Goal: Task Accomplishment & Management: Use online tool/utility

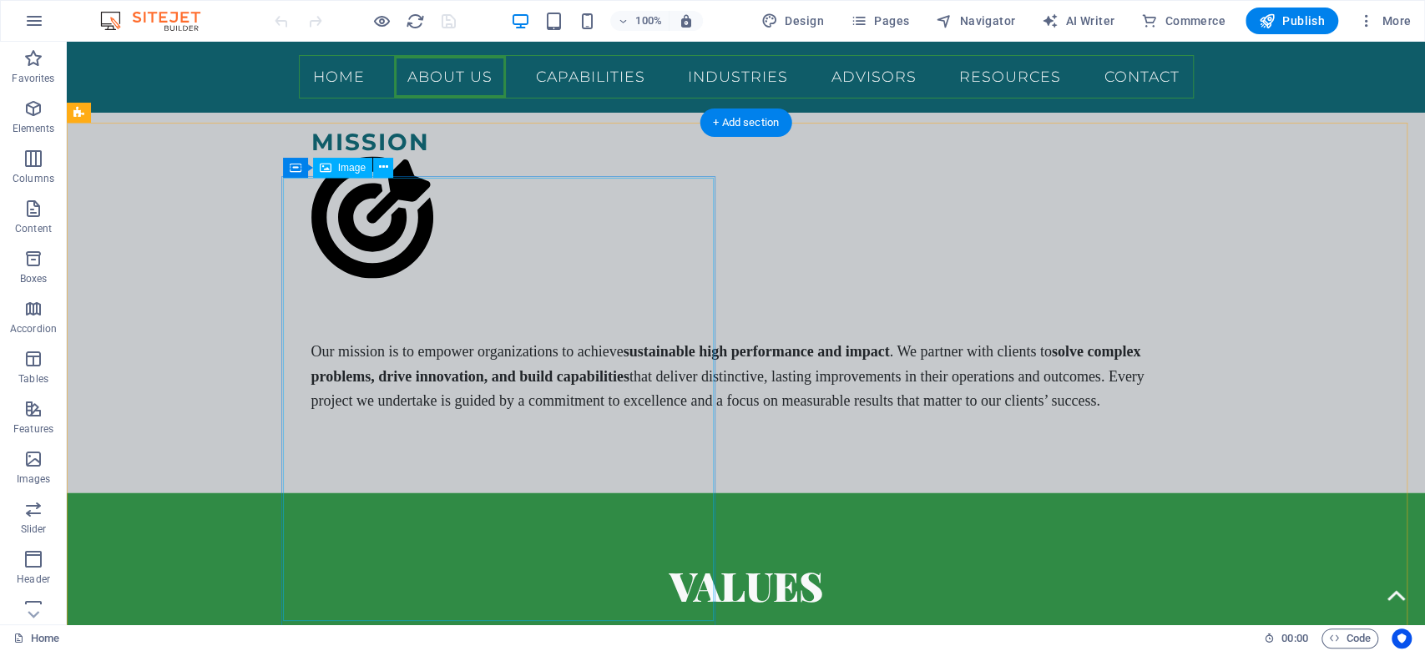
scroll to position [2386, 0]
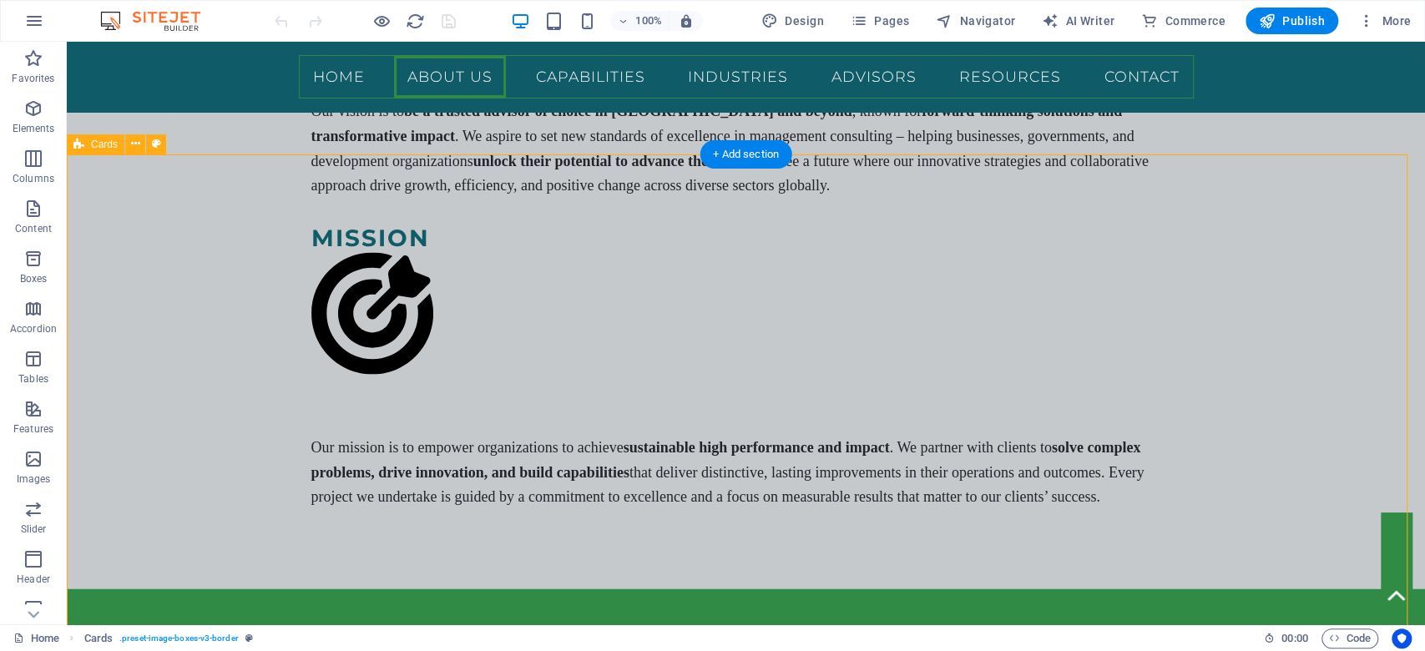
scroll to position [2163, 0]
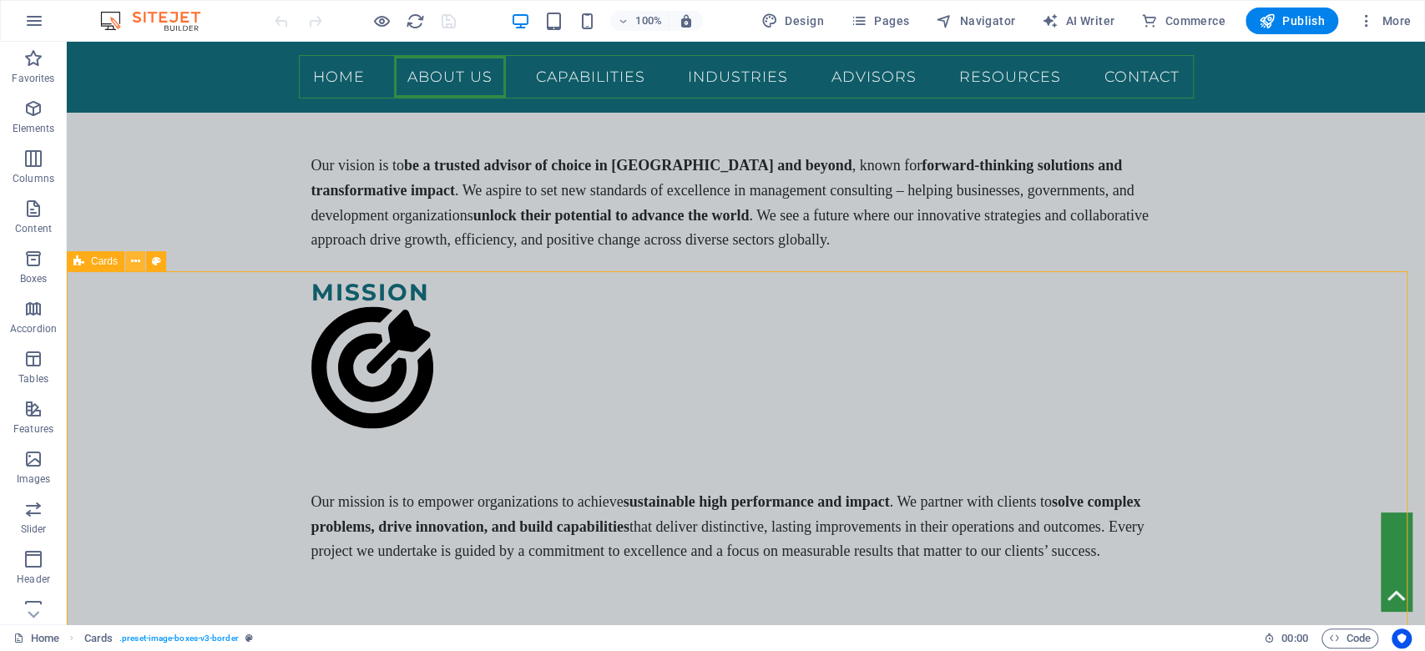
click at [137, 266] on icon at bounding box center [135, 262] width 9 height 18
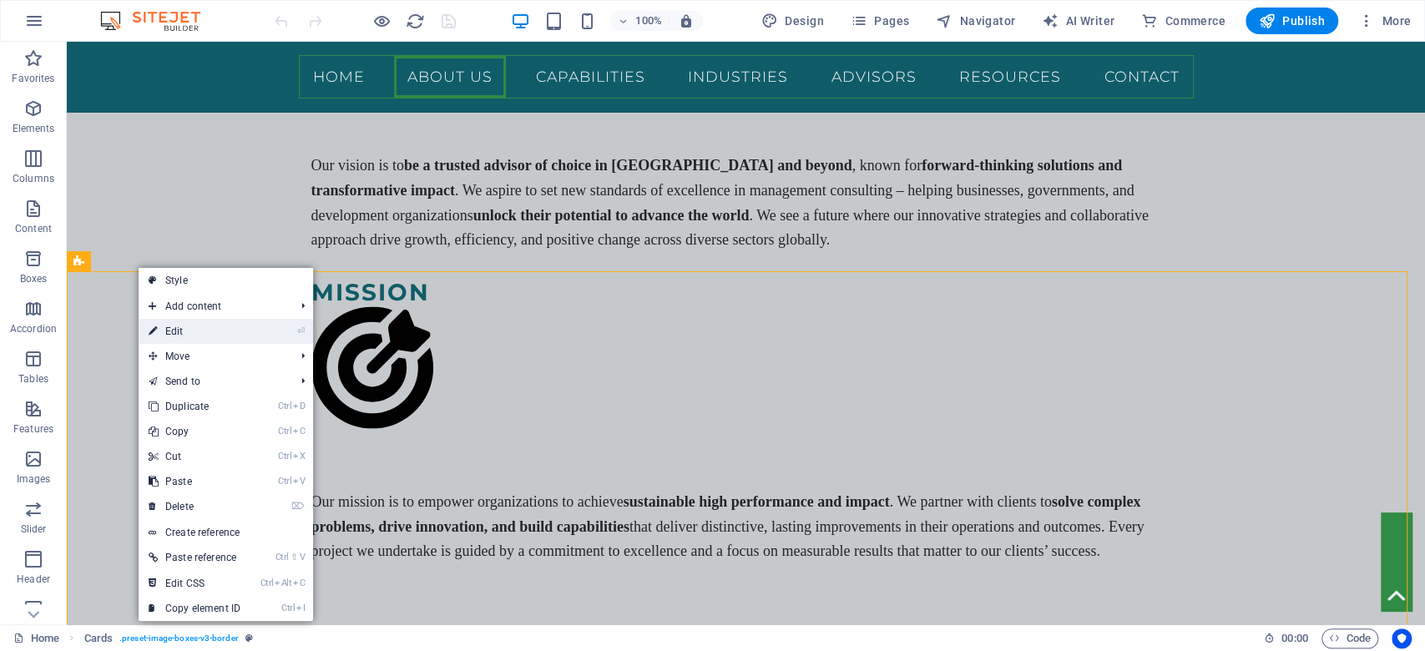
click at [190, 323] on link "⏎ Edit" at bounding box center [195, 331] width 112 height 25
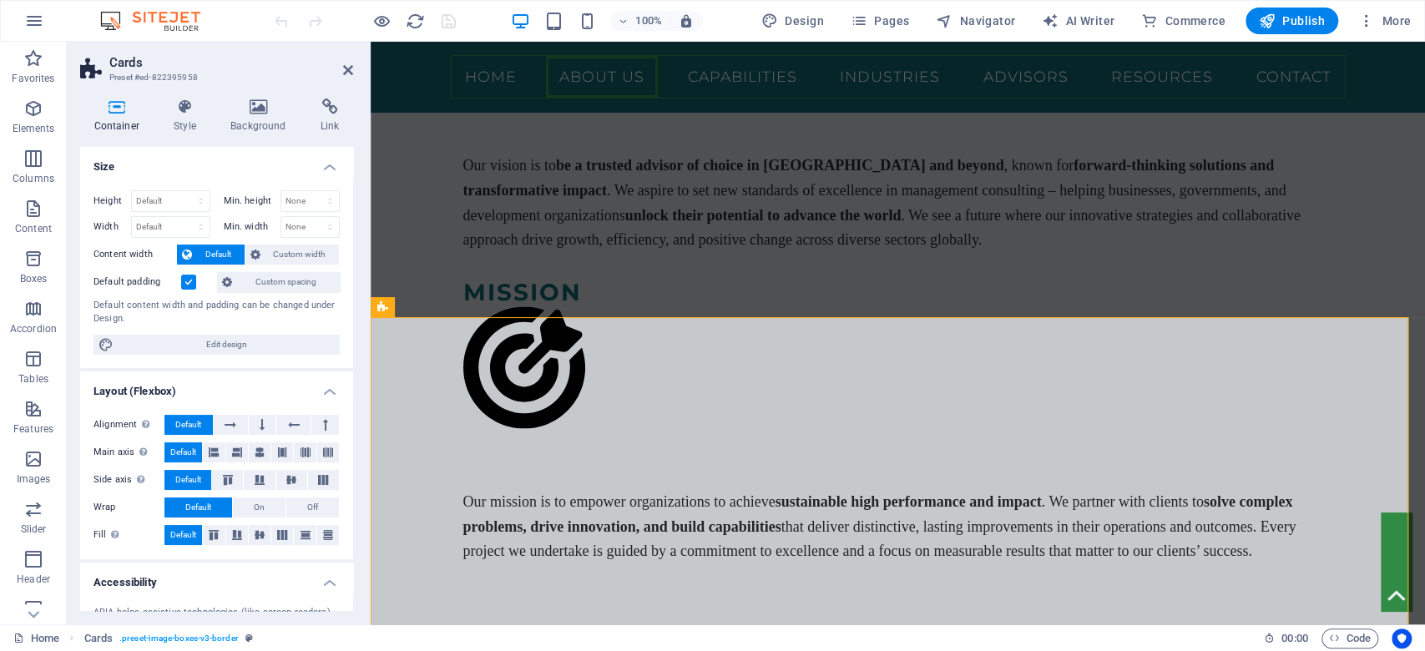
scroll to position [2427, 0]
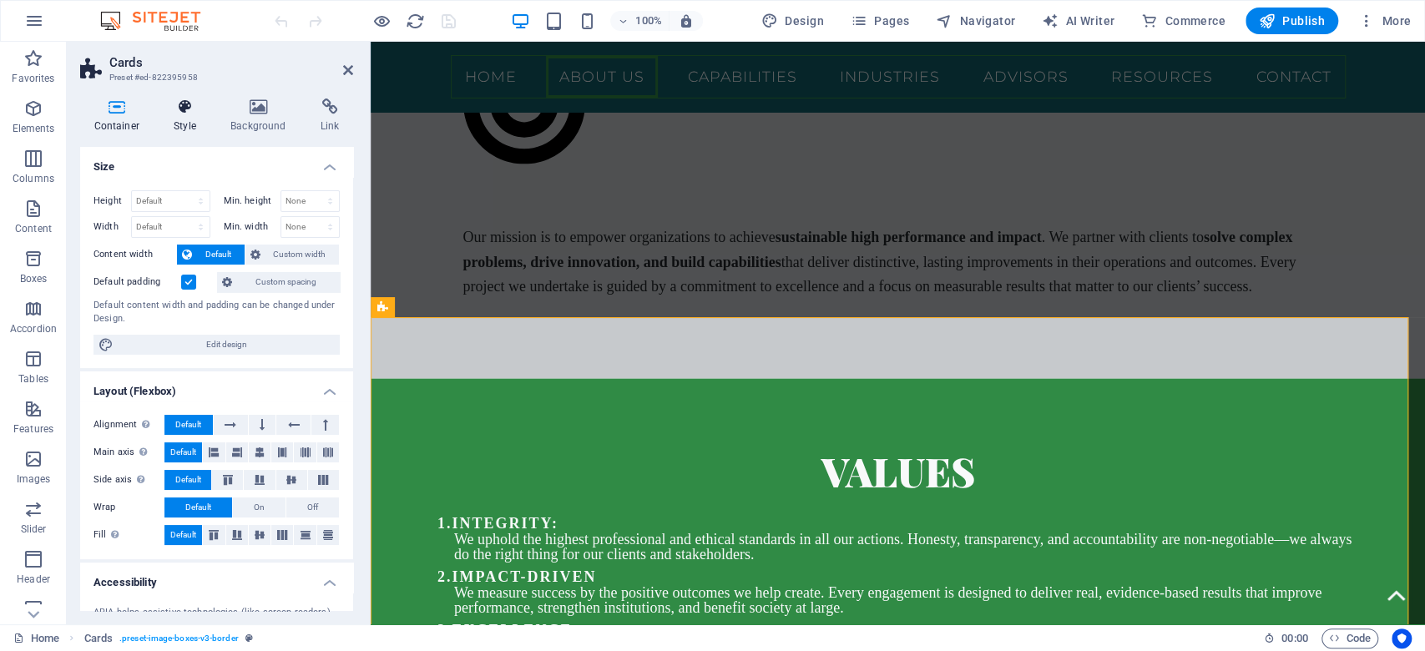
click at [174, 119] on h4 "Style" at bounding box center [188, 115] width 57 height 35
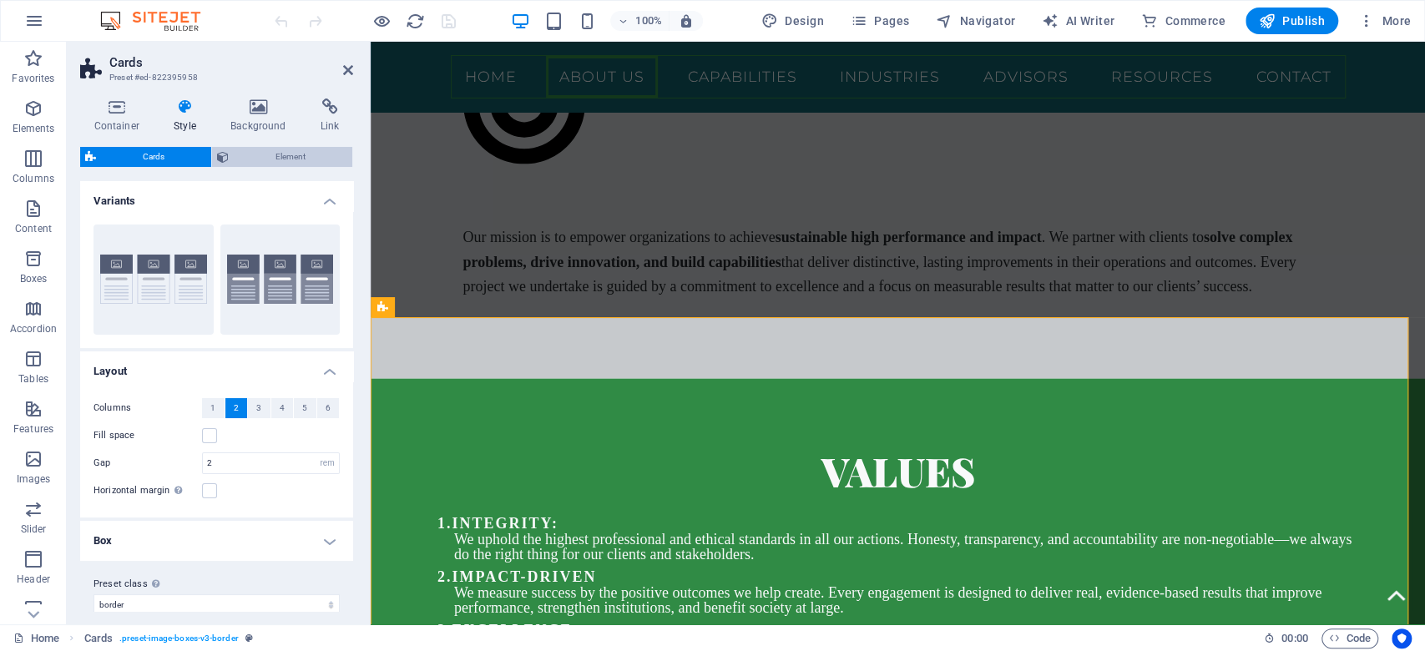
click at [325, 163] on span "Element" at bounding box center [290, 157] width 113 height 20
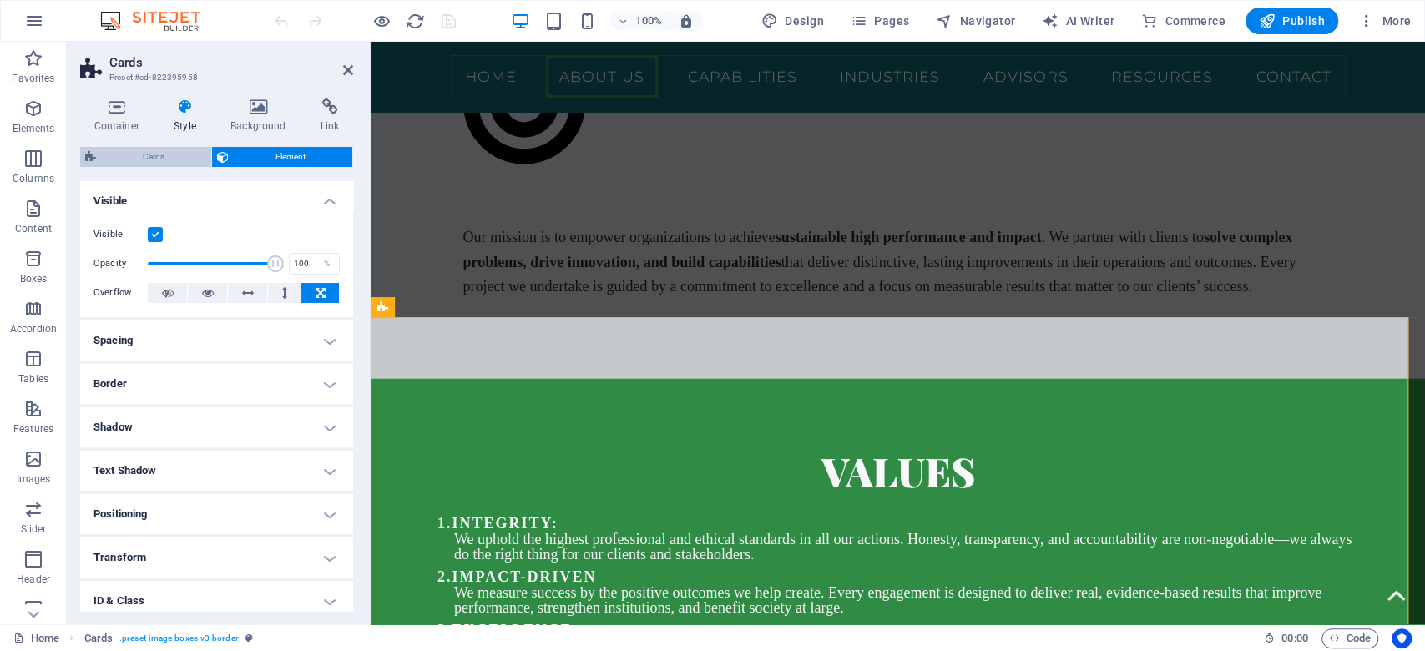
click at [120, 156] on span "Cards" at bounding box center [153, 157] width 105 height 20
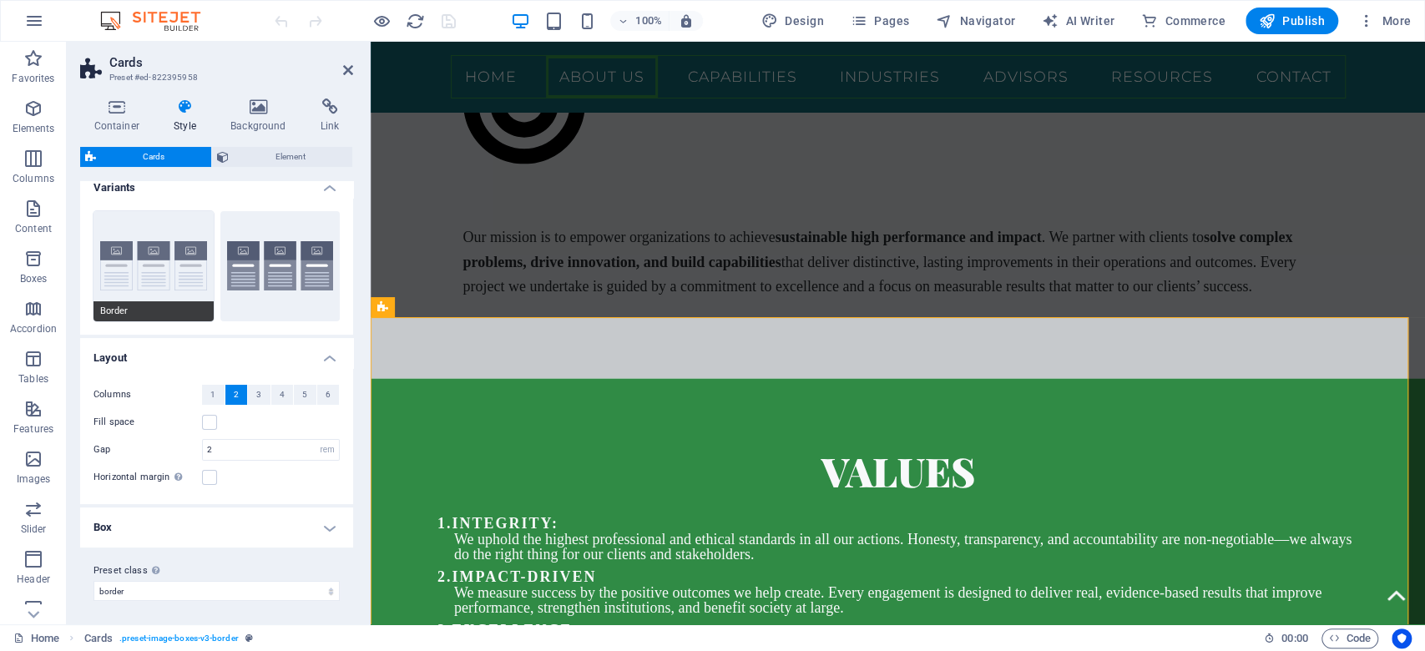
scroll to position [15, 0]
click at [180, 211] on button "Border" at bounding box center [153, 264] width 120 height 110
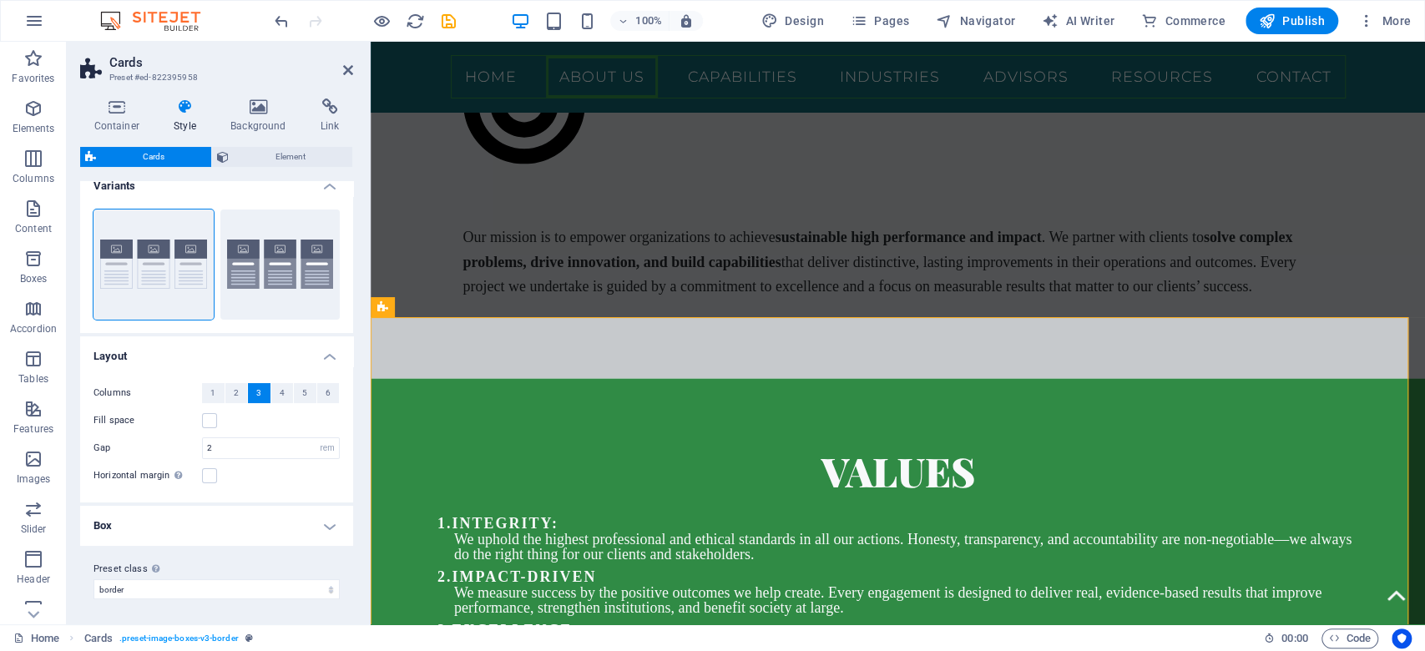
click at [234, 187] on h4 "Variants" at bounding box center [216, 181] width 273 height 30
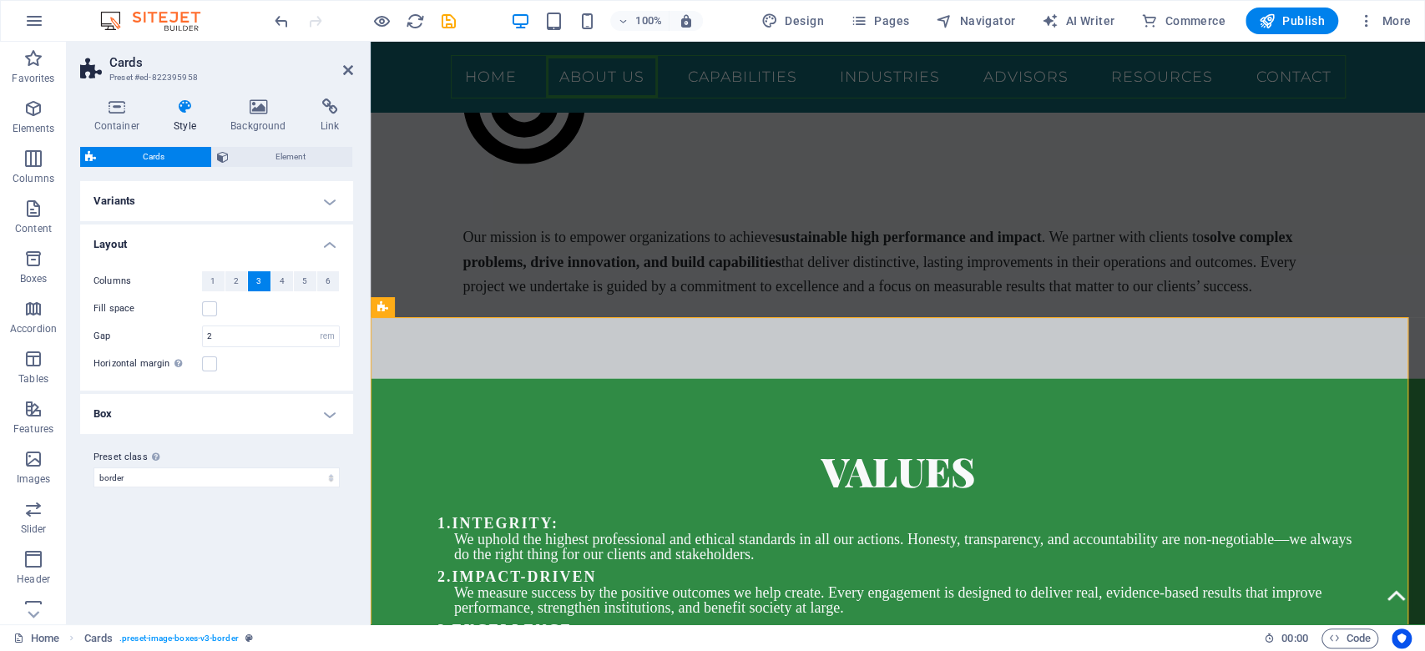
scroll to position [0, 0]
click at [209, 204] on h4 "Variants" at bounding box center [216, 201] width 273 height 40
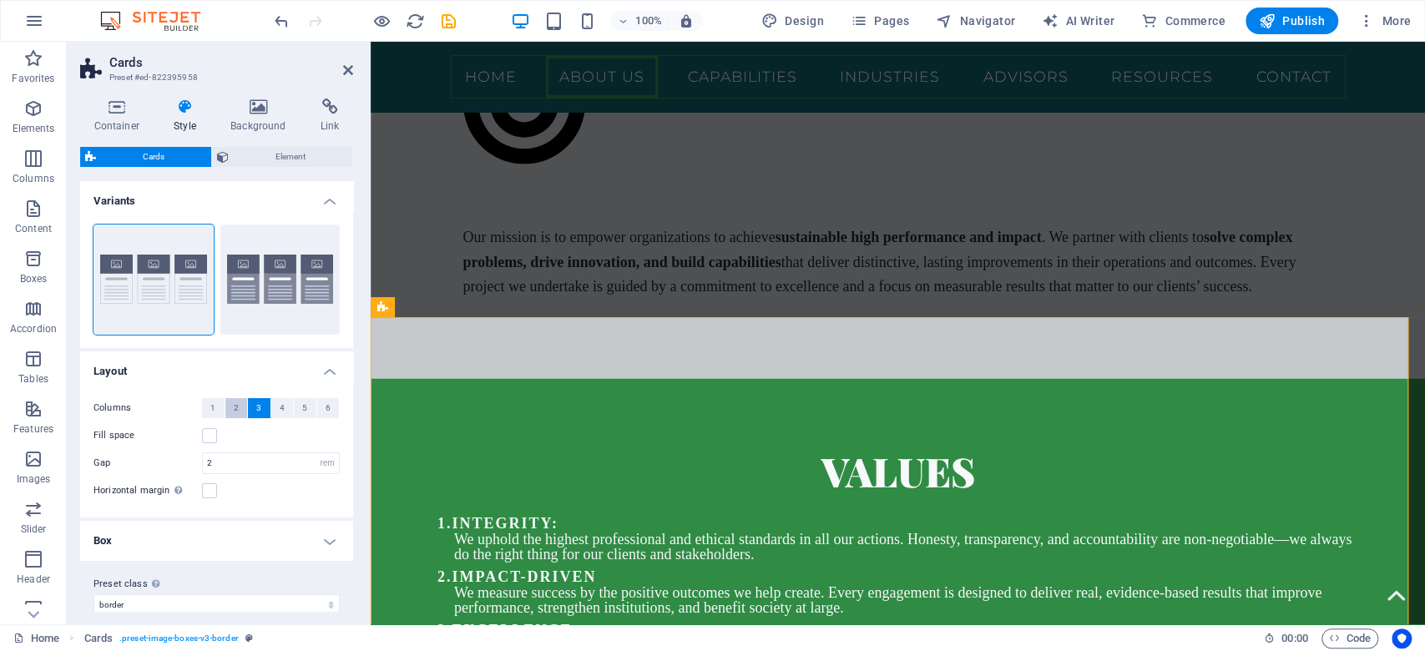
click at [234, 404] on span "2" at bounding box center [236, 408] width 5 height 20
click at [207, 433] on label at bounding box center [209, 435] width 15 height 15
click at [0, 0] on input "Fill space" at bounding box center [0, 0] width 0 height 0
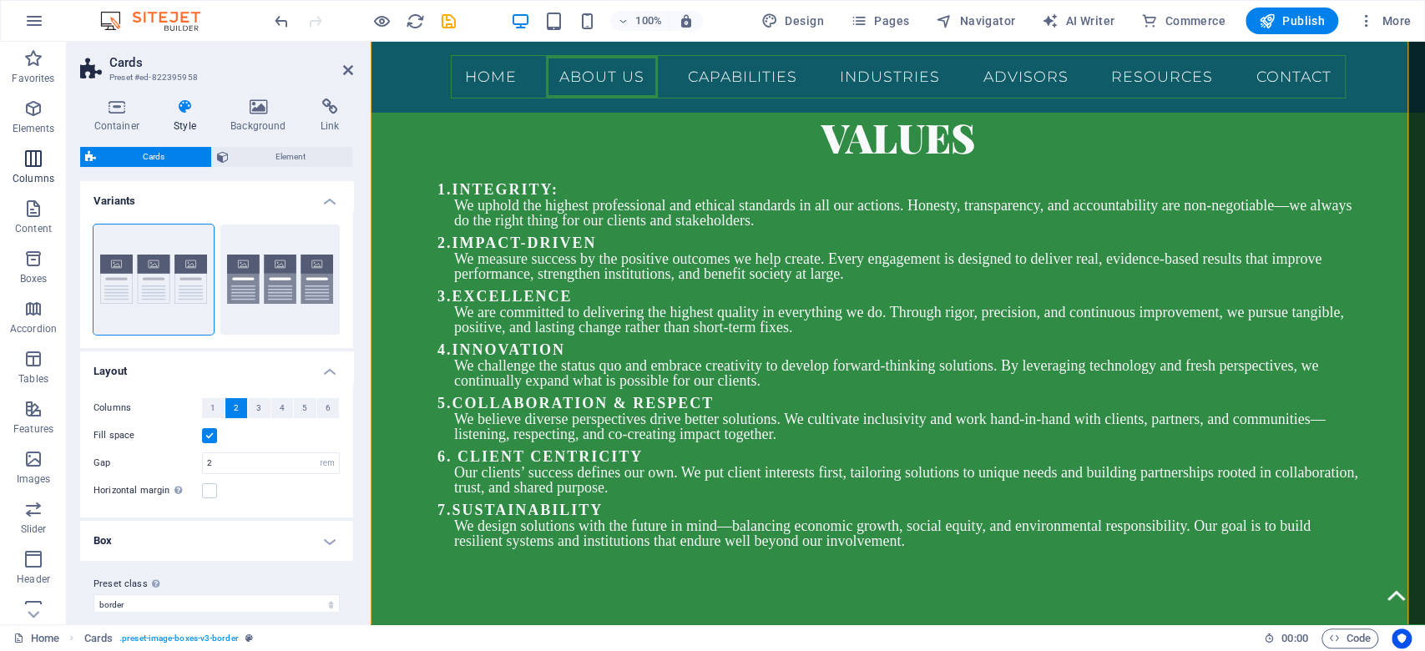
click at [34, 174] on p "Columns" at bounding box center [34, 178] width 42 height 13
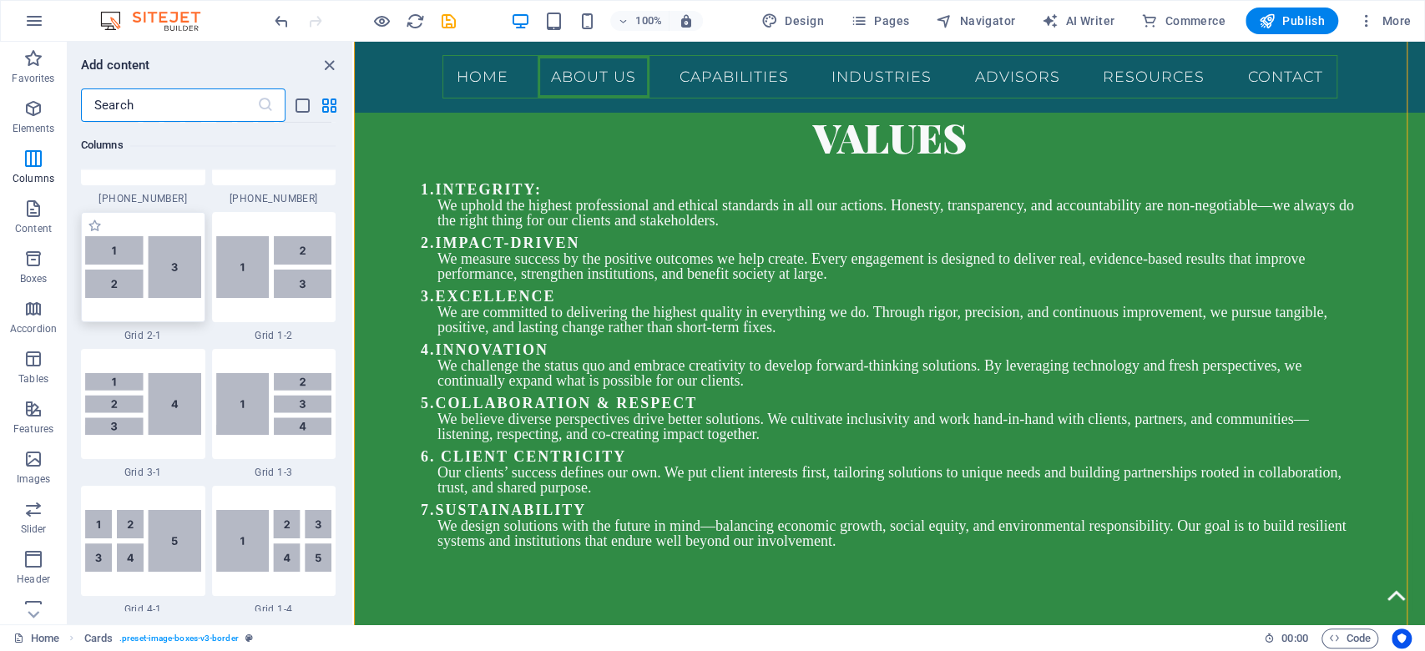
scroll to position [2050, 0]
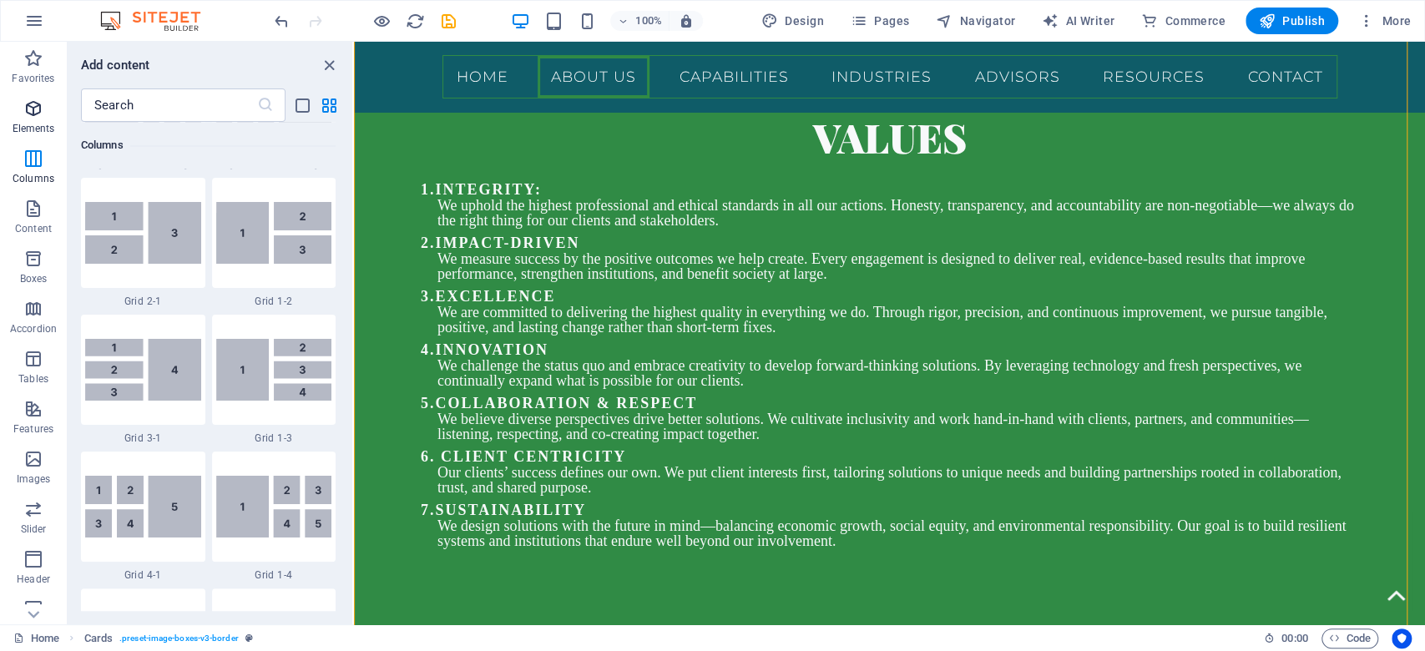
click at [40, 129] on p "Elements" at bounding box center [34, 128] width 43 height 13
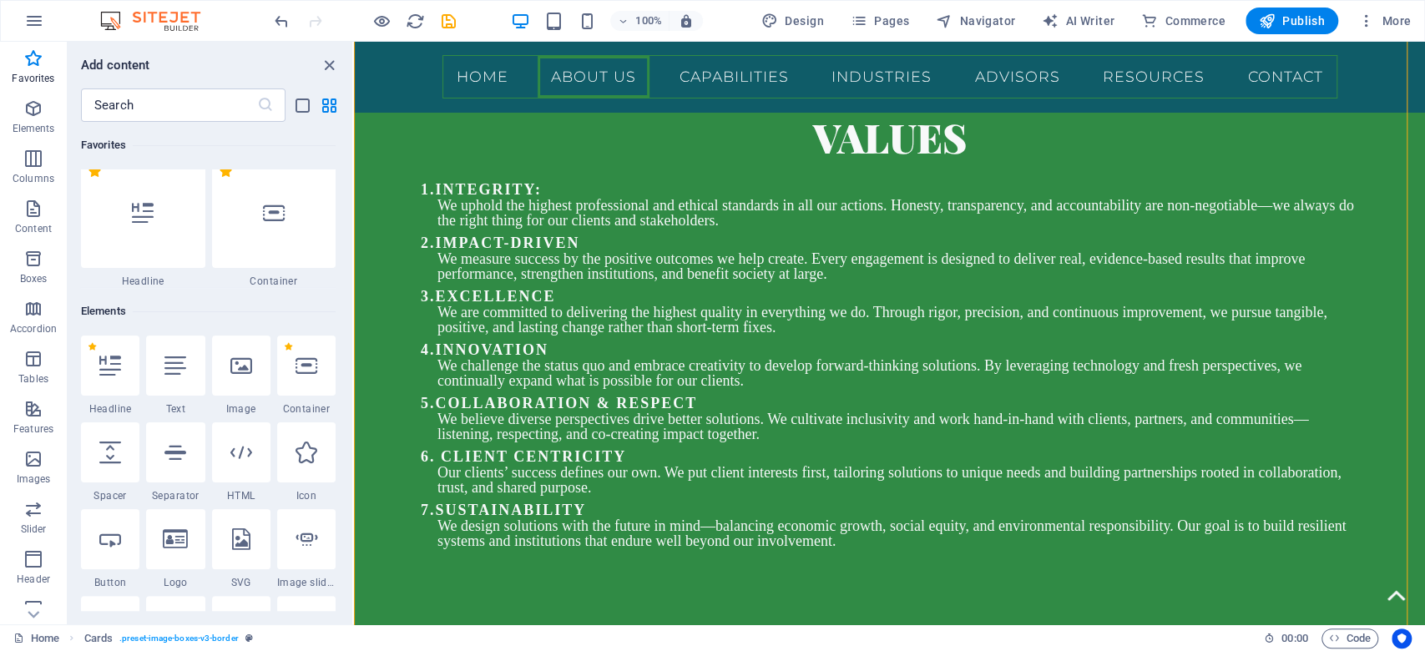
scroll to position [0, 0]
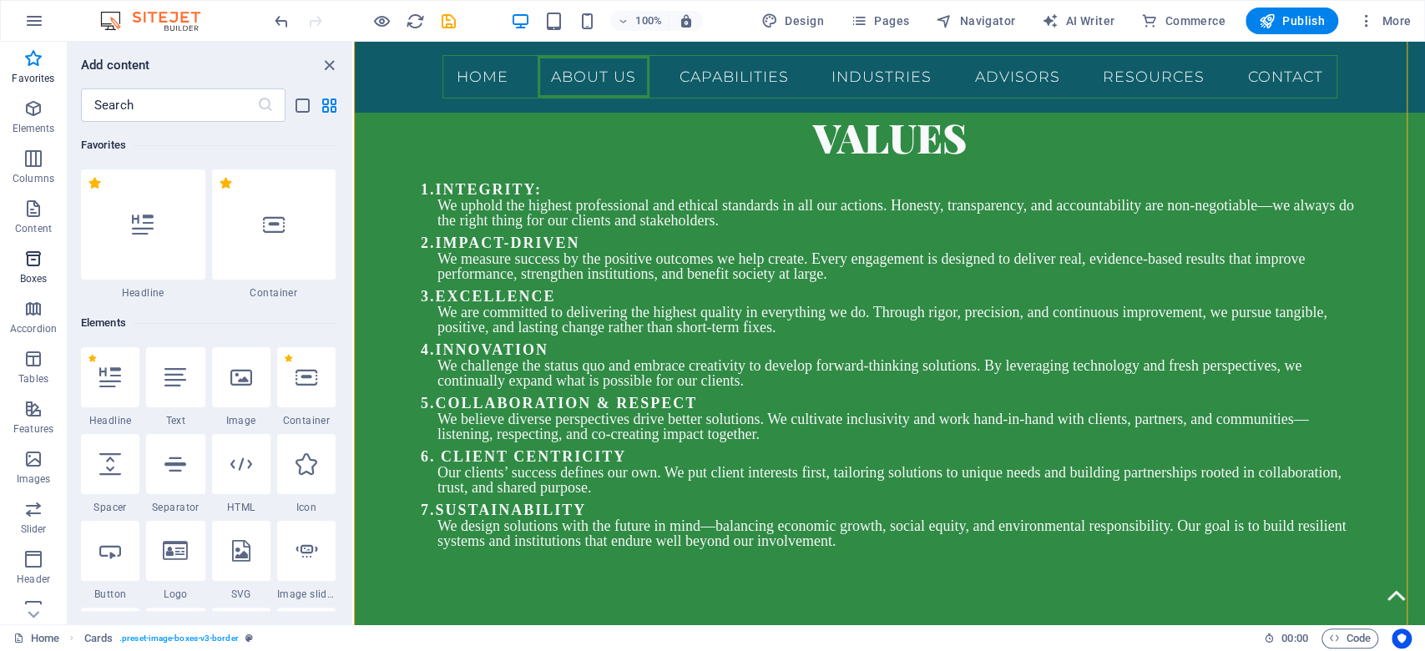
click at [33, 261] on icon "button" at bounding box center [33, 259] width 20 height 20
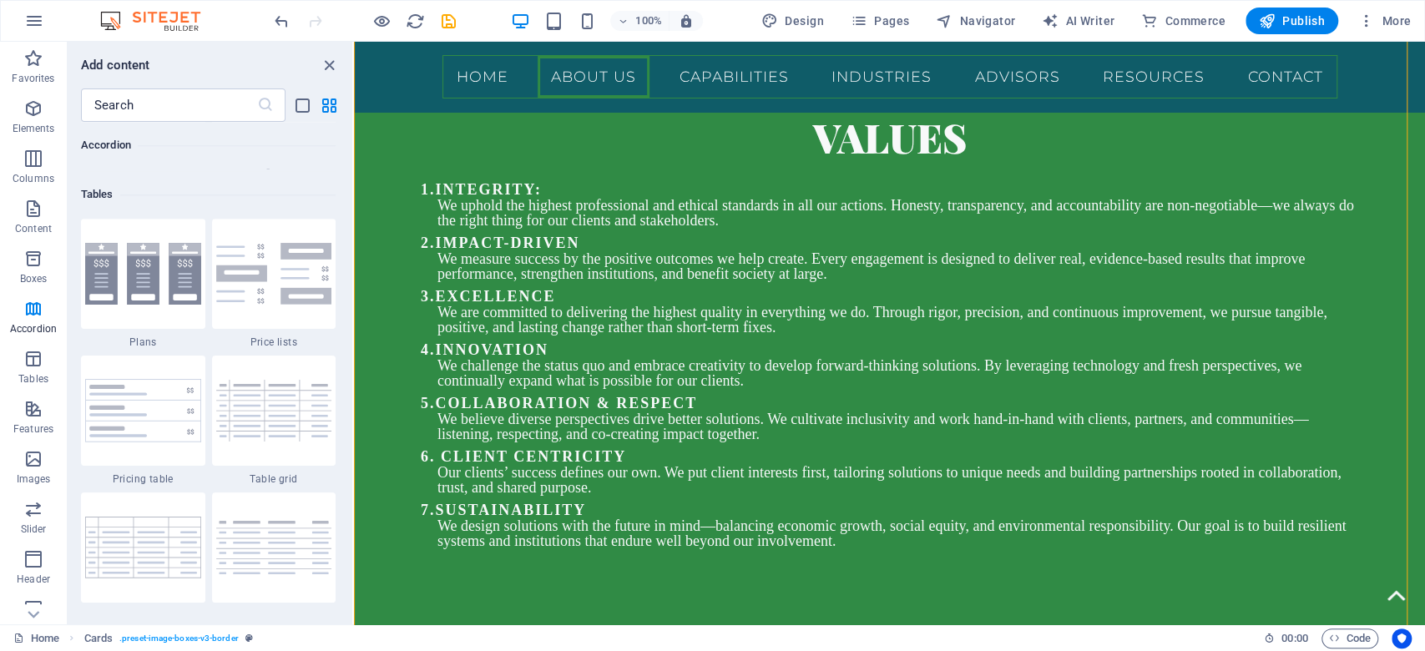
scroll to position [5827, 0]
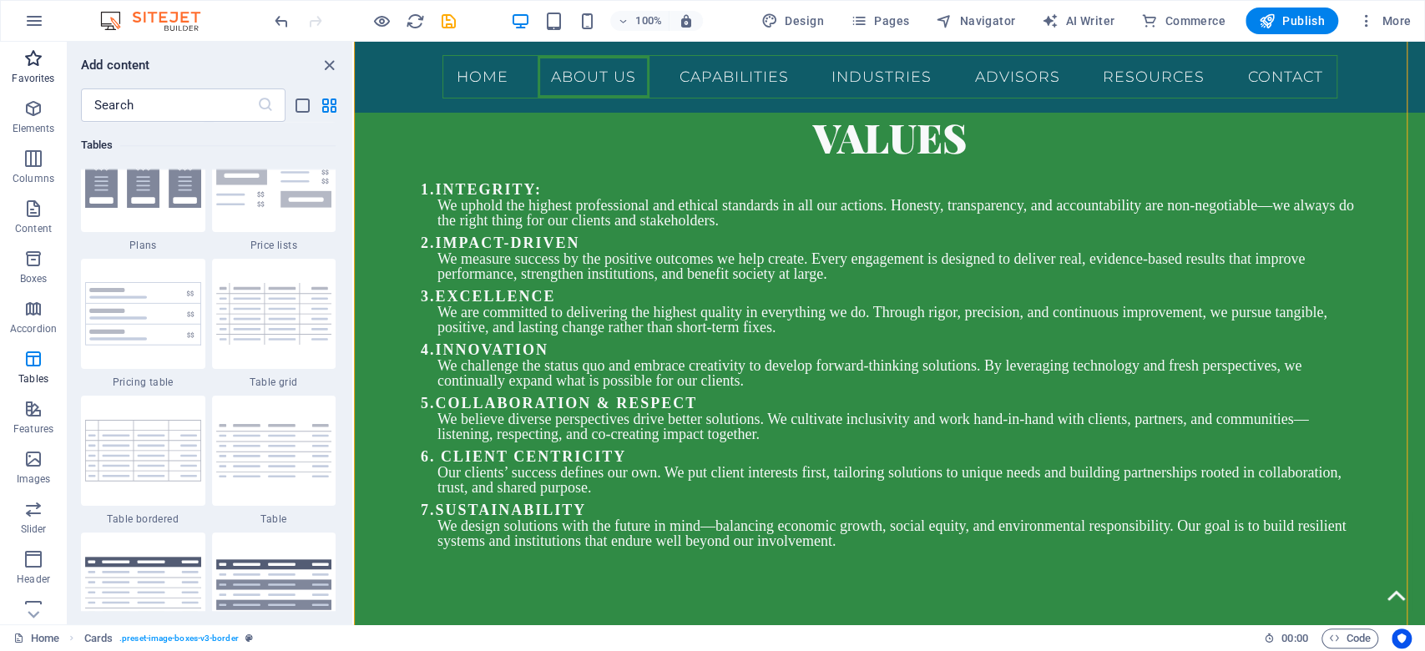
click at [29, 73] on p "Favorites" at bounding box center [33, 78] width 43 height 13
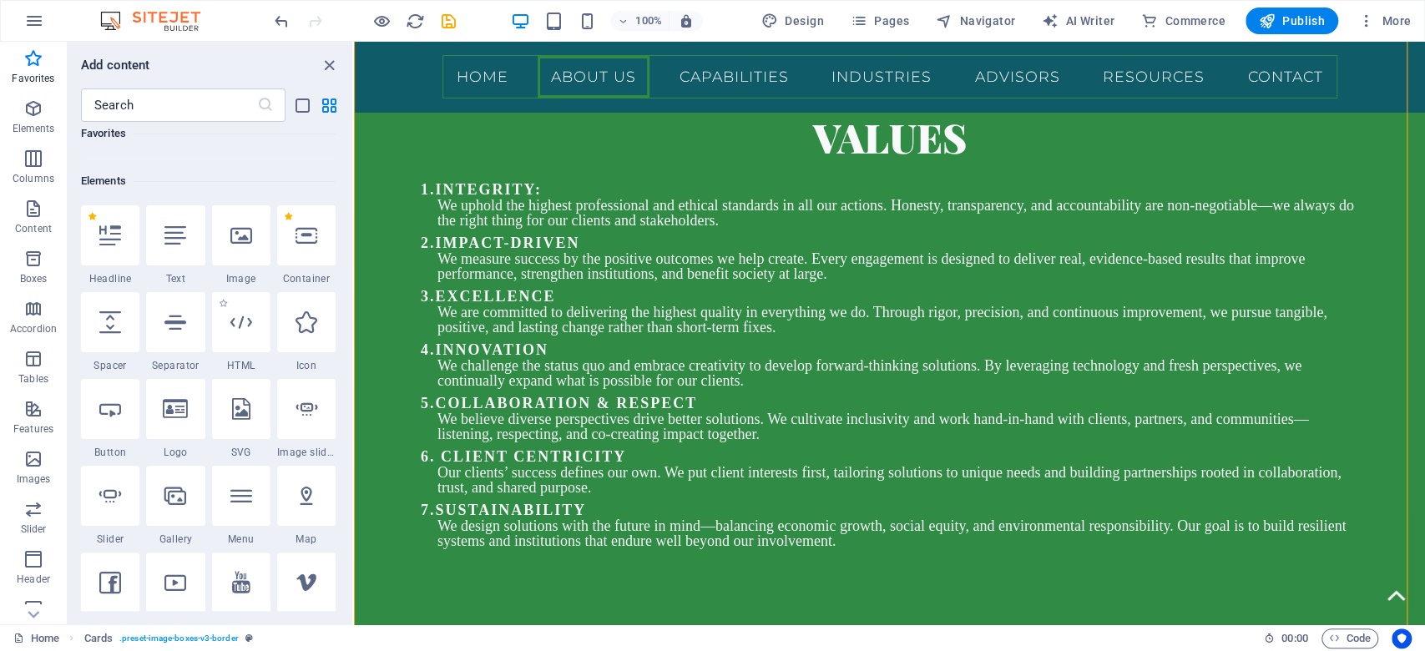
scroll to position [111, 0]
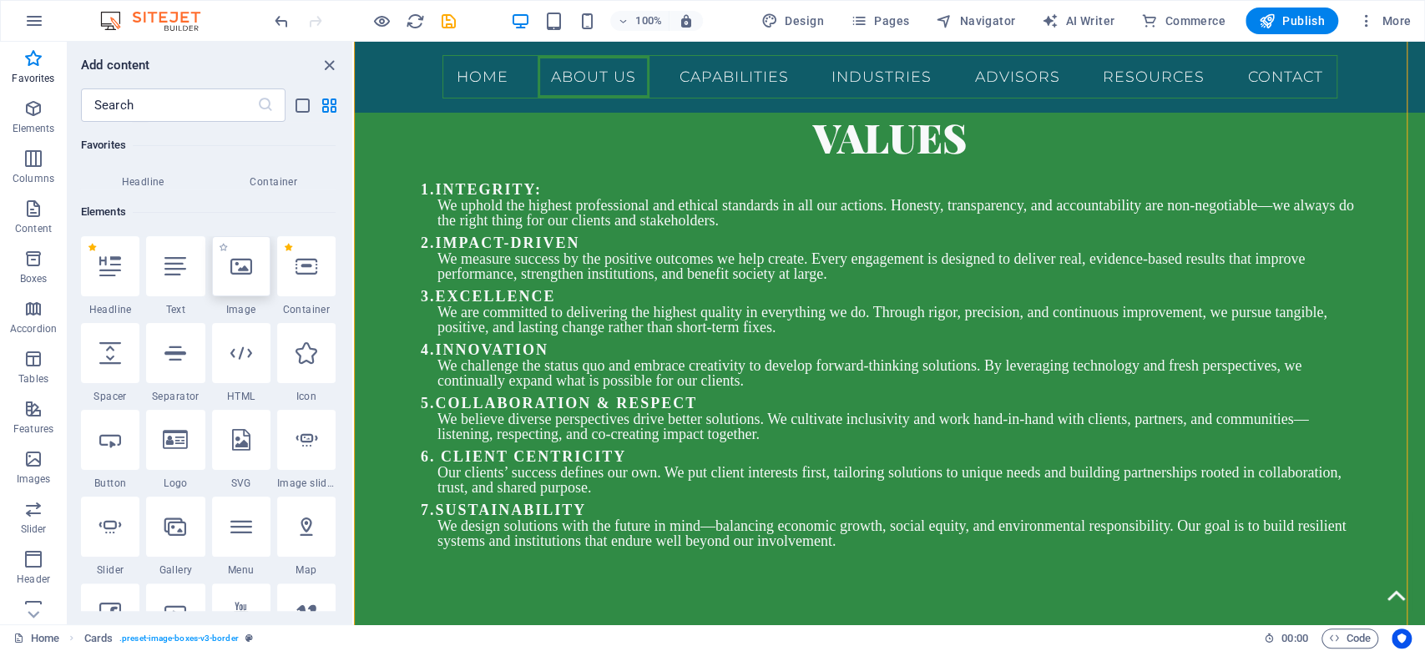
click at [260, 270] on div at bounding box center [241, 266] width 58 height 60
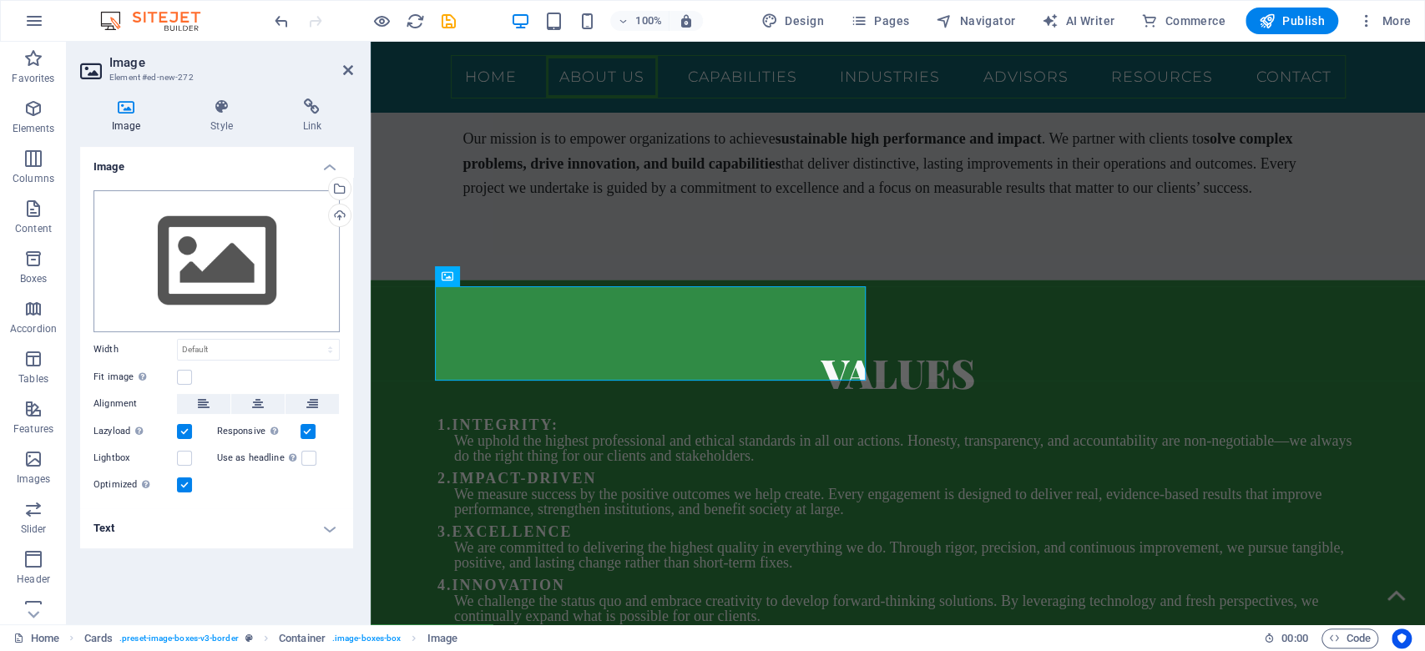
scroll to position [2262, 0]
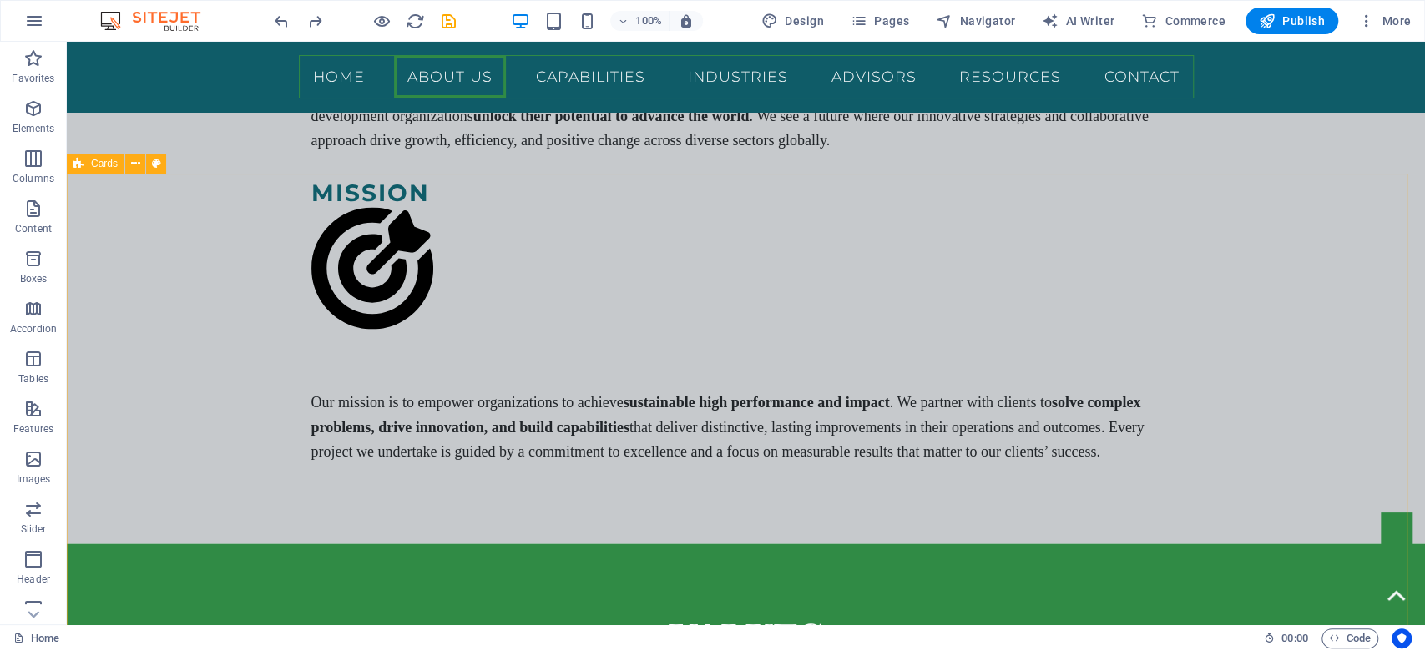
click at [96, 164] on span "Cards" at bounding box center [104, 164] width 27 height 10
select select "rem"
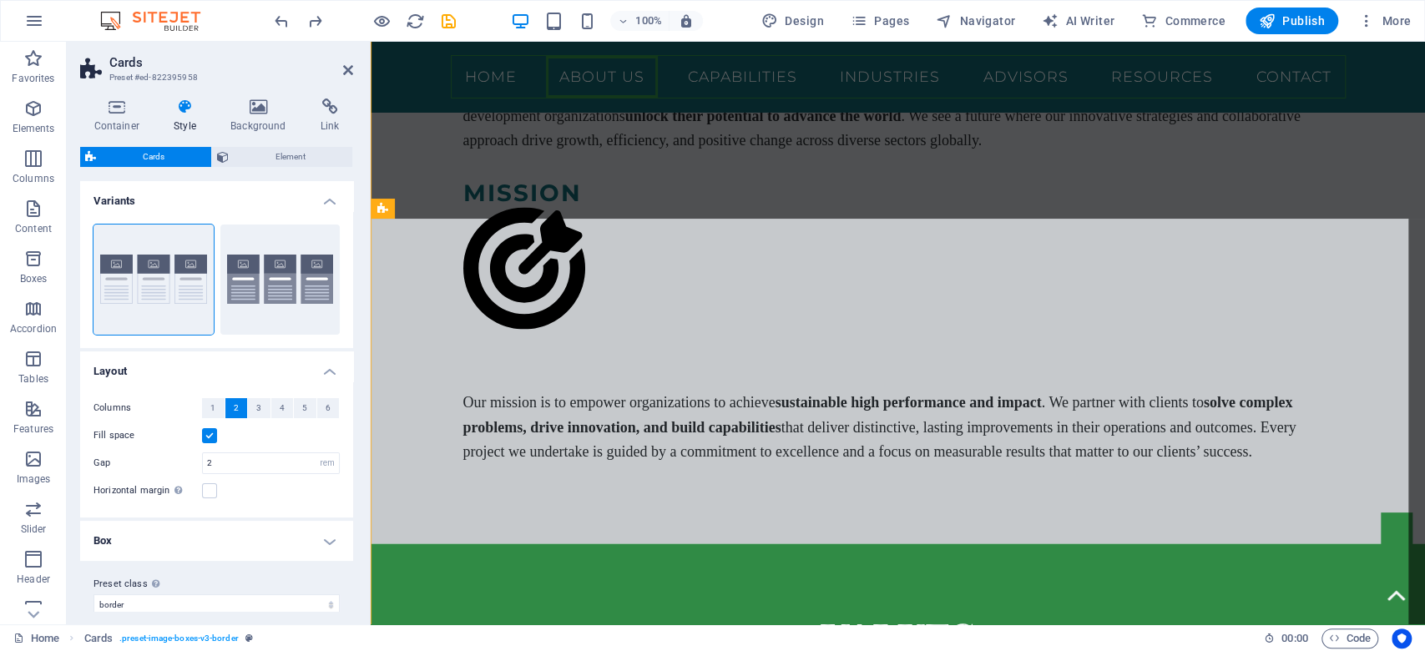
scroll to position [2525, 0]
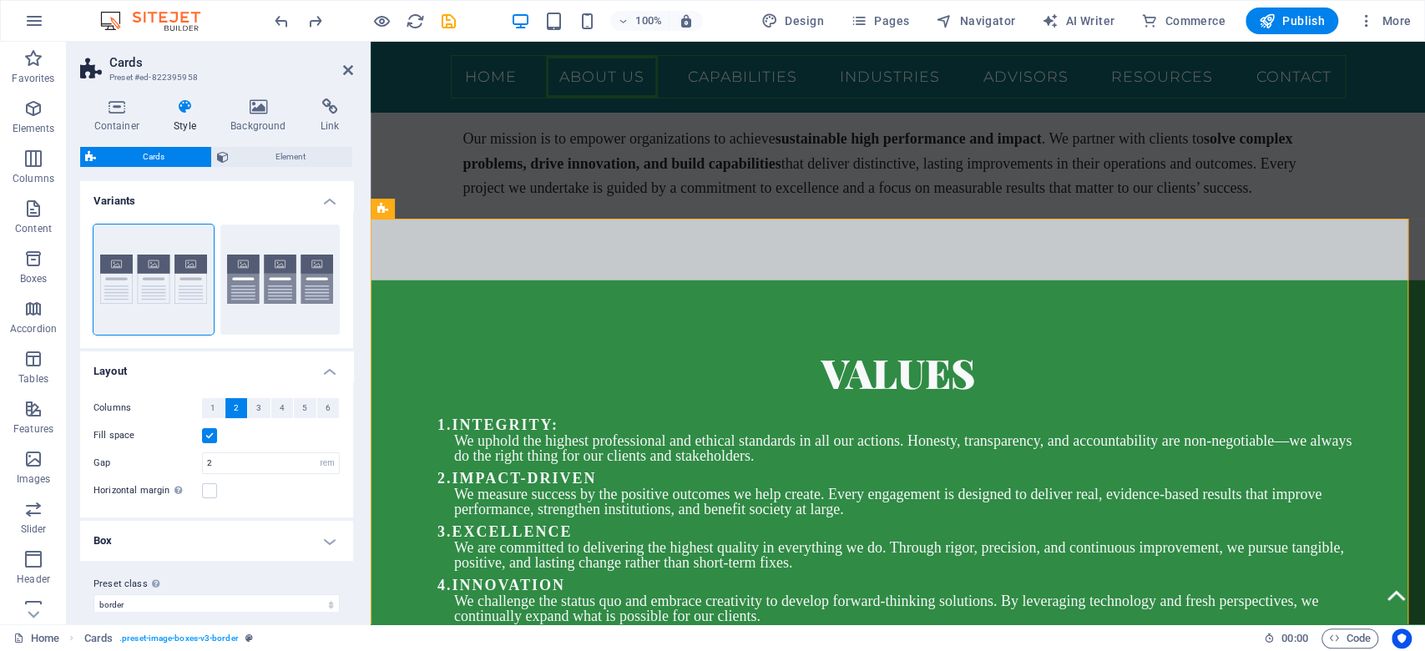
click at [152, 161] on span "Cards" at bounding box center [153, 157] width 105 height 20
click at [327, 199] on h4 "Variants" at bounding box center [216, 196] width 273 height 30
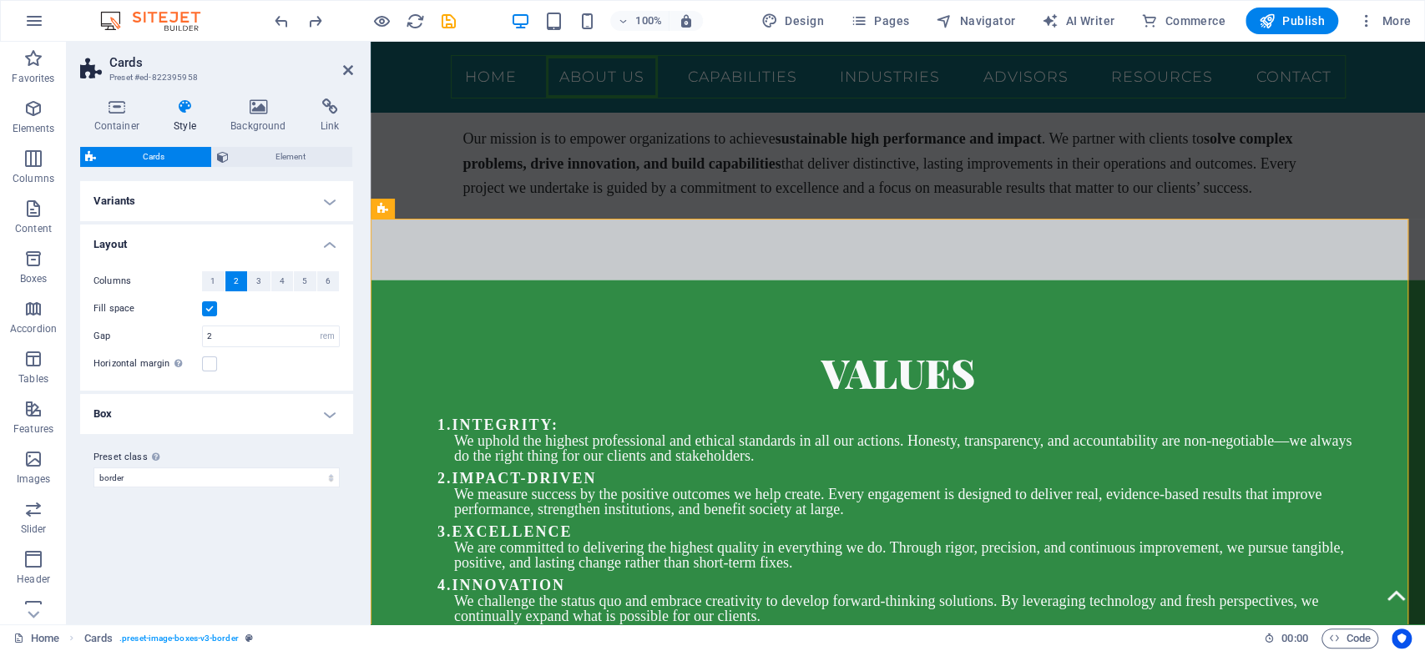
click at [327, 199] on h4 "Variants" at bounding box center [216, 201] width 273 height 40
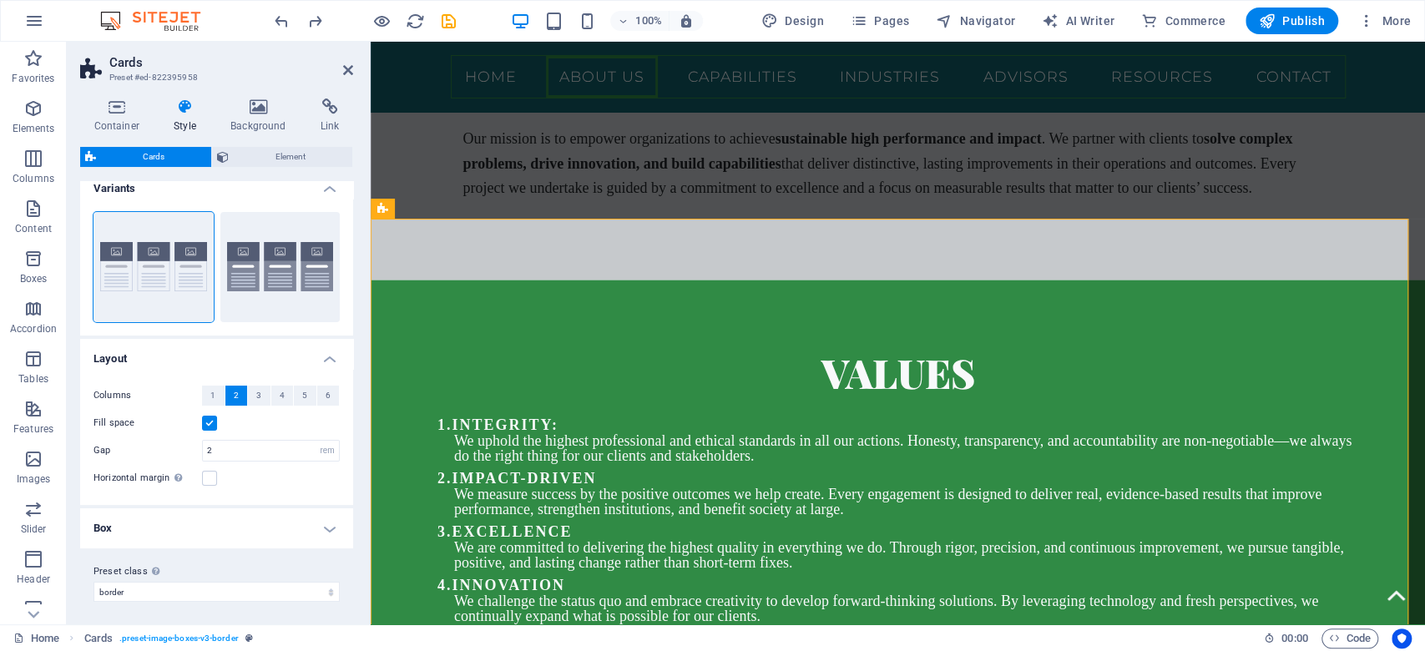
scroll to position [15, 0]
click at [320, 519] on h4 "Box" at bounding box center [216, 526] width 273 height 40
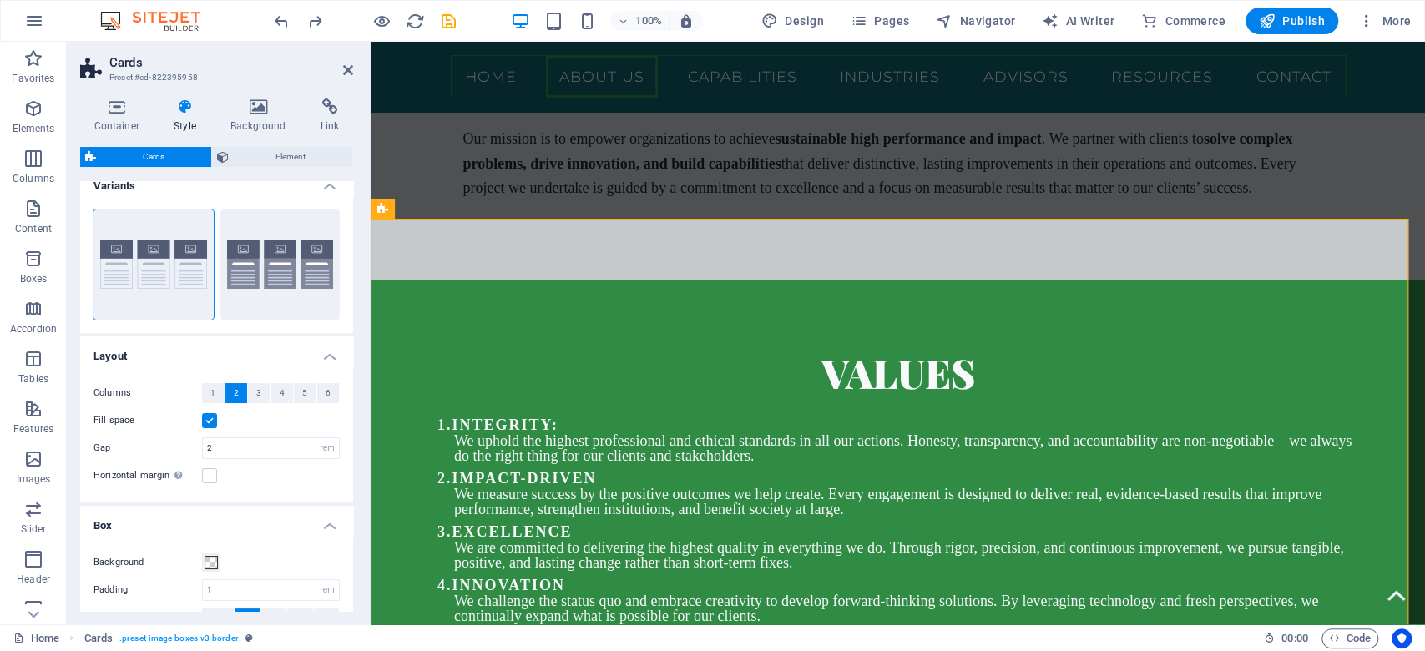
click at [327, 523] on h4 "Box" at bounding box center [216, 521] width 273 height 30
click at [33, 463] on icon "button" at bounding box center [33, 459] width 20 height 20
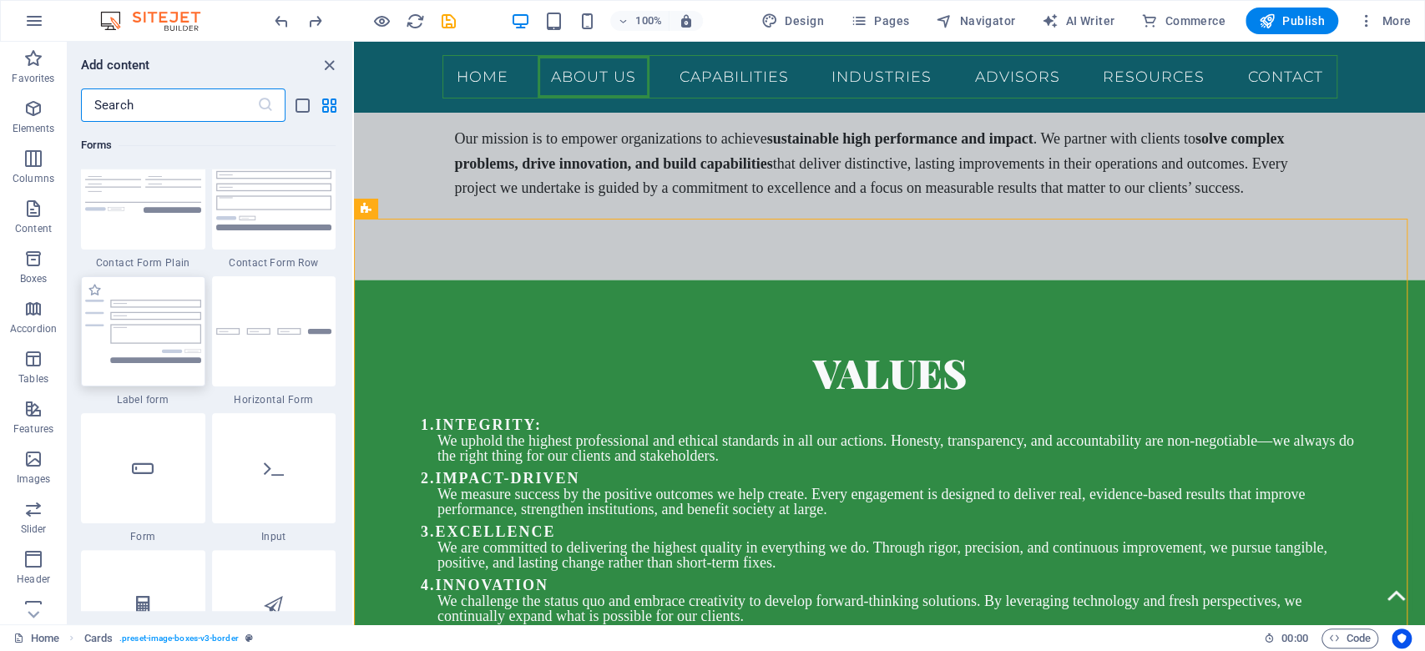
scroll to position [12357, 0]
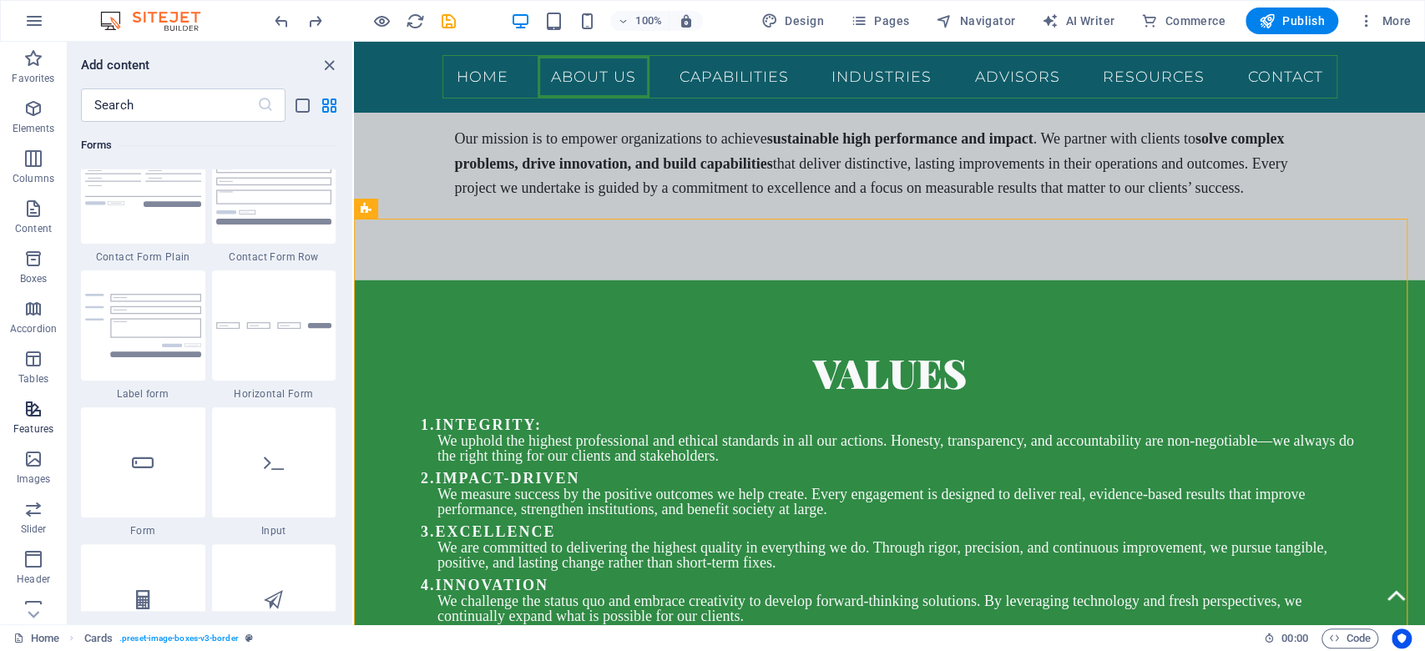
click at [31, 424] on p "Features" at bounding box center [33, 428] width 40 height 13
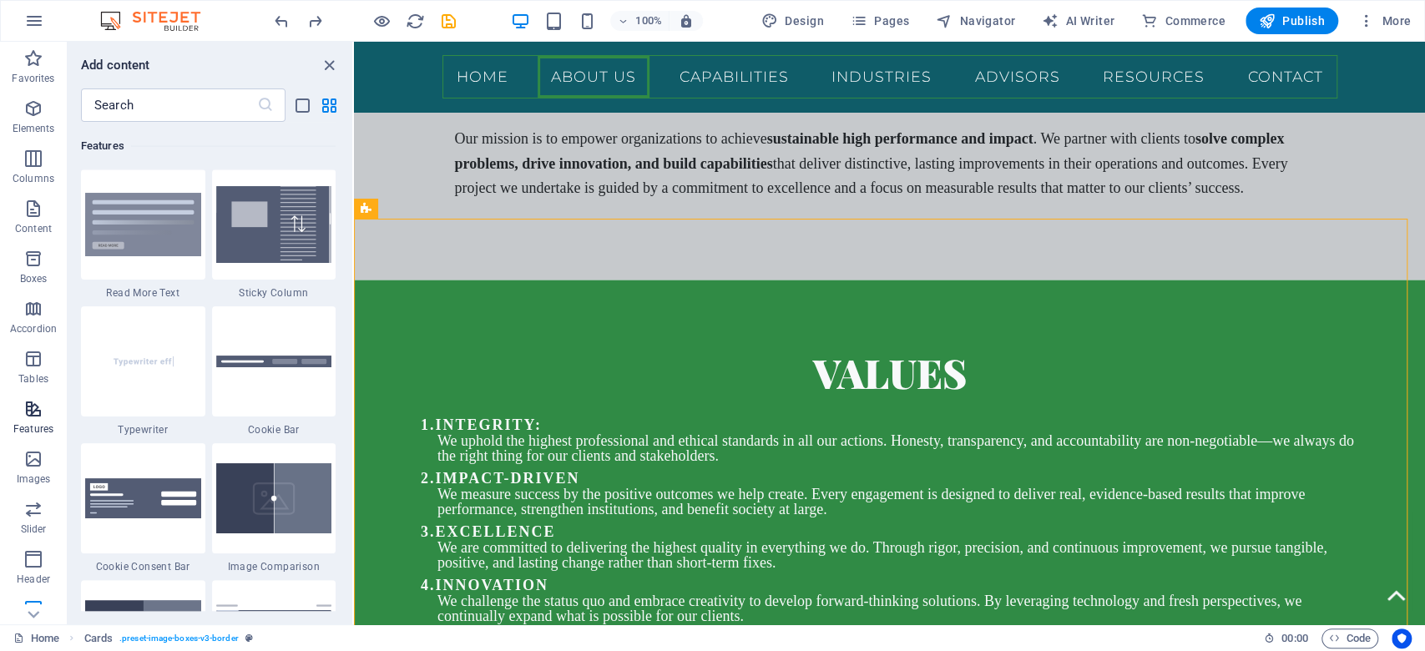
scroll to position [6505, 0]
click at [264, 241] on img at bounding box center [274, 224] width 116 height 77
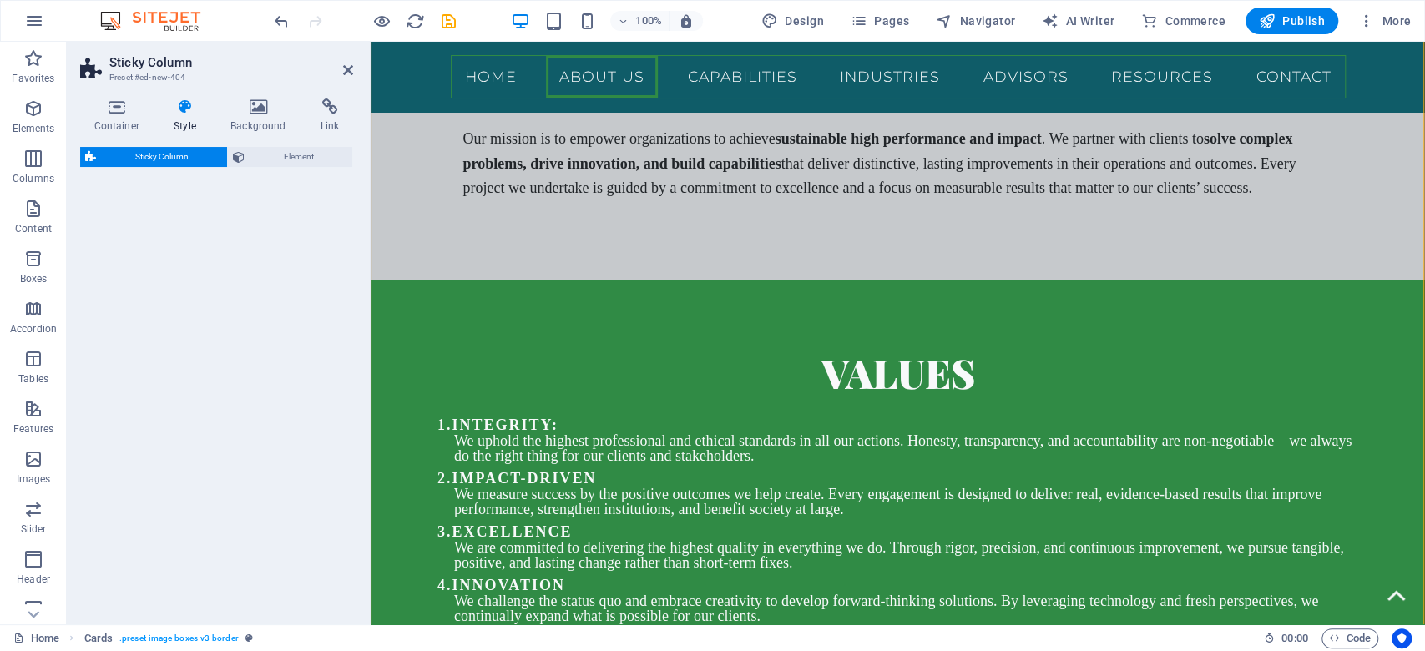
select select "%"
select select "rem"
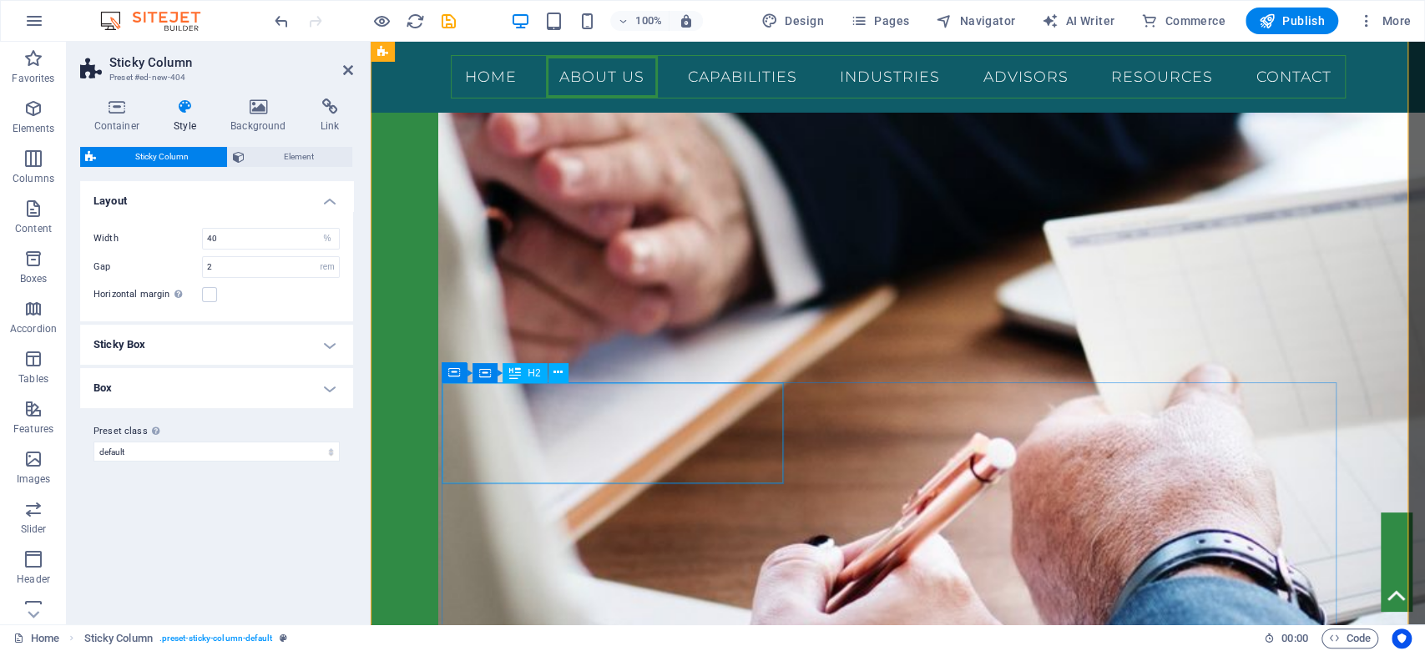
scroll to position [3665, 0]
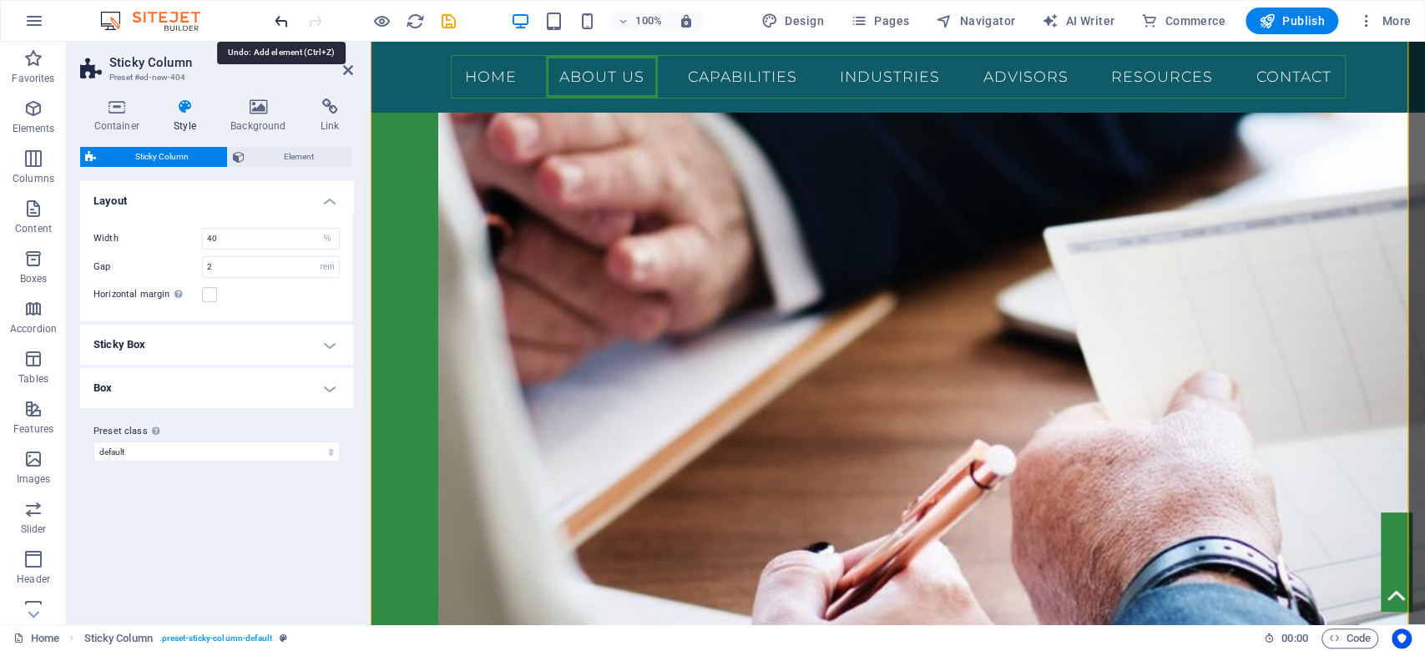
click at [280, 26] on icon "undo" at bounding box center [281, 21] width 19 height 19
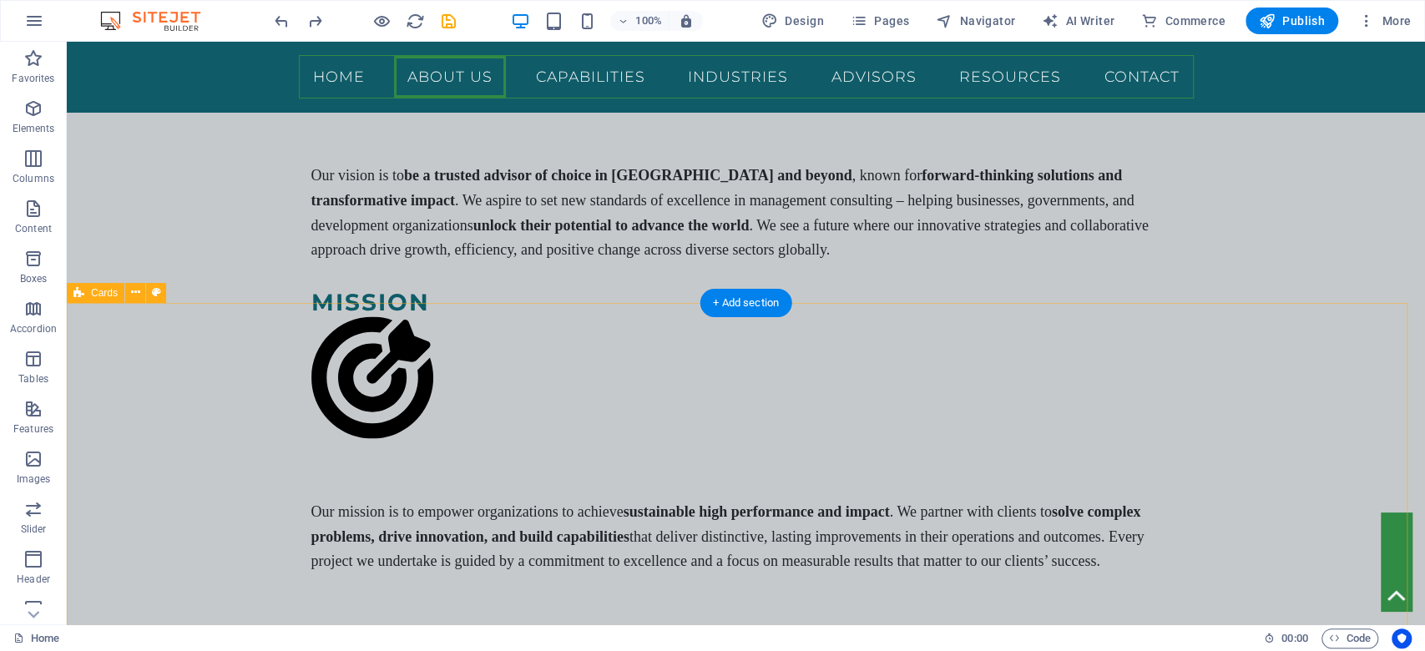
scroll to position [2132, 0]
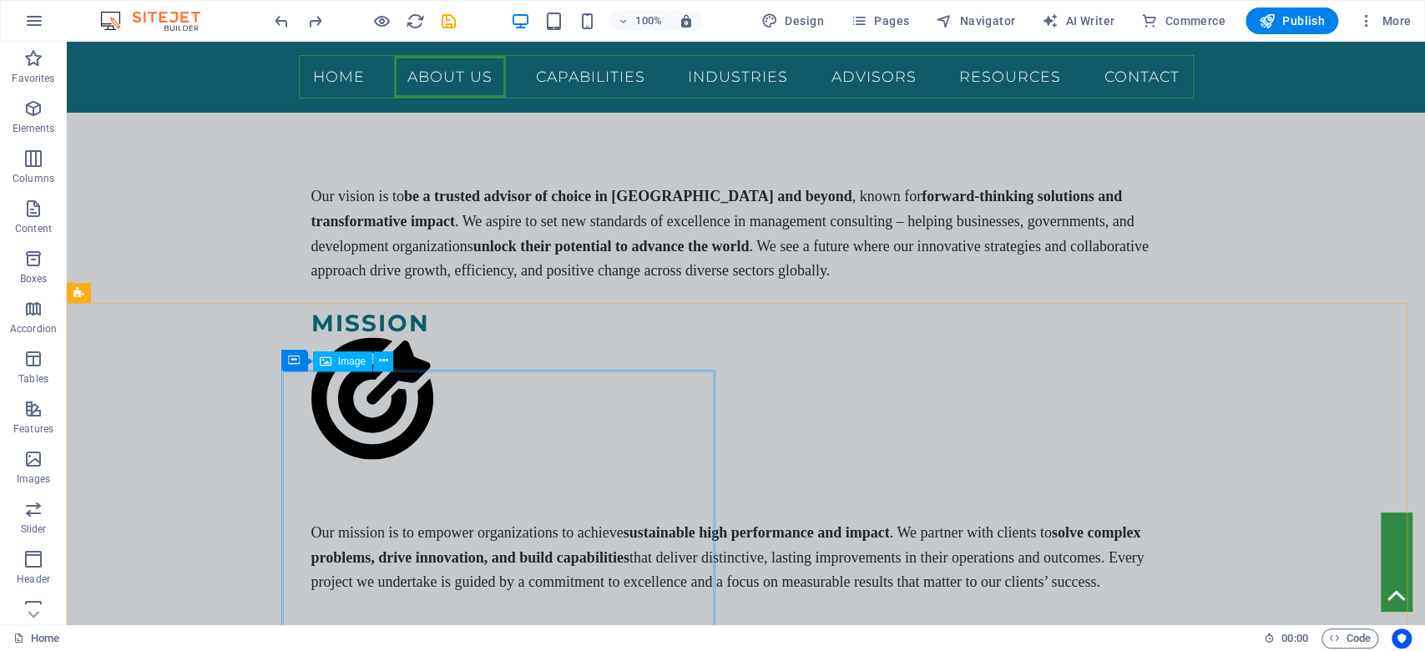
click at [348, 359] on span "Image" at bounding box center [352, 361] width 28 height 10
click at [320, 359] on icon at bounding box center [326, 361] width 12 height 20
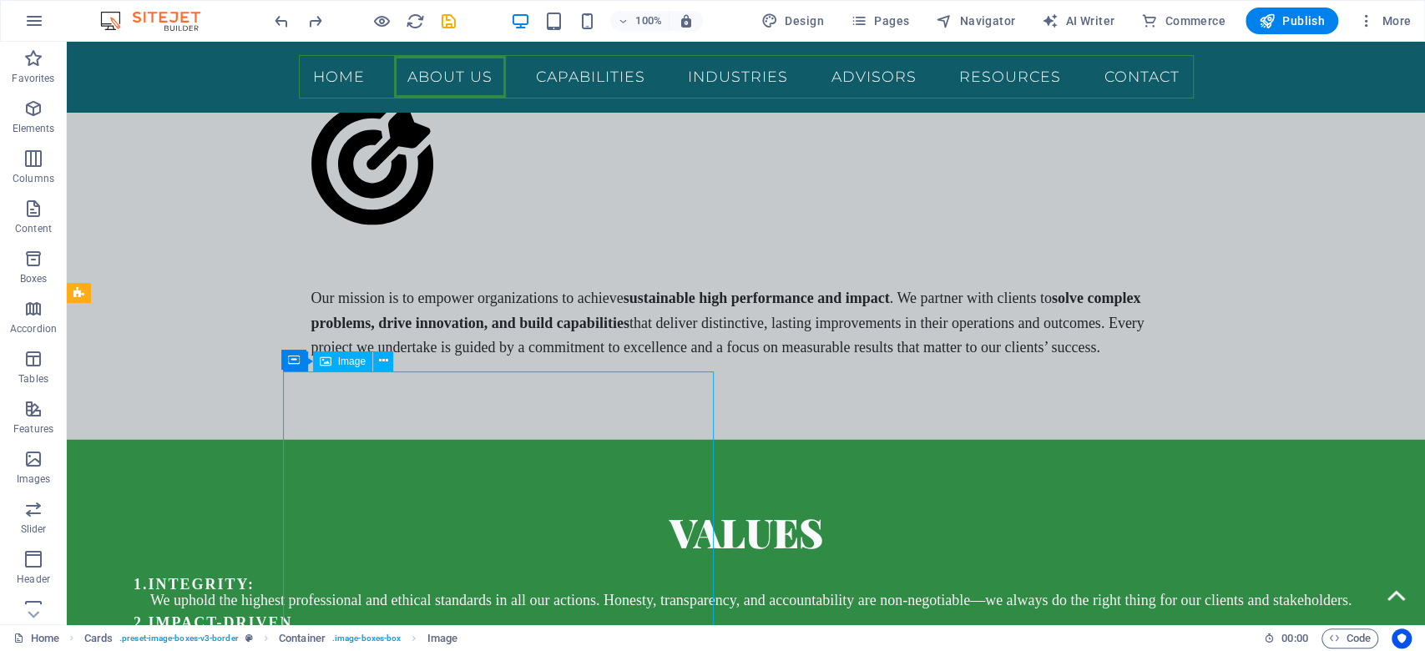
select select "%"
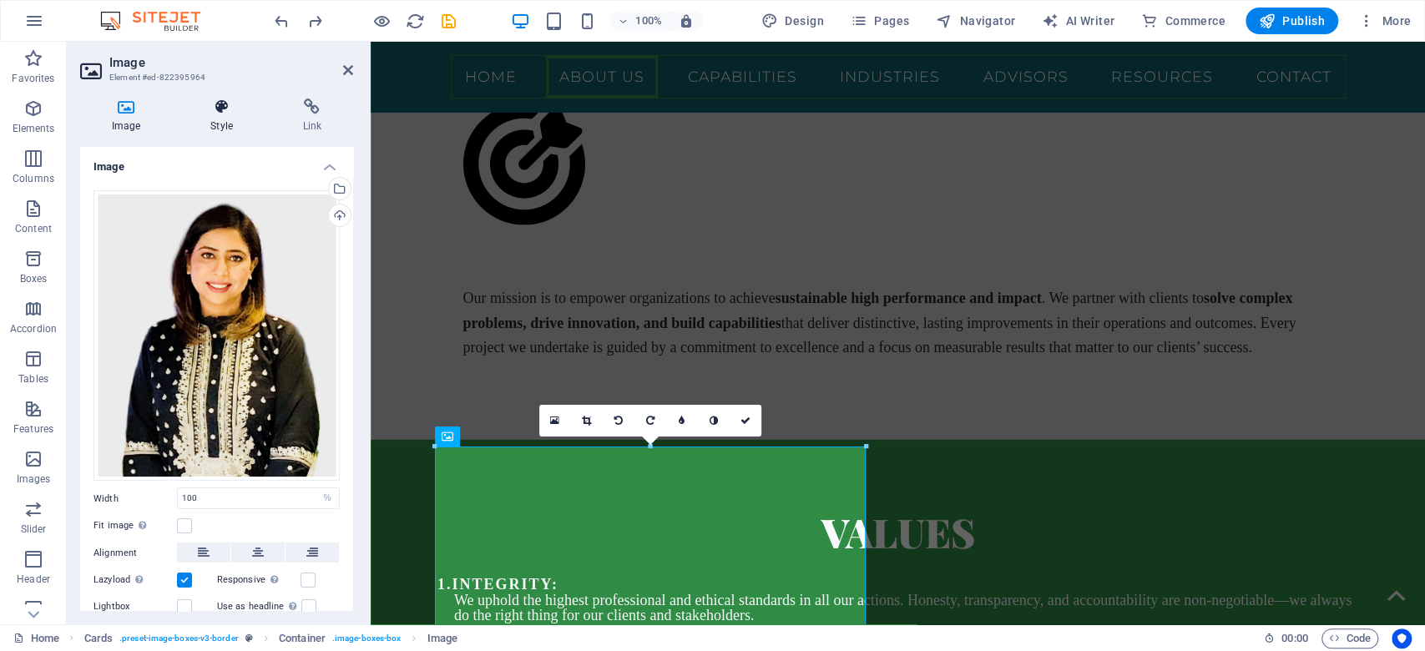
click at [222, 109] on icon at bounding box center [221, 106] width 85 height 17
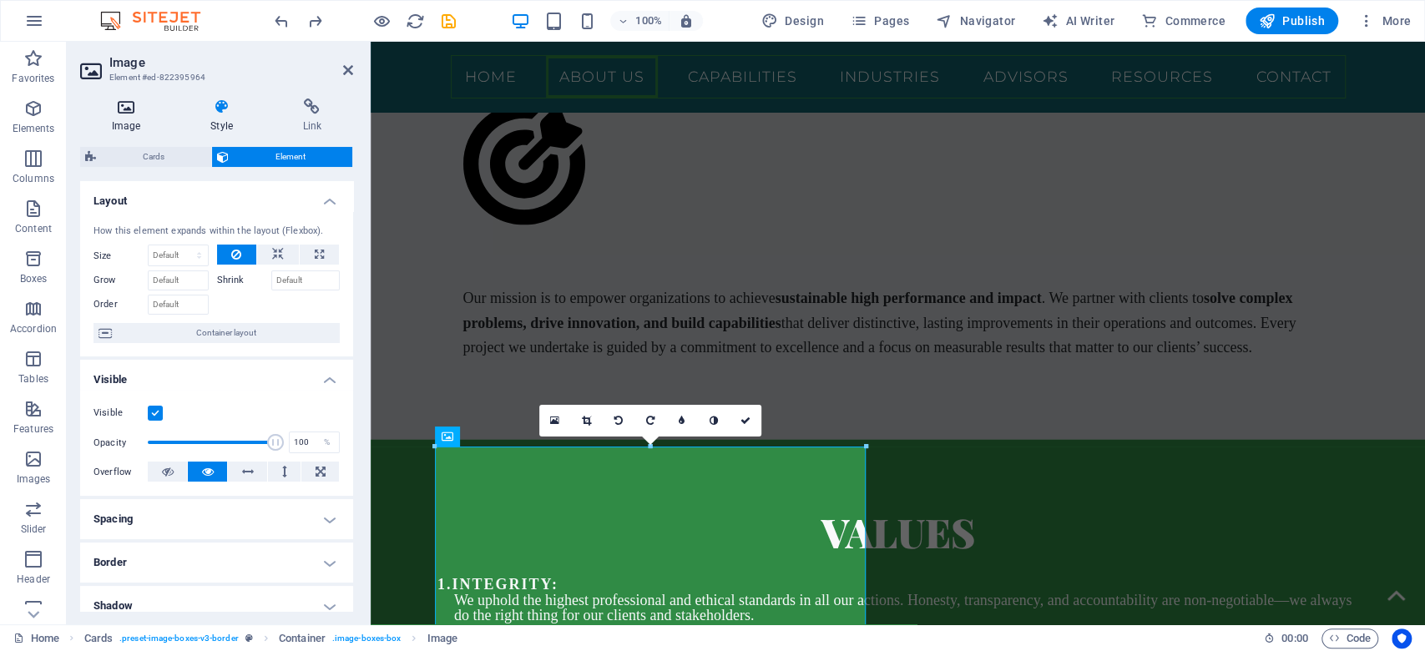
click at [118, 113] on icon at bounding box center [126, 106] width 92 height 17
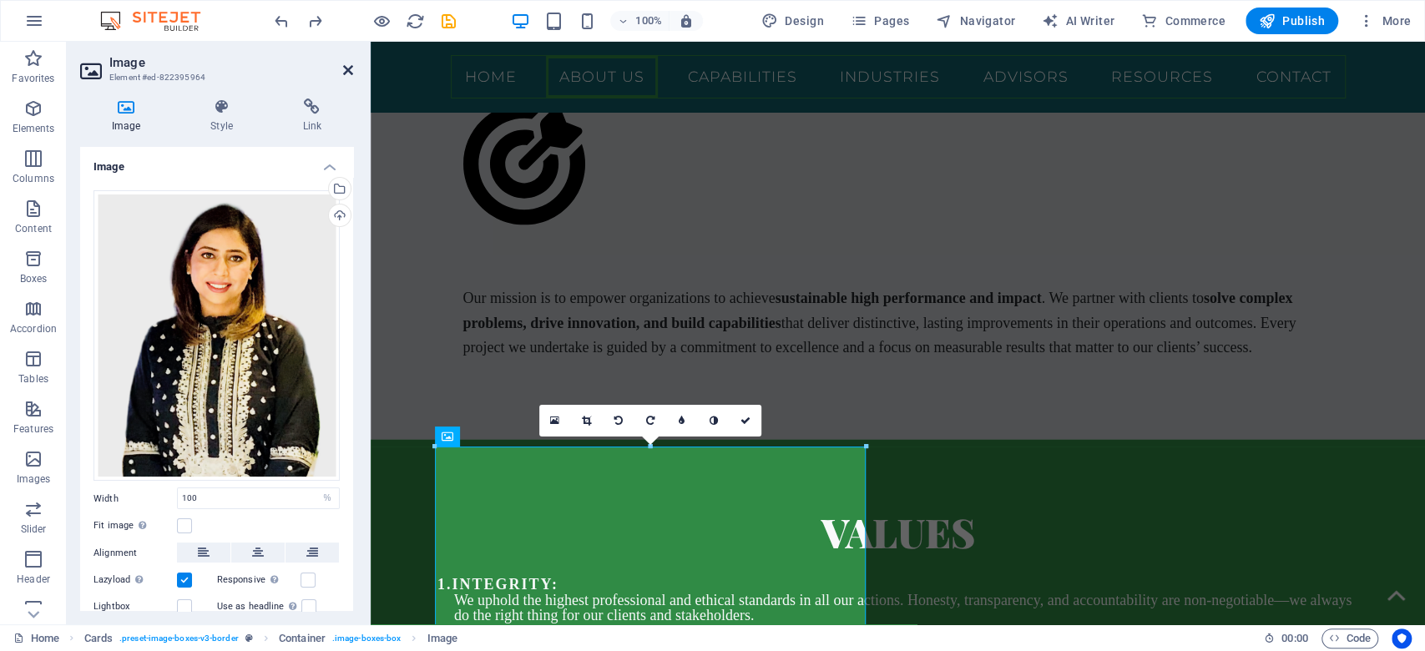
click at [350, 63] on icon at bounding box center [348, 69] width 10 height 13
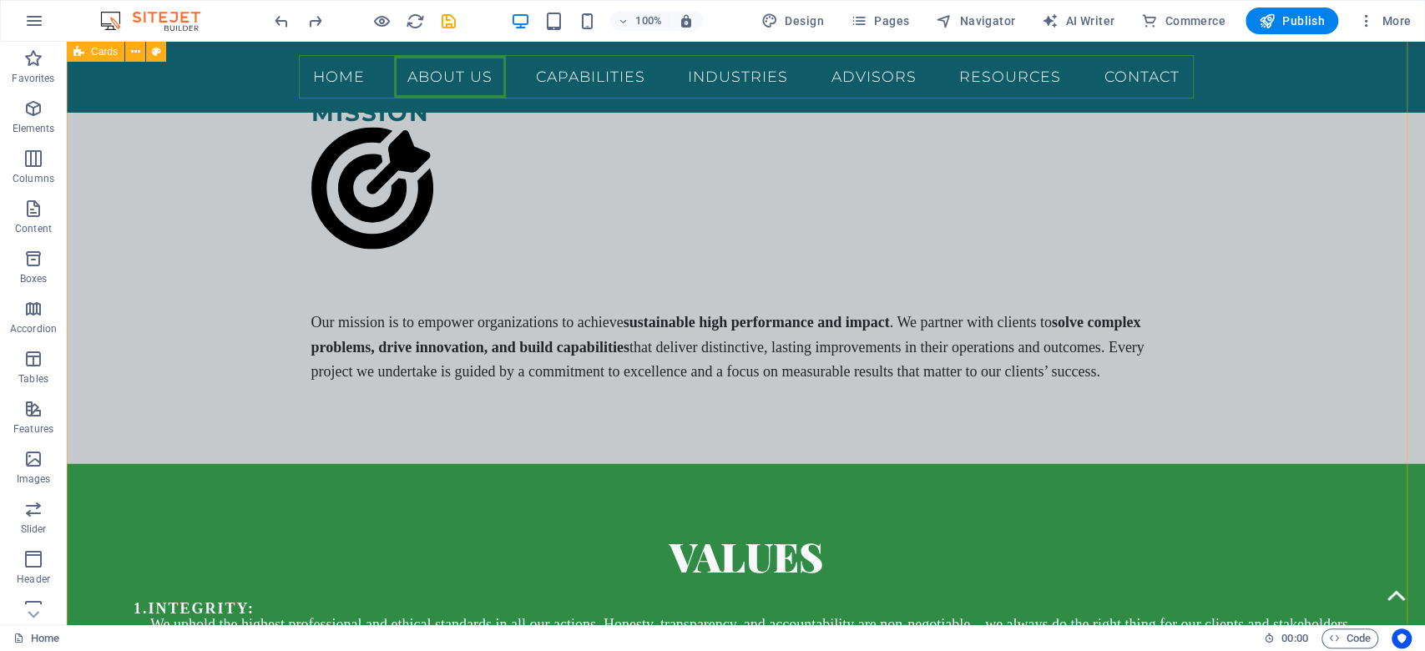
scroll to position [2132, 0]
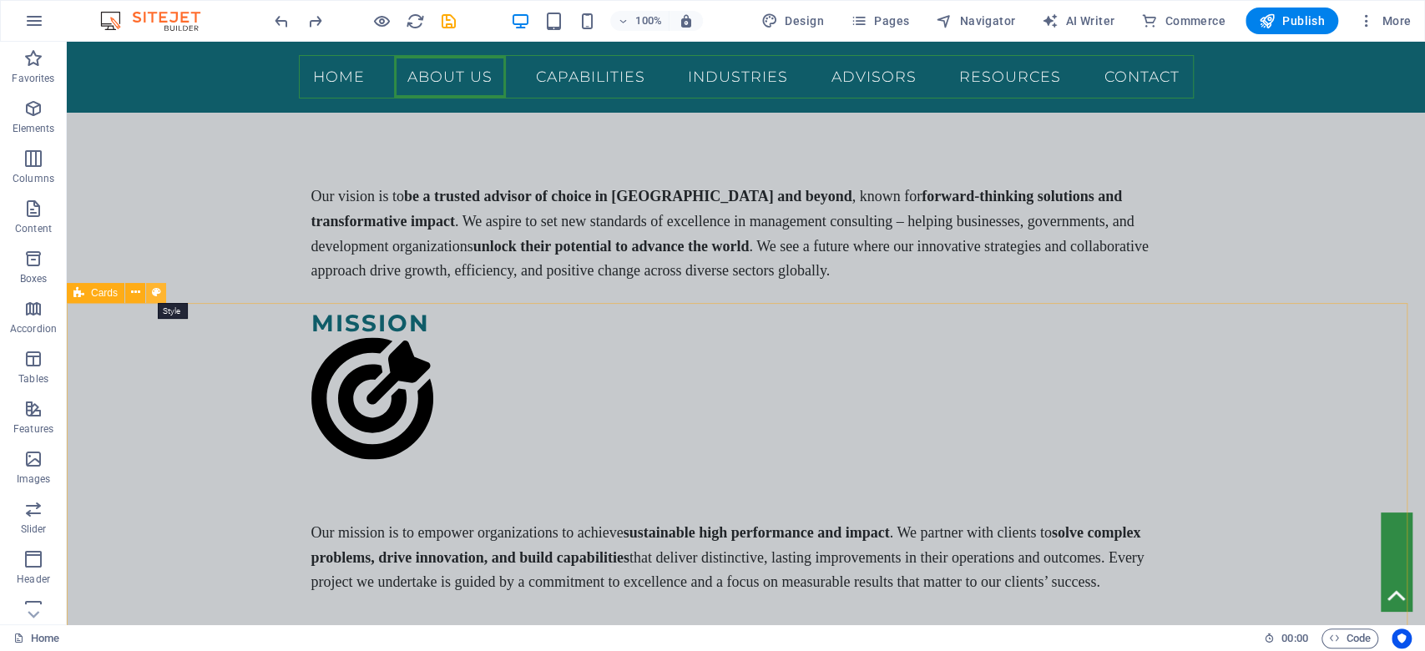
click at [157, 290] on icon at bounding box center [156, 293] width 9 height 18
select select "rem"
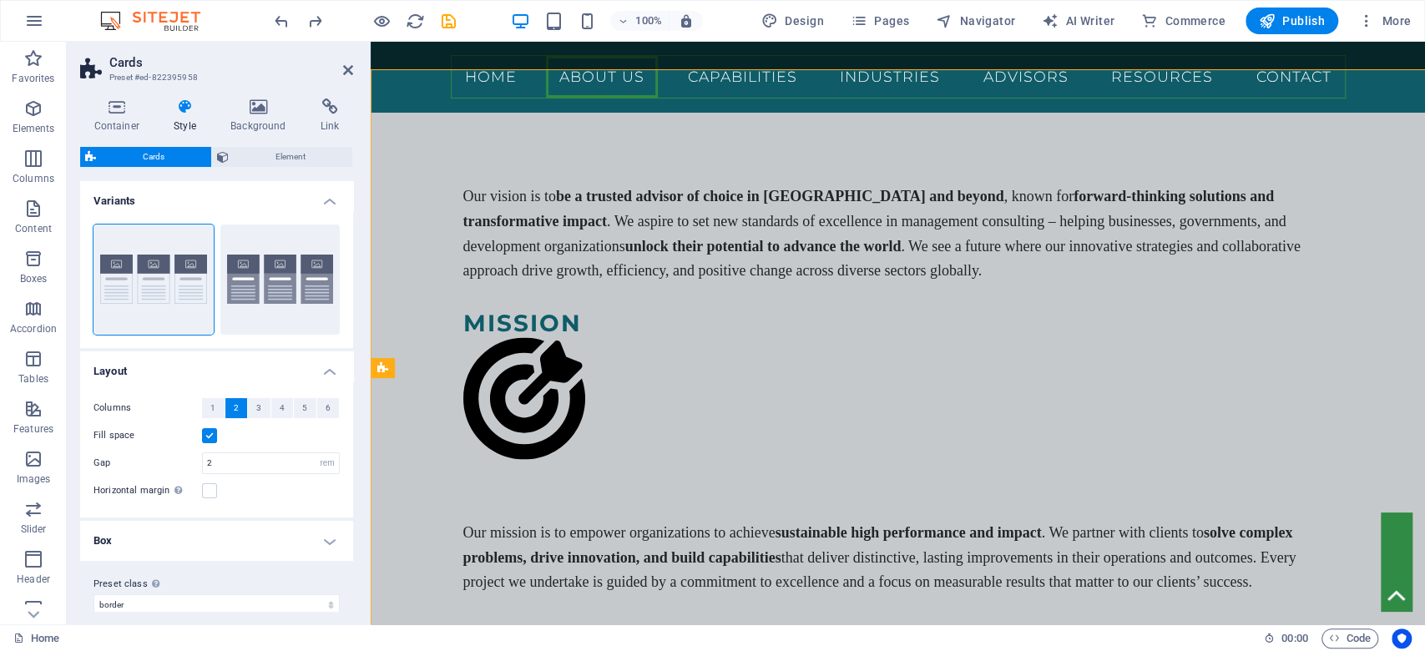
scroll to position [2366, 0]
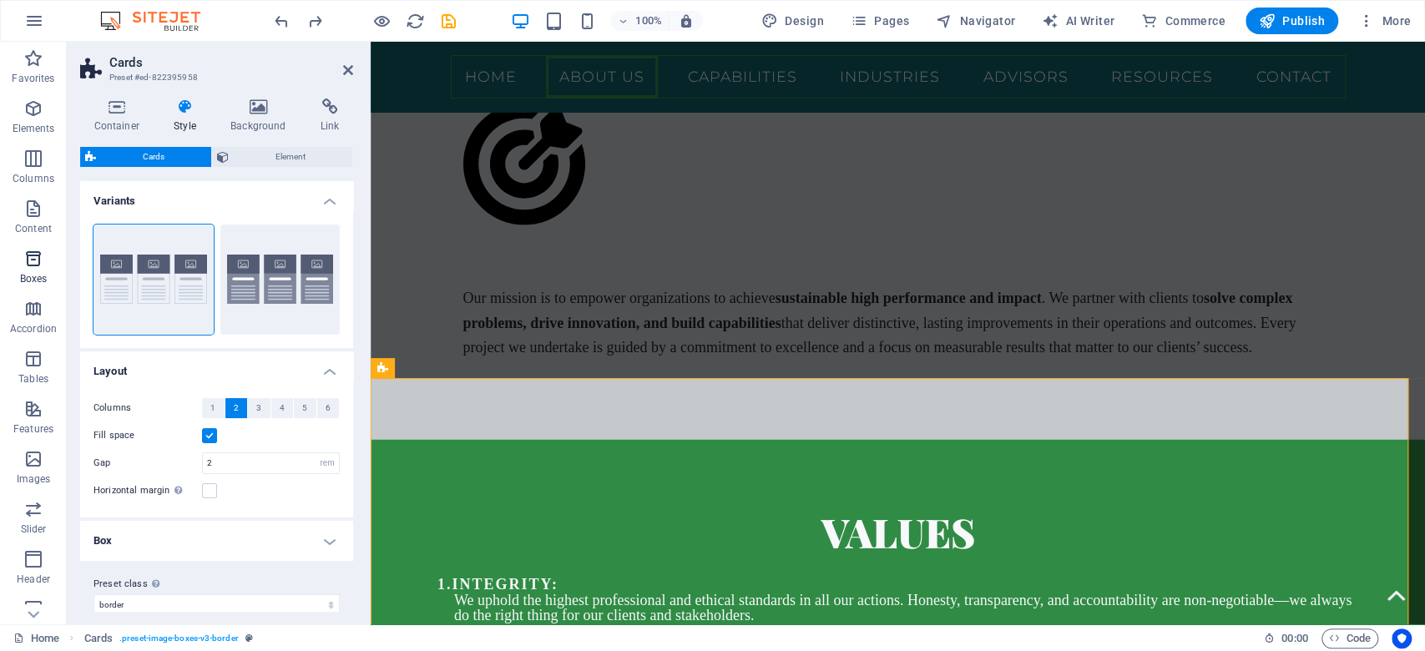
click at [35, 274] on p "Boxes" at bounding box center [34, 278] width 28 height 13
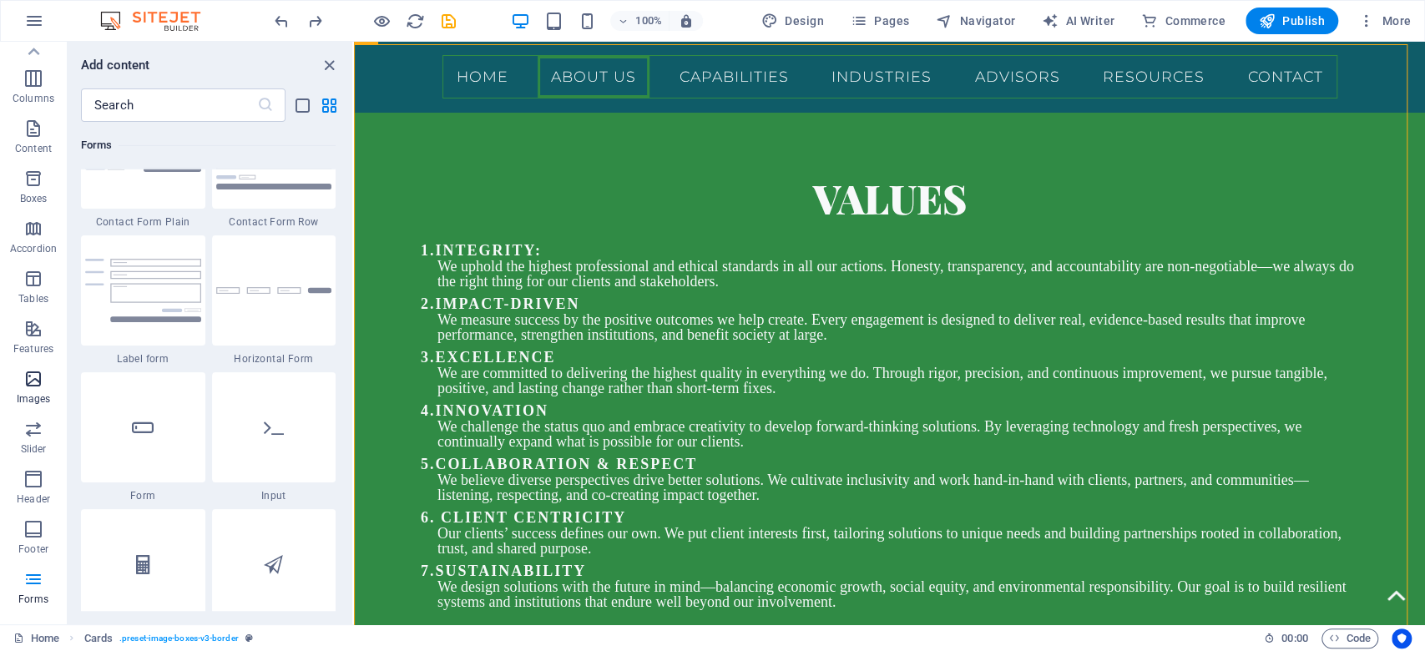
scroll to position [0, 0]
click at [32, 123] on p "Elements" at bounding box center [34, 128] width 43 height 13
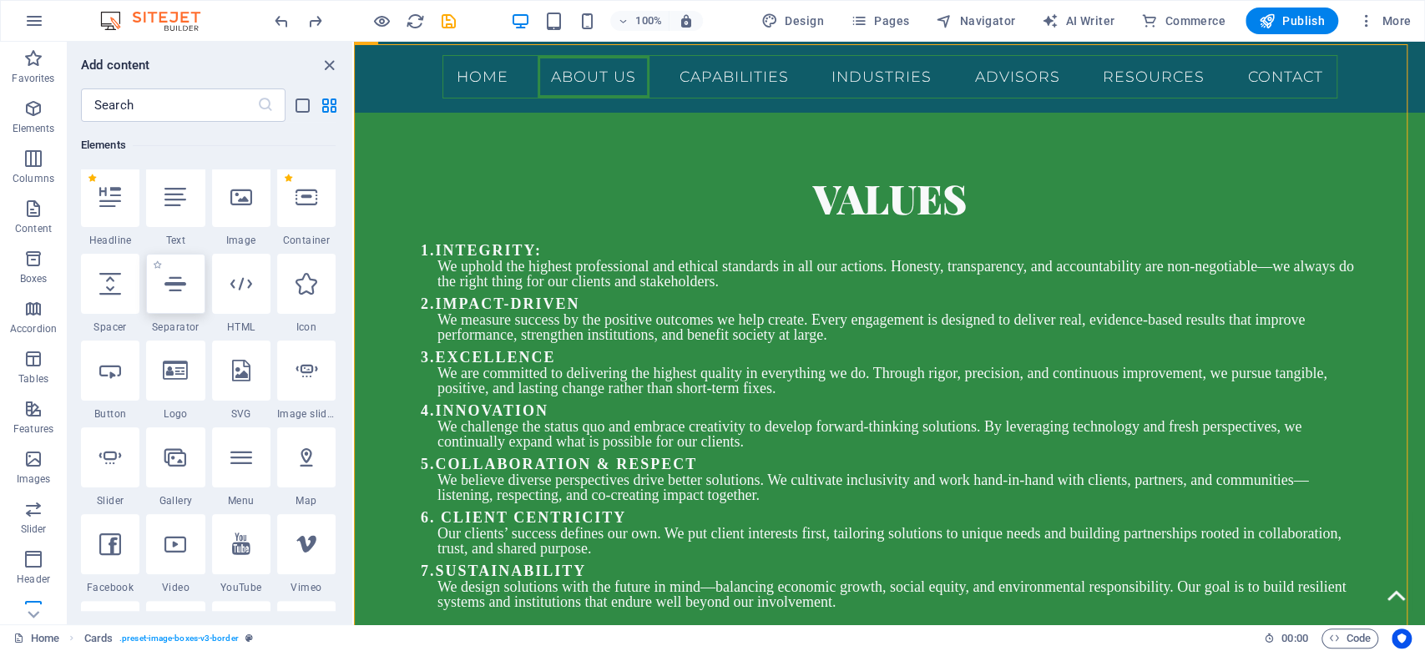
scroll to position [177, 0]
click at [176, 391] on div at bounding box center [175, 374] width 58 height 60
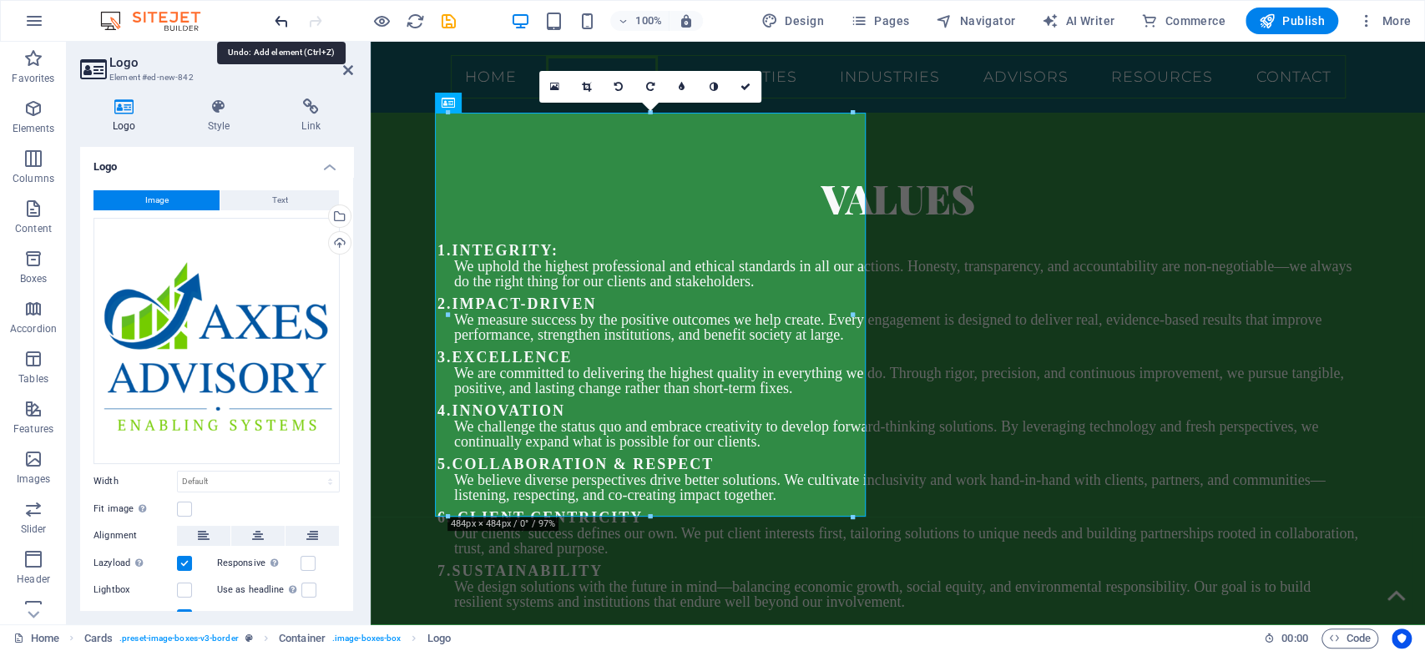
click at [284, 21] on icon "undo" at bounding box center [281, 21] width 19 height 19
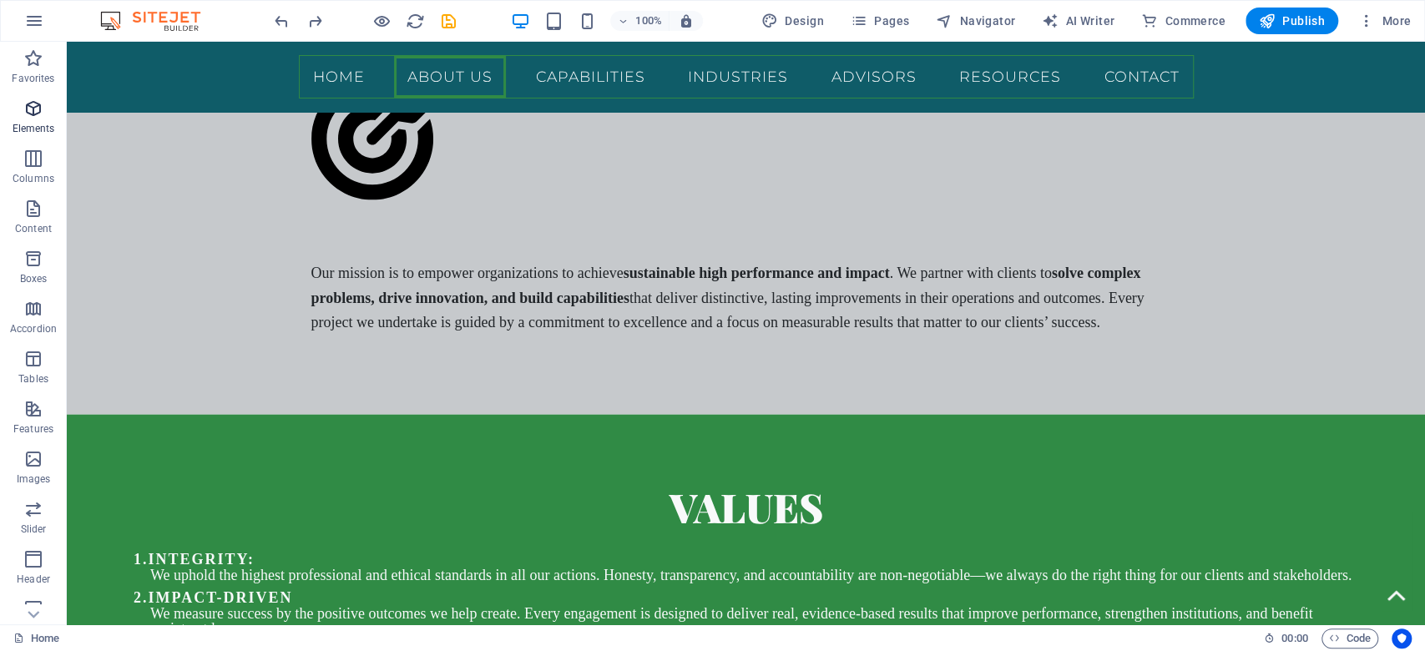
click at [29, 113] on icon "button" at bounding box center [33, 108] width 20 height 20
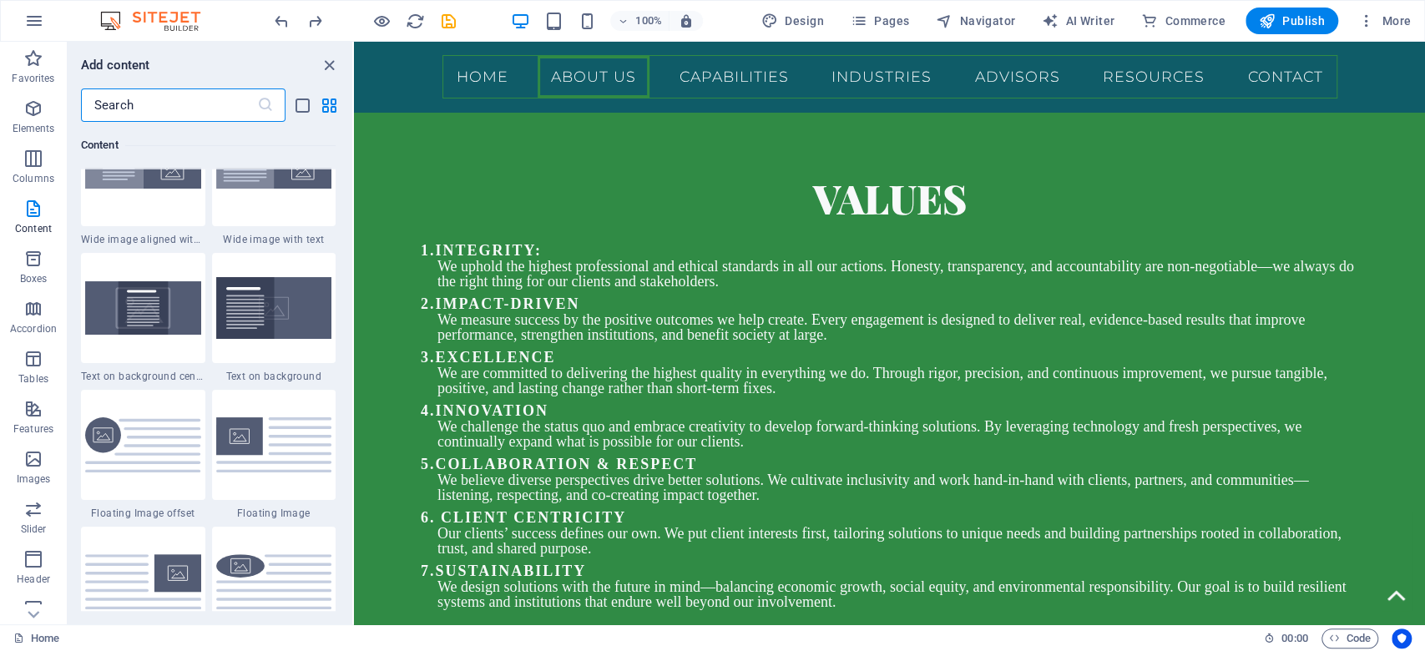
scroll to position [3405, 0]
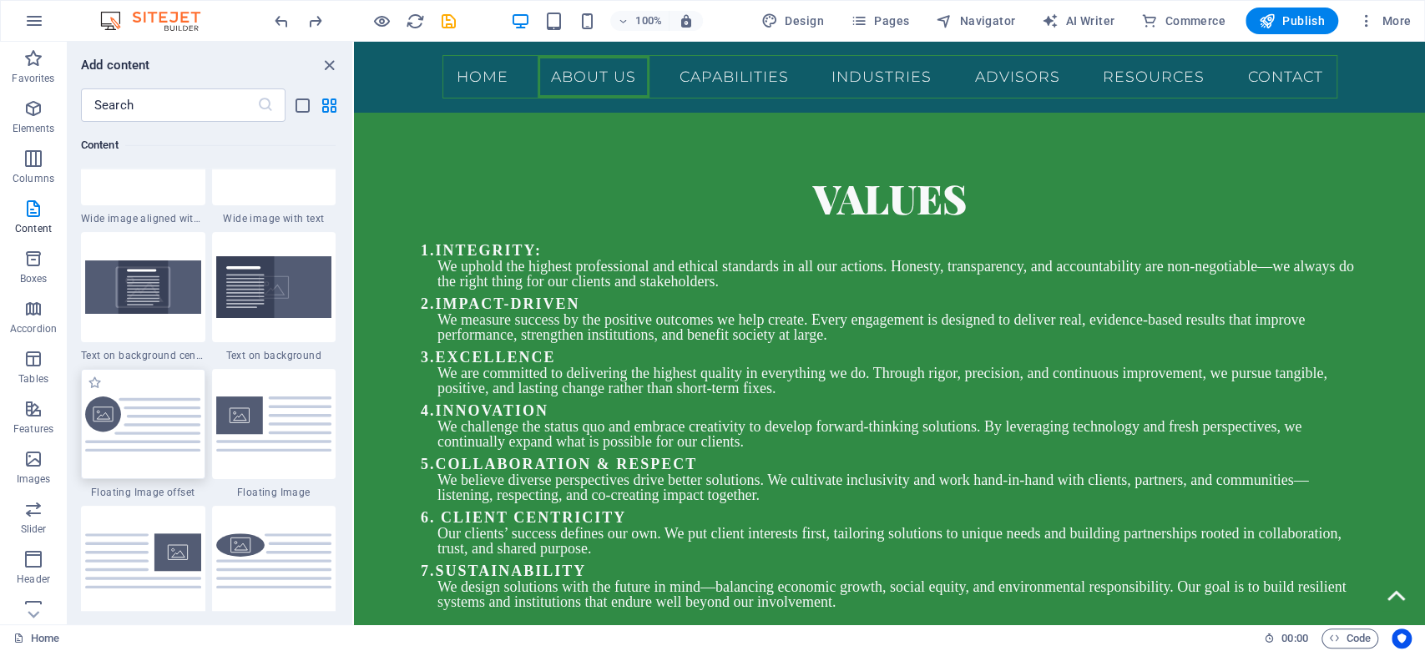
click at [146, 444] on img at bounding box center [143, 424] width 116 height 56
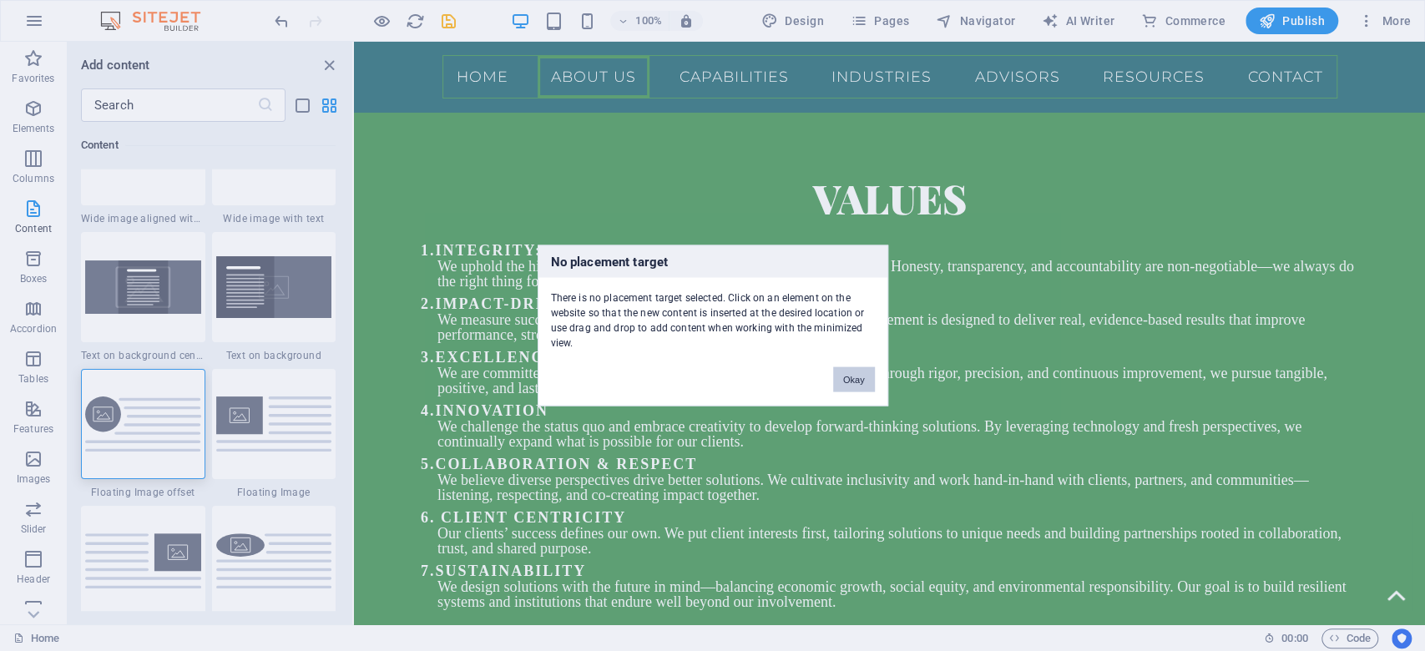
drag, startPoint x: 852, startPoint y: 372, endPoint x: 407, endPoint y: 314, distance: 448.6
click at [854, 372] on button "Okay" at bounding box center [854, 379] width 42 height 25
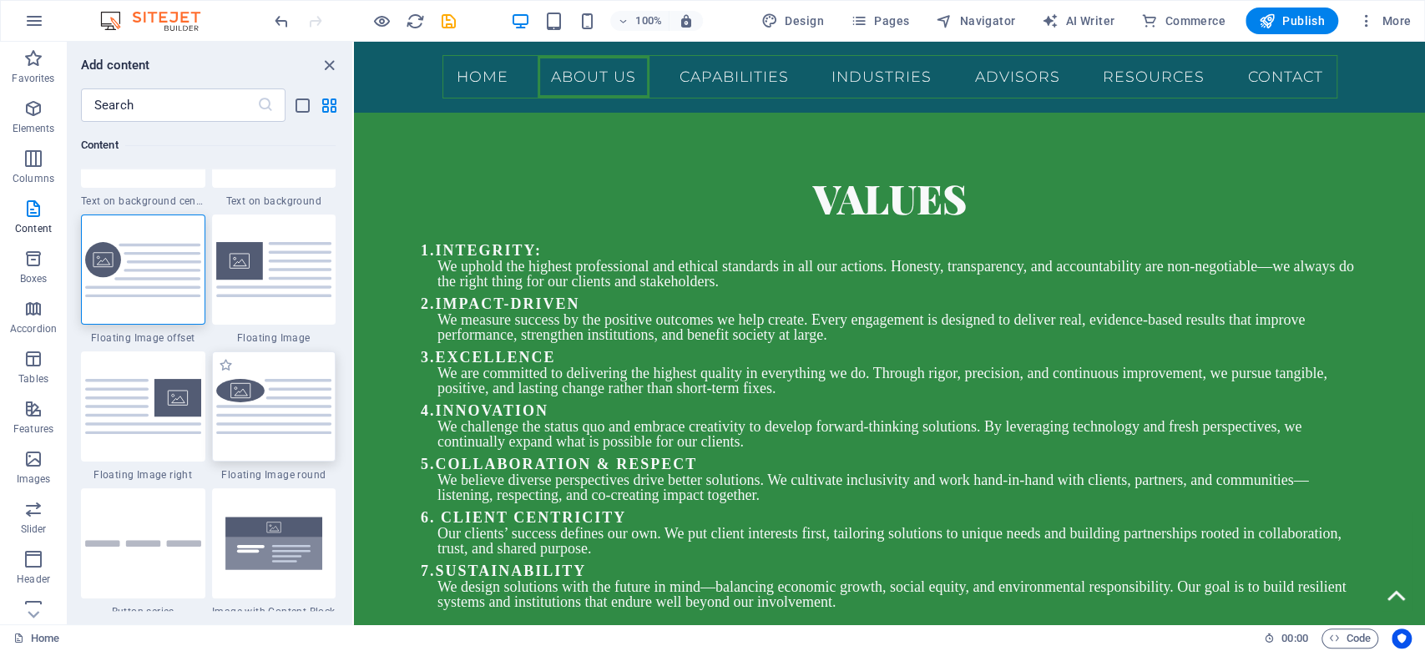
scroll to position [3516, 0]
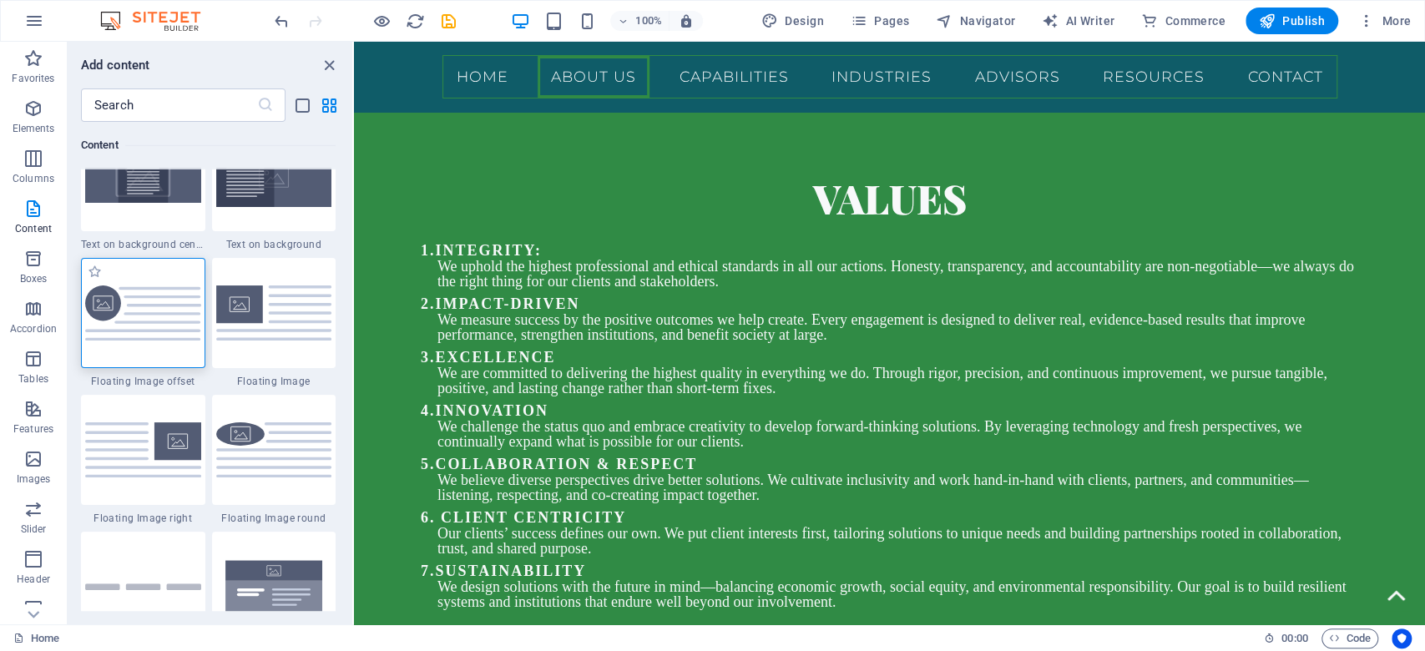
click at [144, 350] on div at bounding box center [143, 313] width 124 height 110
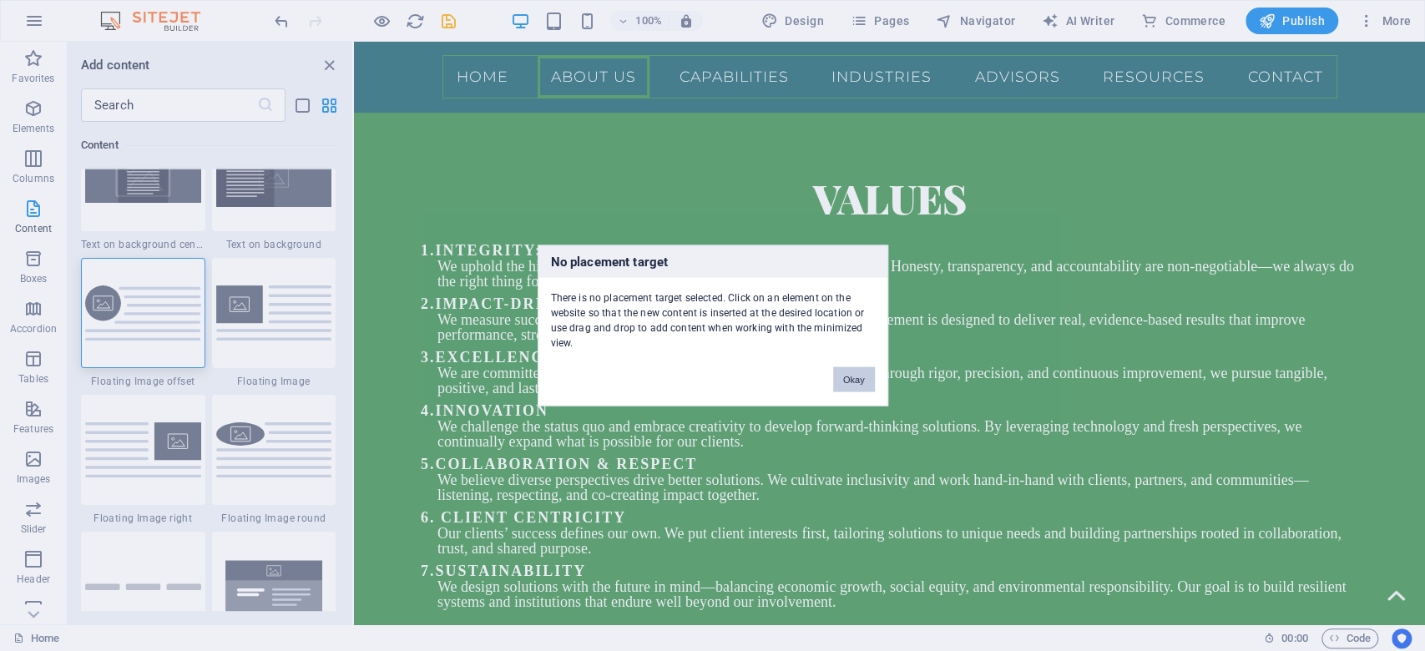
drag, startPoint x: 856, startPoint y: 372, endPoint x: 264, endPoint y: 301, distance: 596.7
click at [856, 372] on button "Okay" at bounding box center [854, 379] width 42 height 25
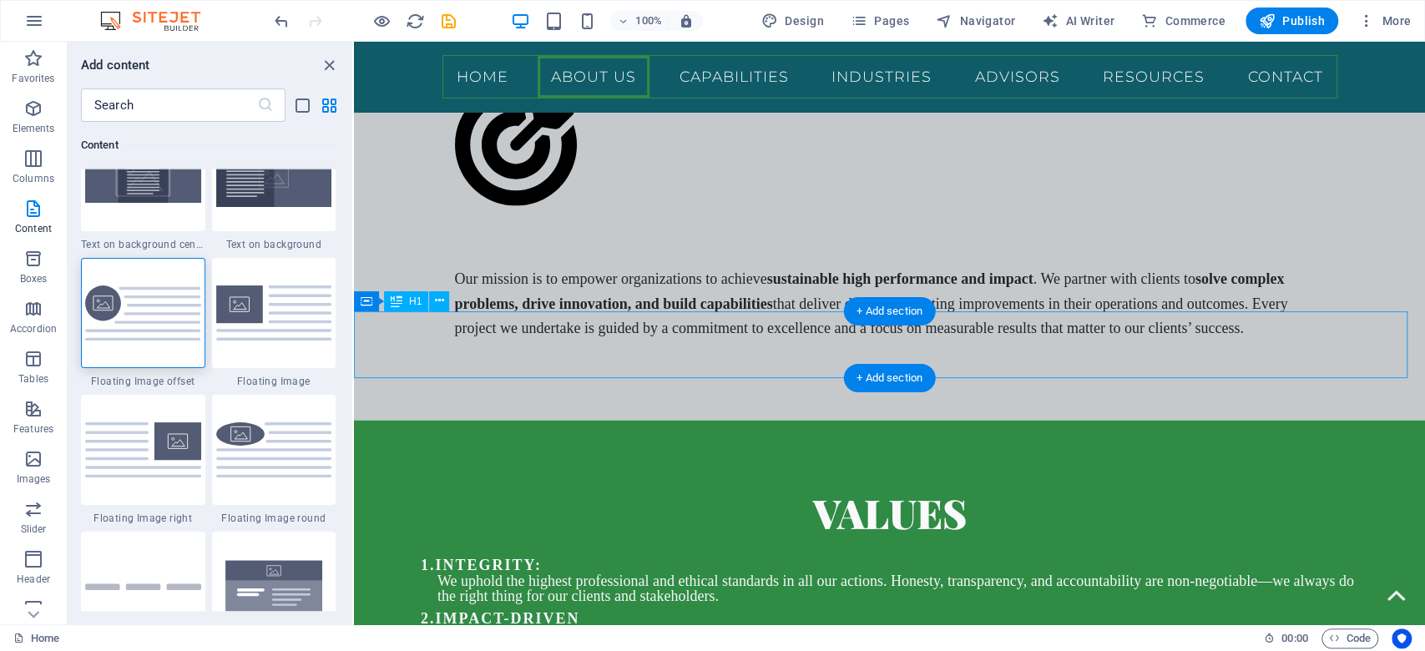
scroll to position [2366, 0]
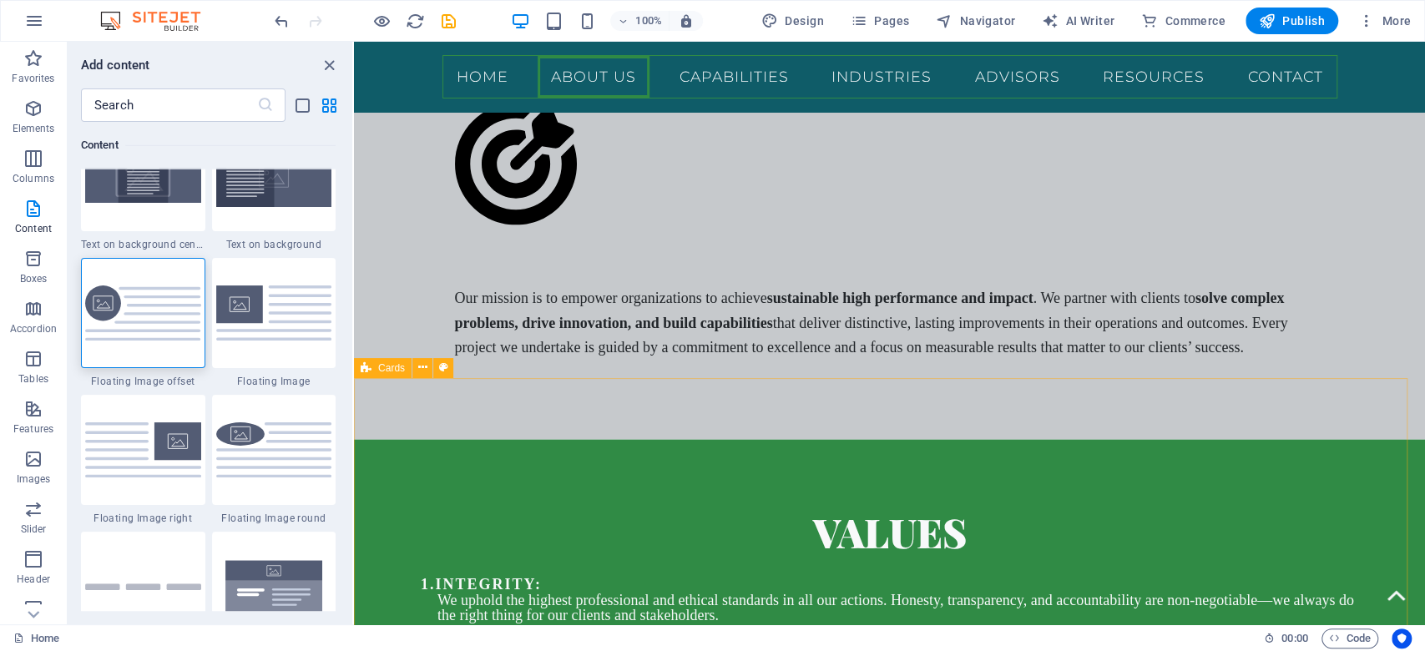
click at [385, 370] on span "Cards" at bounding box center [391, 368] width 27 height 10
click at [160, 320] on img at bounding box center [143, 313] width 116 height 56
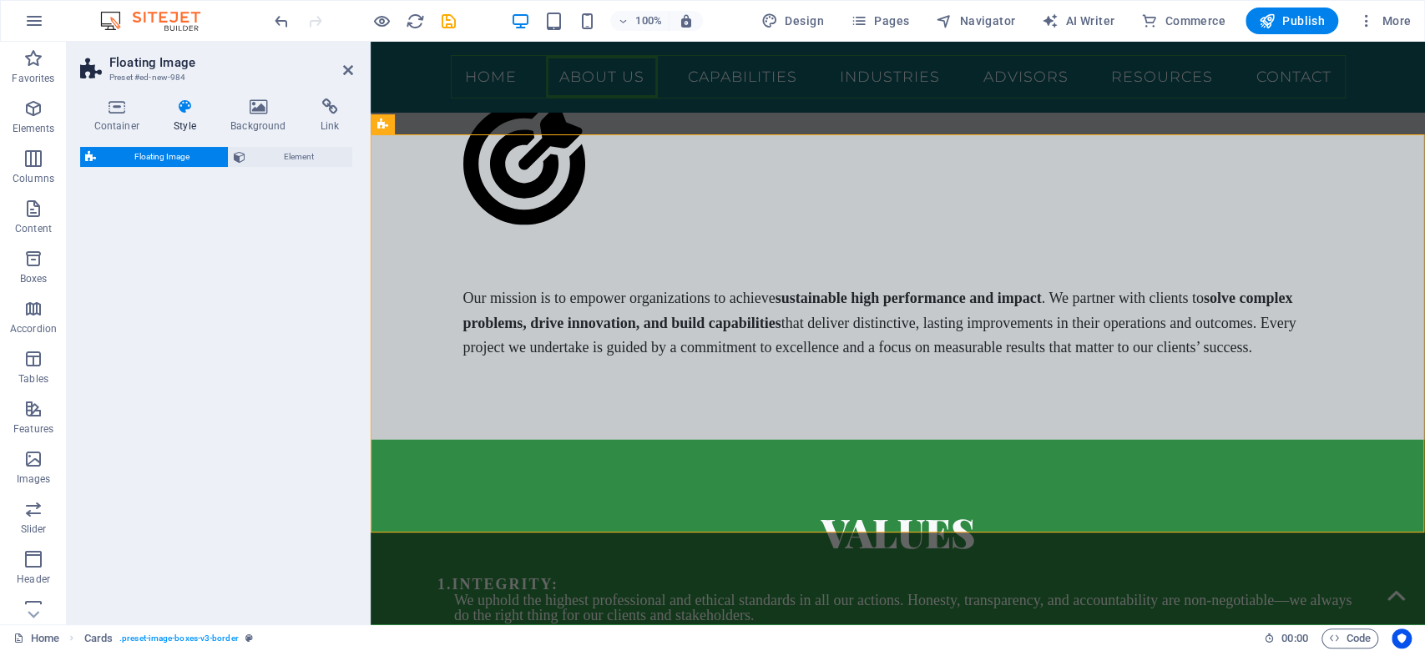
scroll to position [3346, 0]
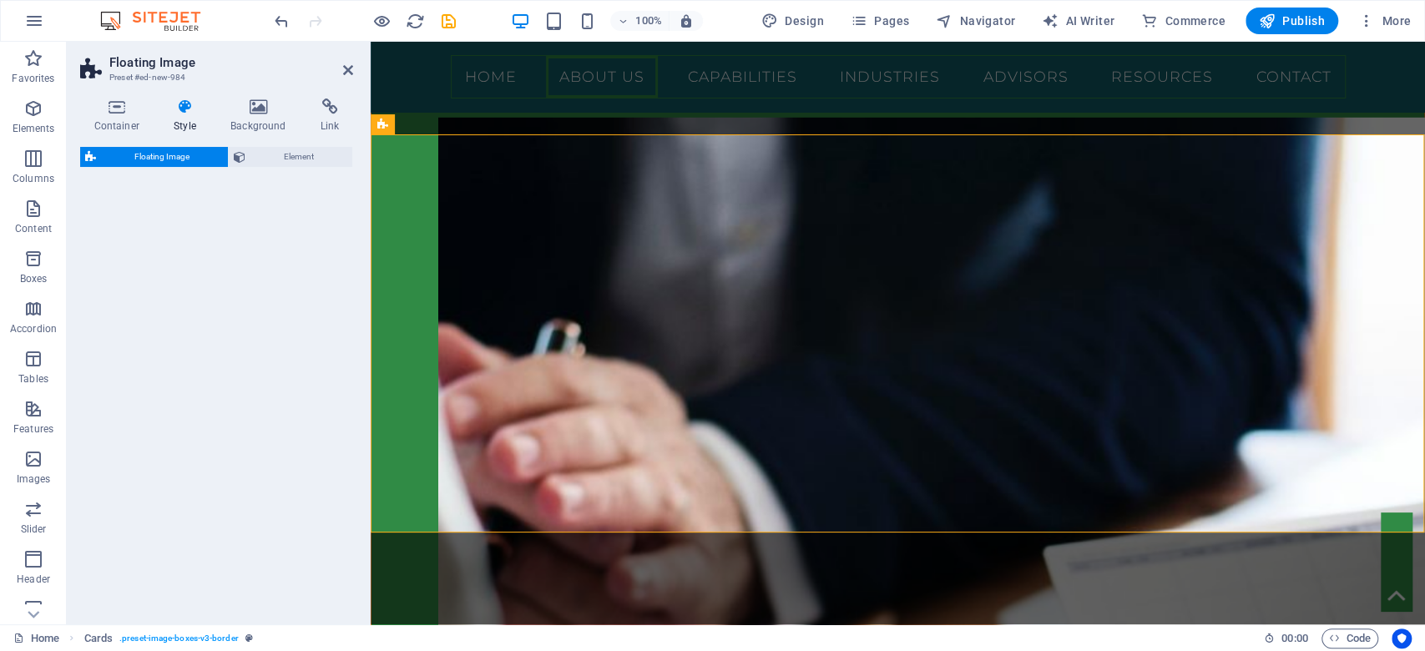
select select "%"
select select "rem"
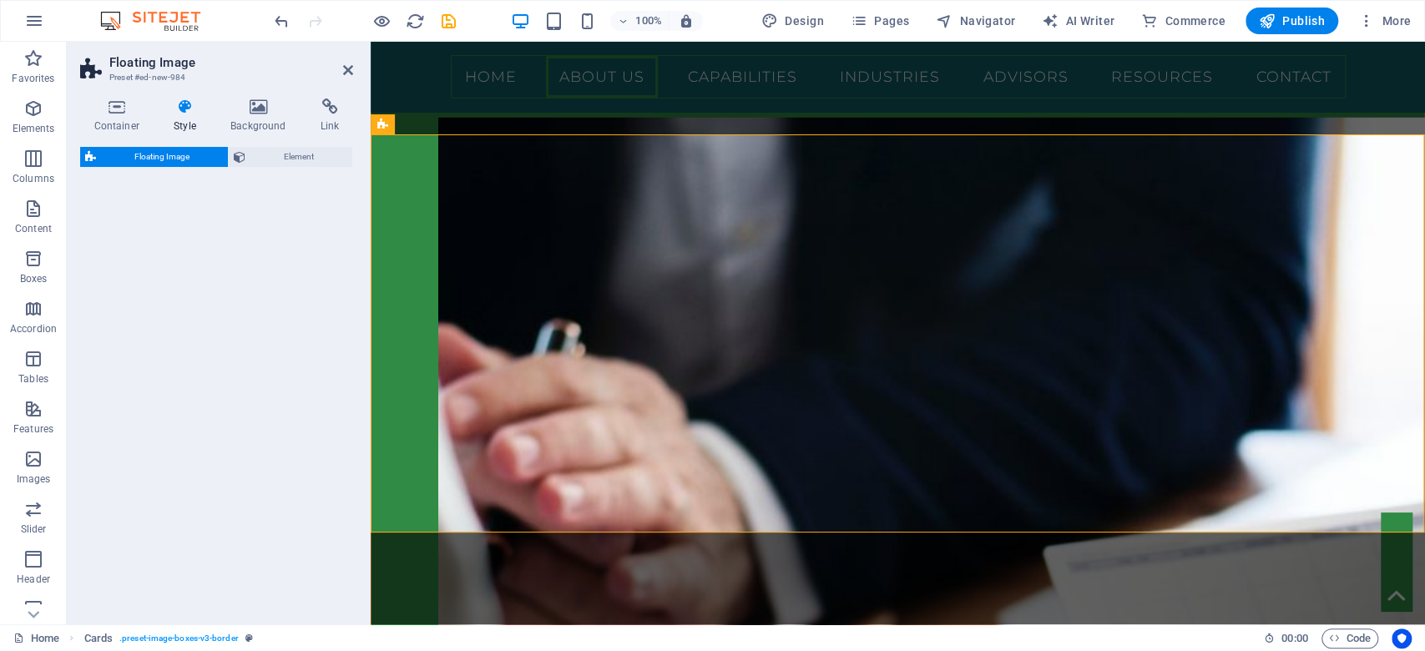
select select "%"
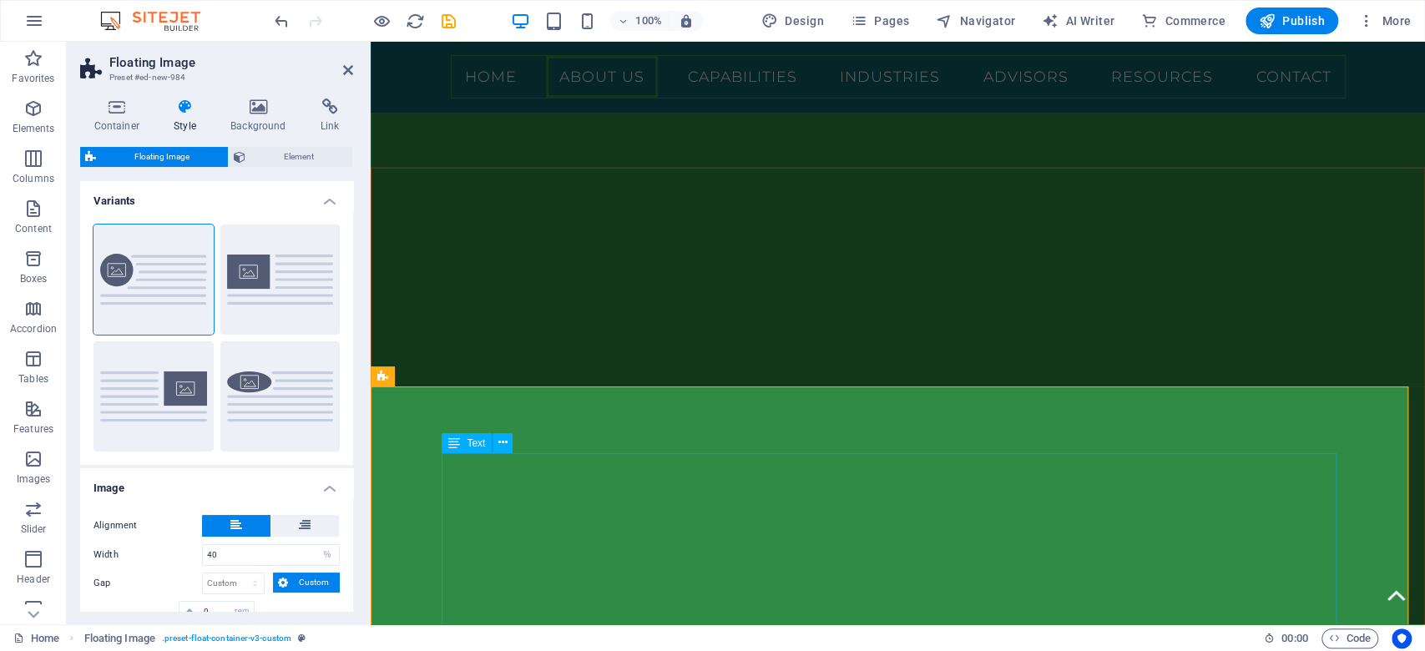
scroll to position [3235, 0]
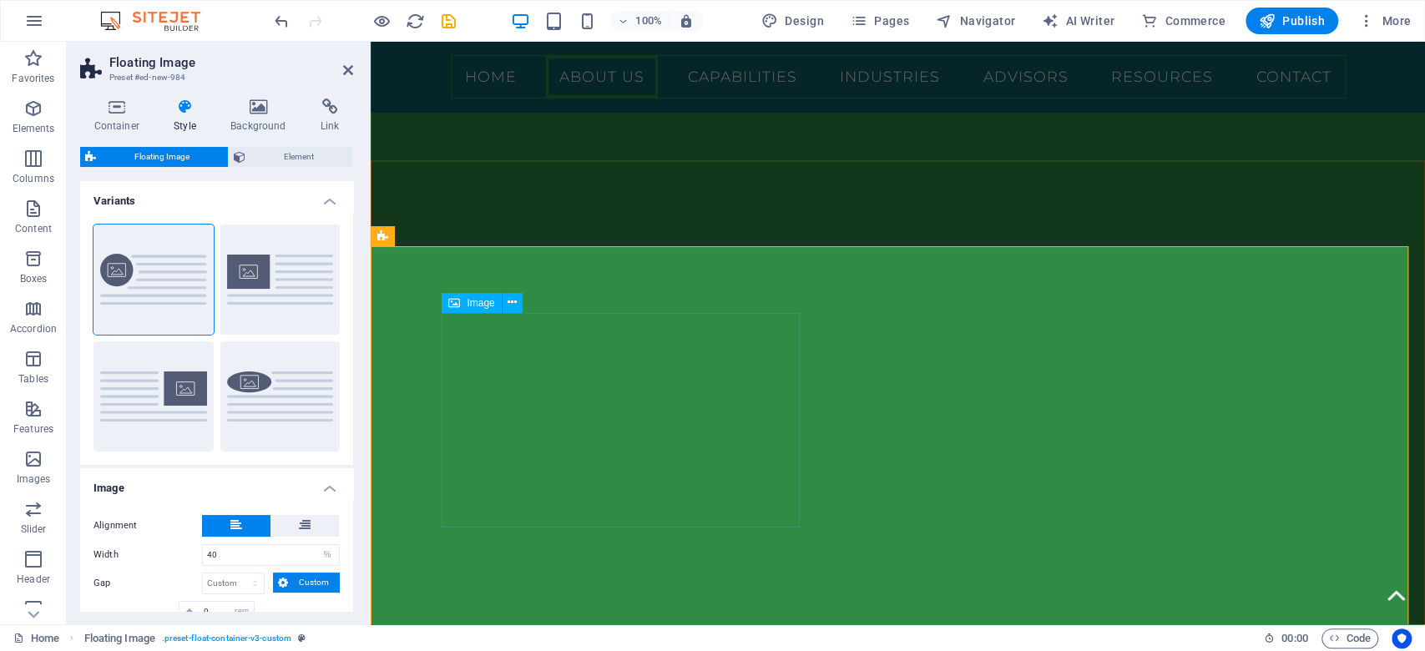
select select "%"
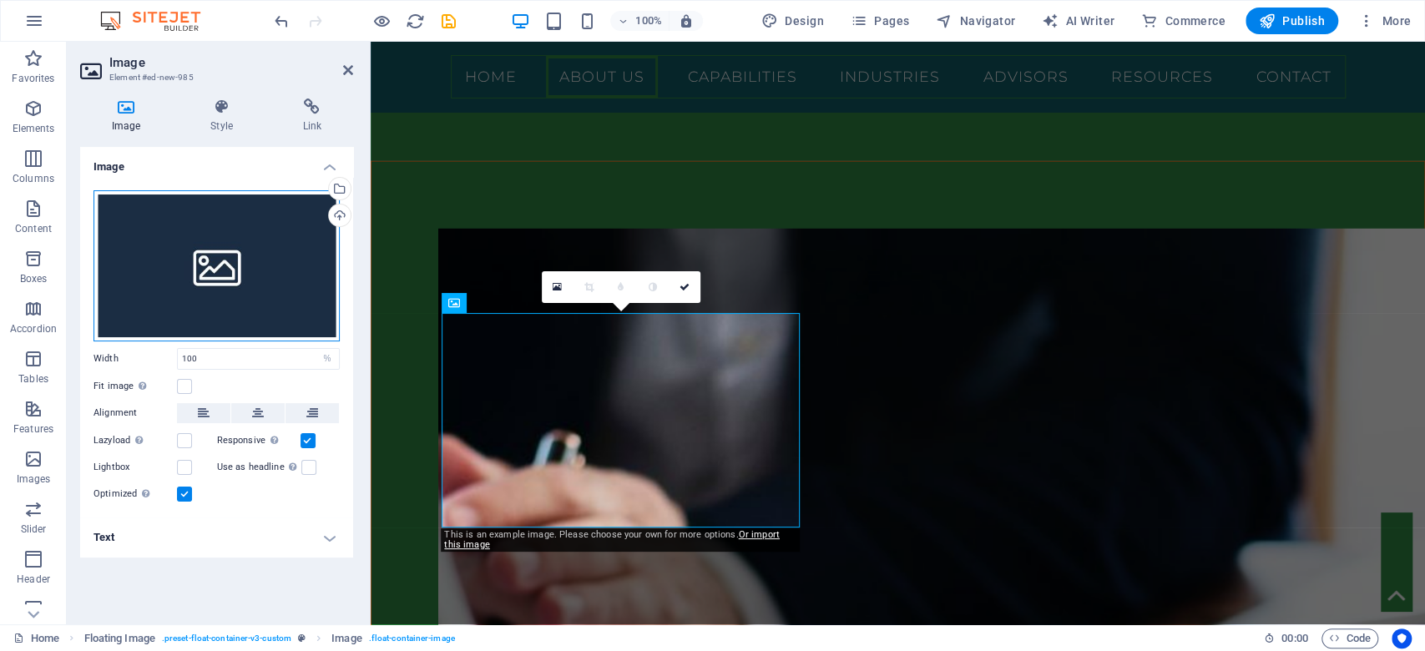
click at [273, 245] on div "Drag files here, click to choose files or select files from Files or our free s…" at bounding box center [216, 265] width 246 height 151
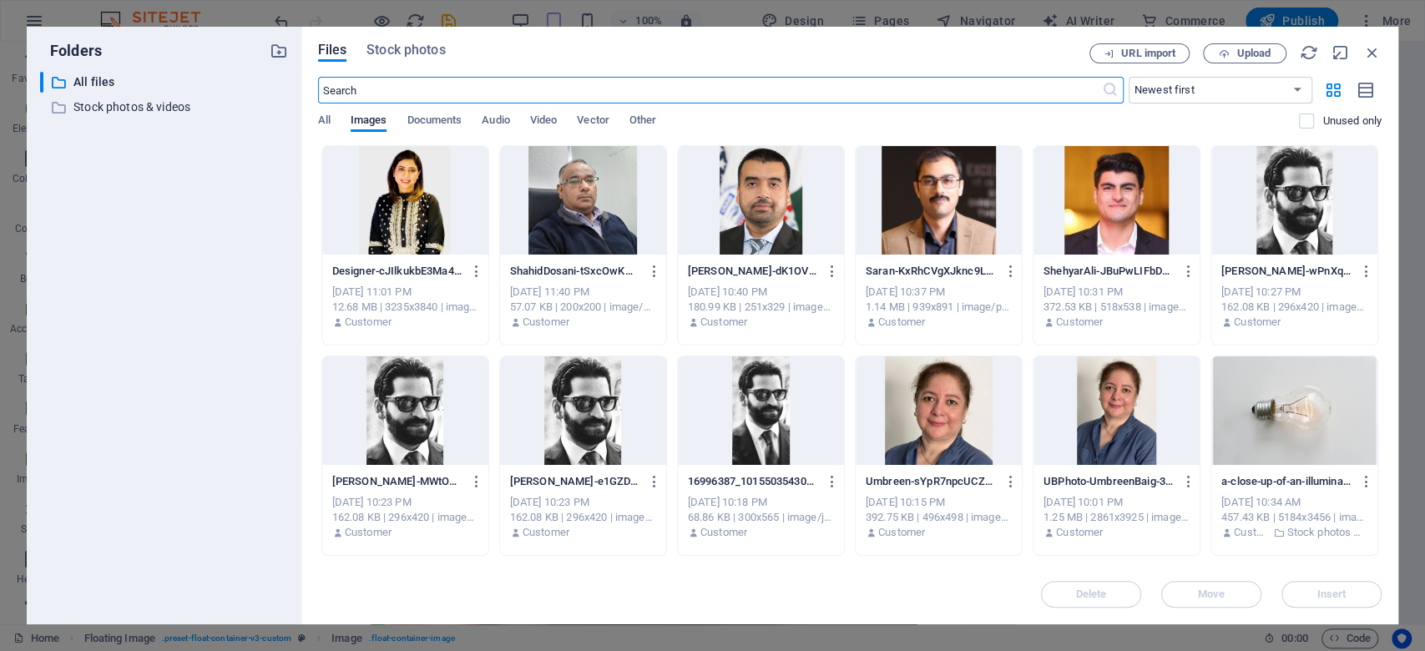
scroll to position [3779, 0]
click at [421, 208] on div at bounding box center [405, 200] width 166 height 108
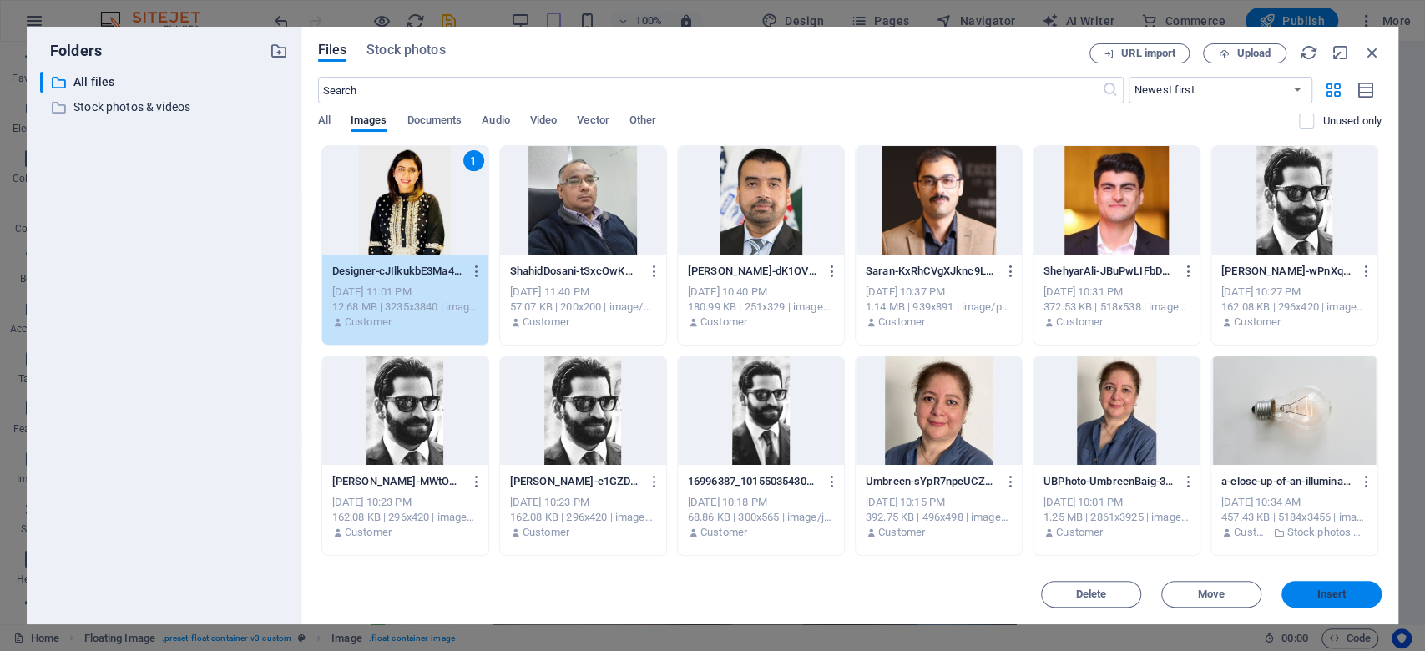
drag, startPoint x: 931, startPoint y: 552, endPoint x: 1302, endPoint y: 593, distance: 372.9
click at [1302, 593] on span "Insert" at bounding box center [1331, 594] width 87 height 10
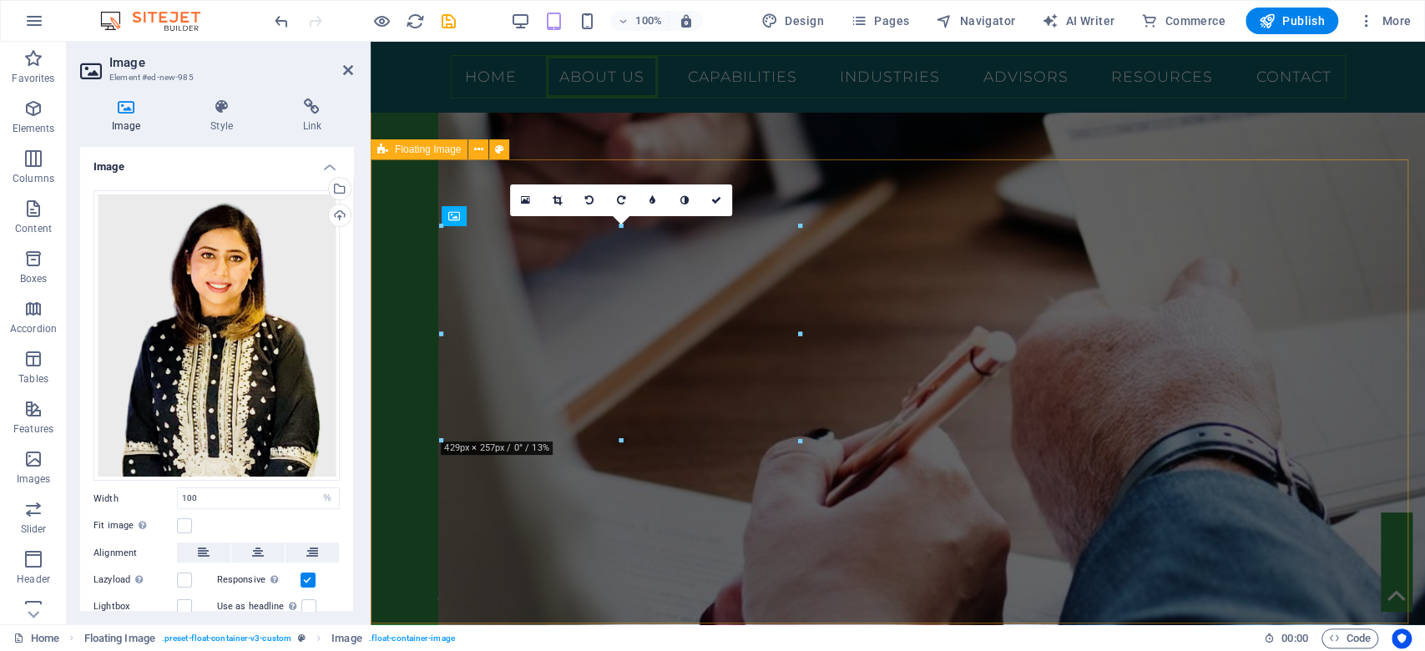
scroll to position [3321, 0]
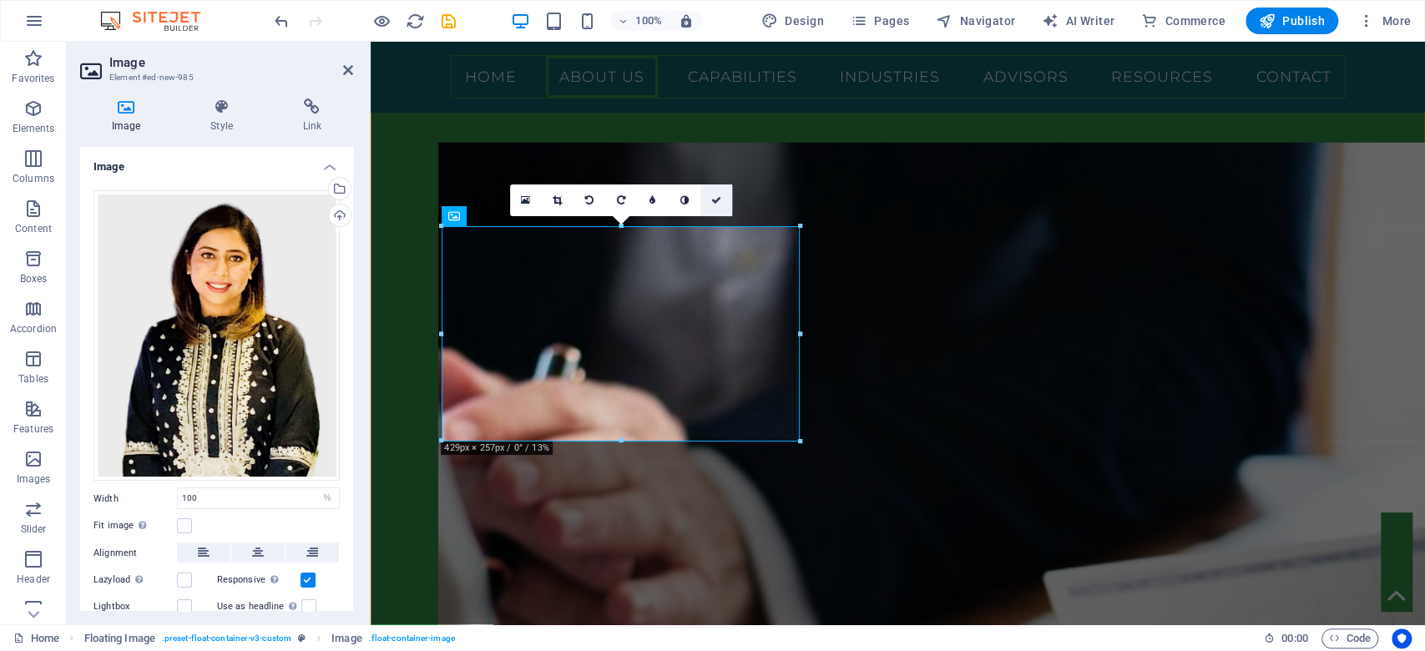
click at [708, 202] on link at bounding box center [716, 200] width 32 height 32
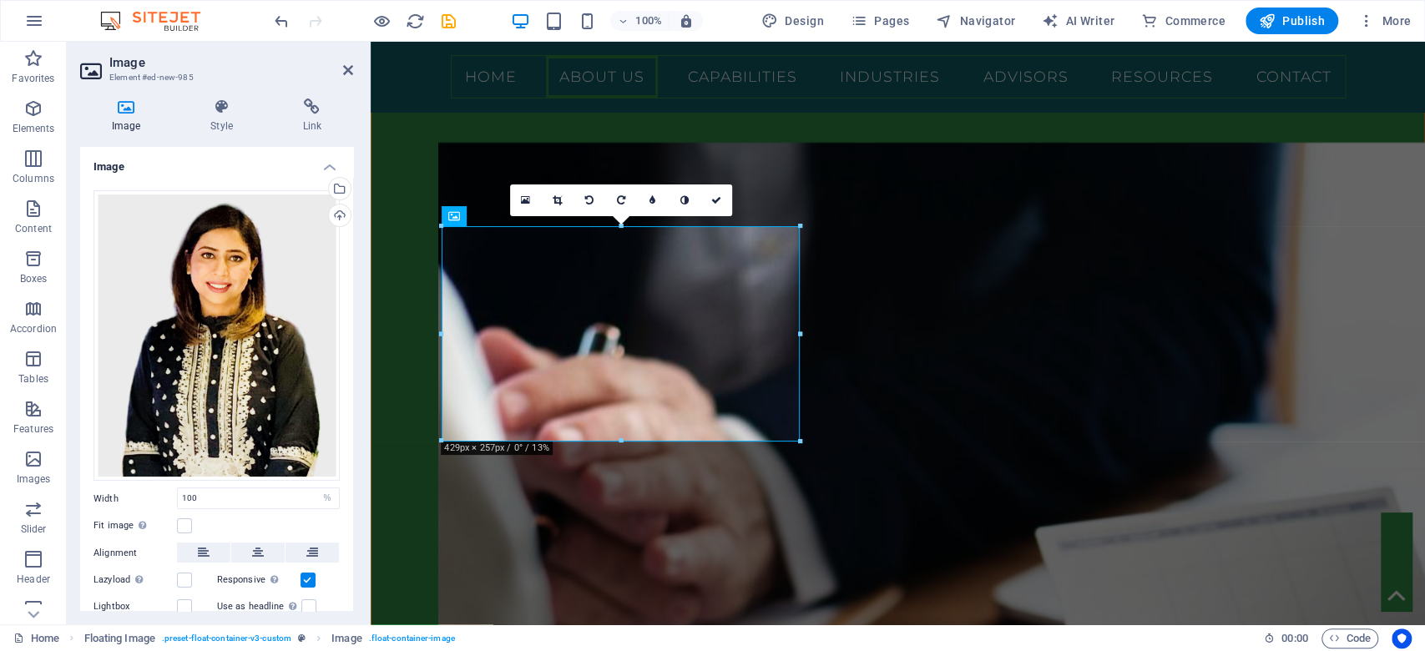
scroll to position [3013, 0]
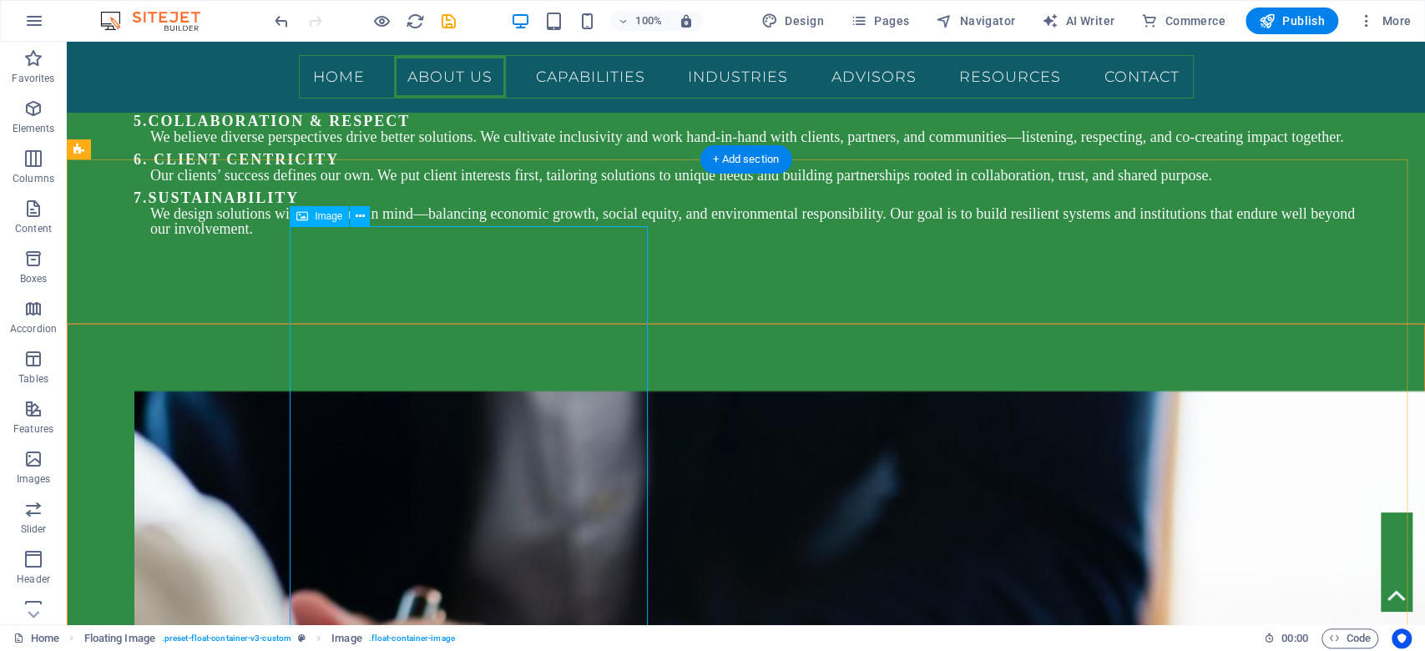
scroll to position [3321, 0]
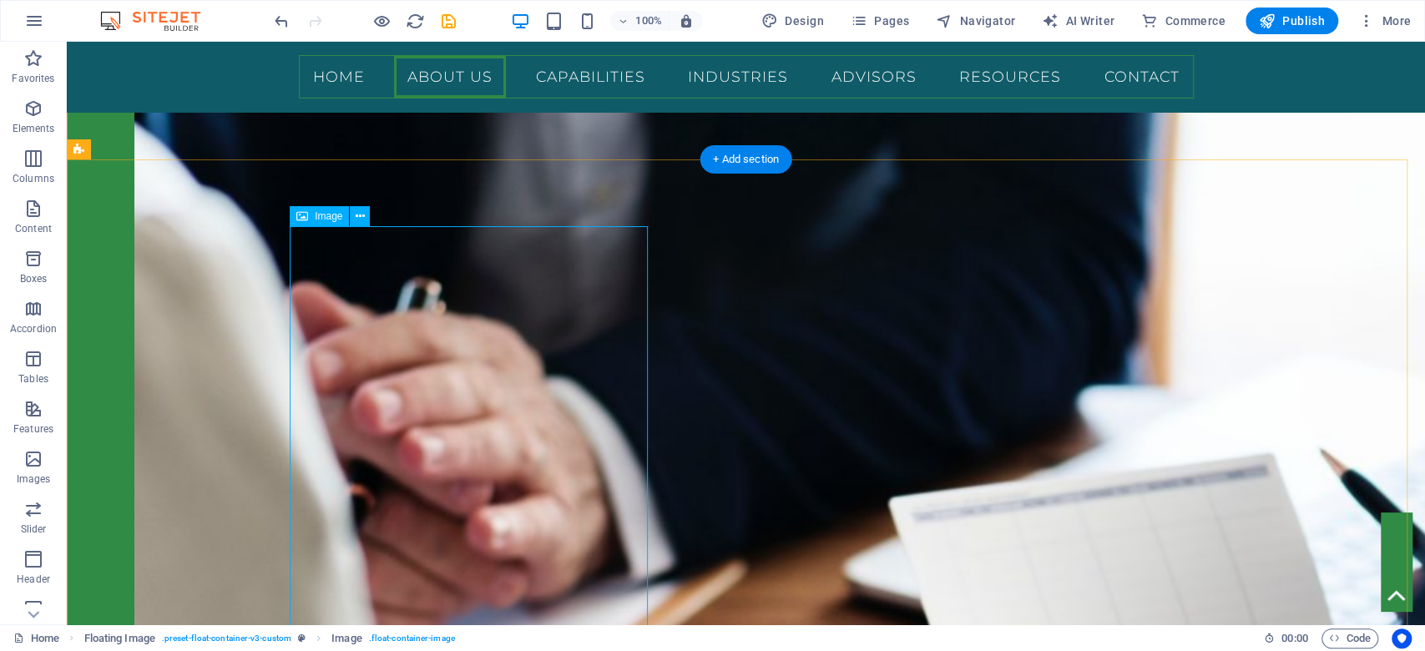
select select "%"
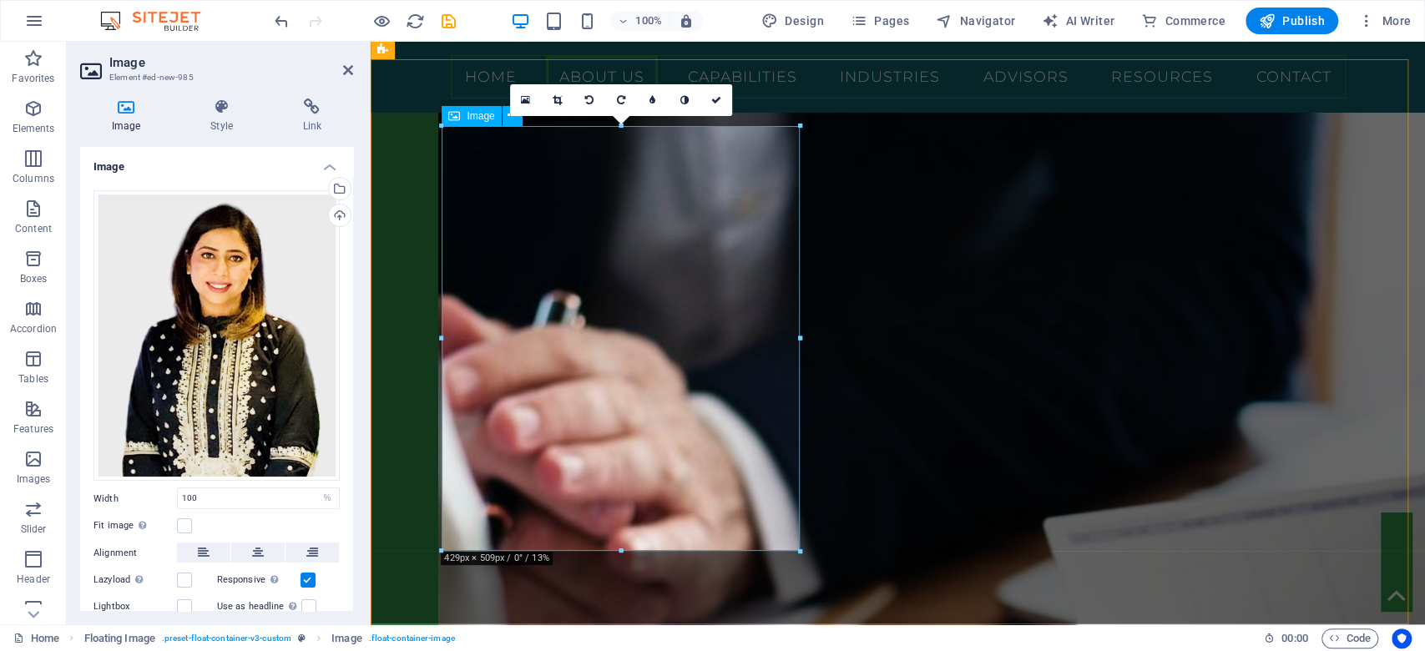
scroll to position [3432, 0]
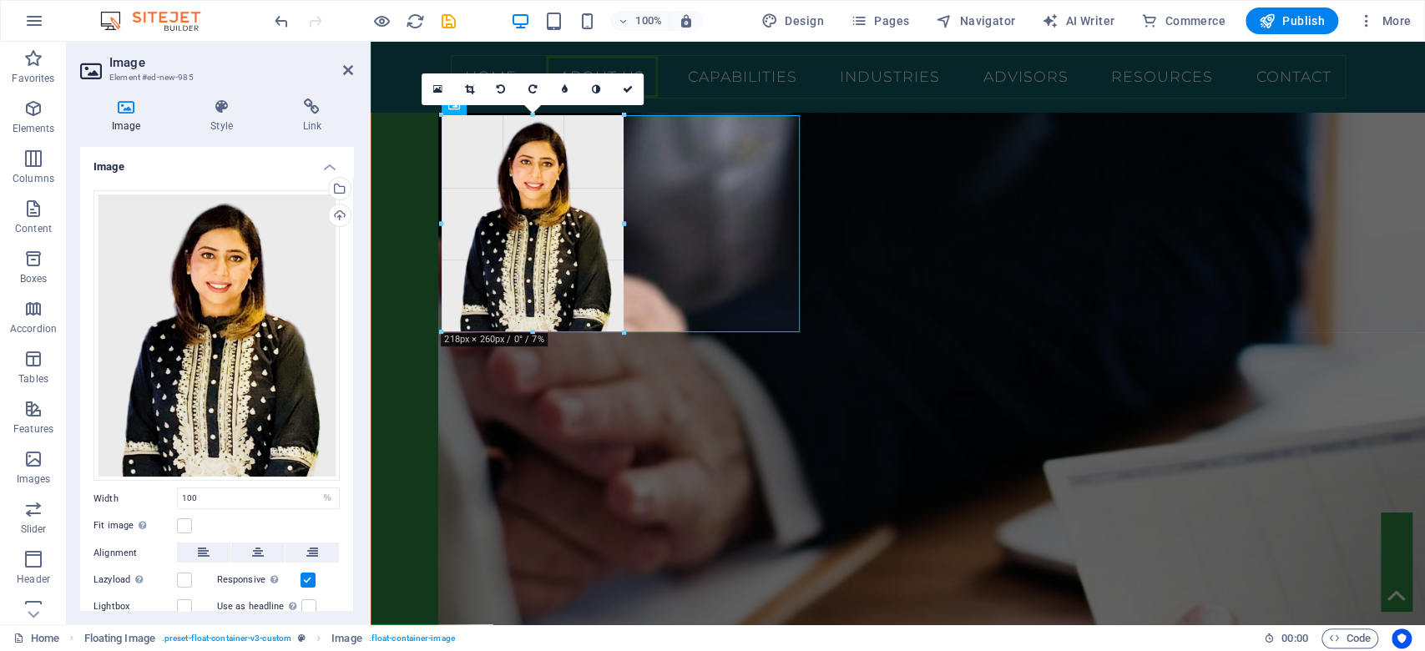
drag, startPoint x: 619, startPoint y: 542, endPoint x: 611, endPoint y: 333, distance: 208.8
type input "217"
select select "px"
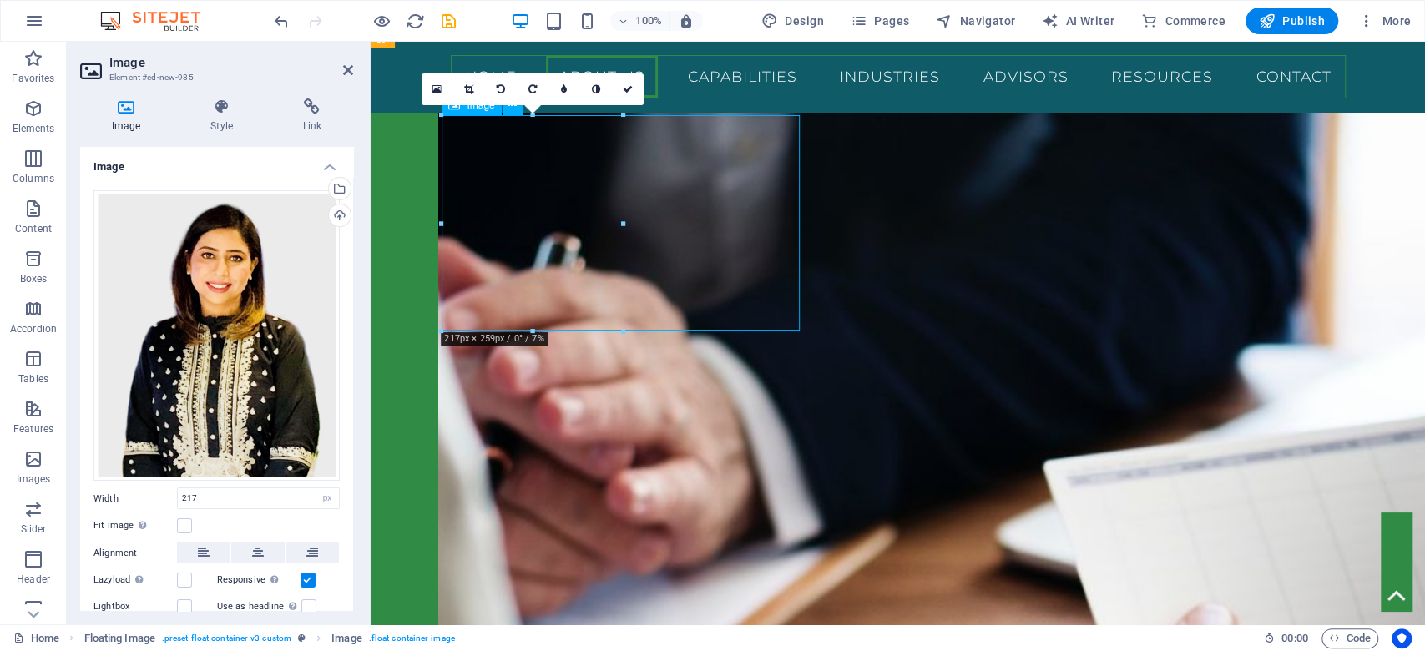
drag, startPoint x: 568, startPoint y: 256, endPoint x: 606, endPoint y: 261, distance: 37.9
click at [465, 84] on icon at bounding box center [468, 89] width 9 height 10
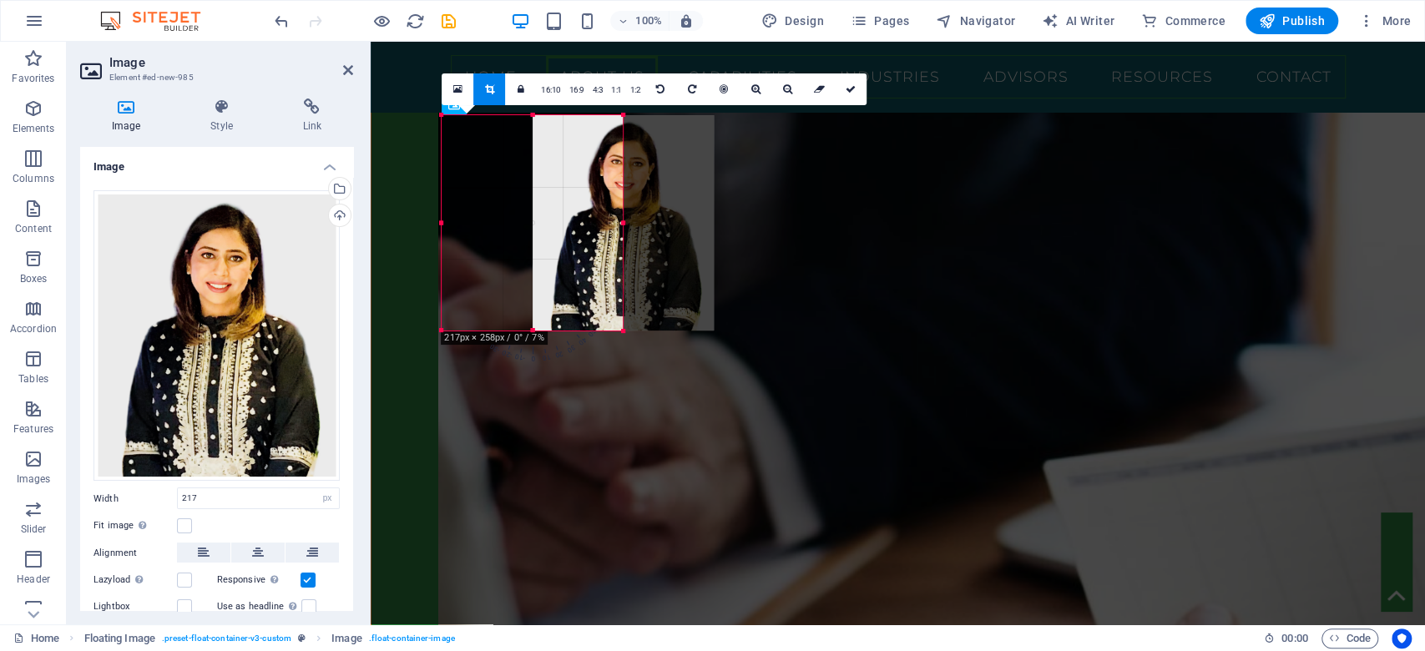
drag, startPoint x: 537, startPoint y: 201, endPoint x: 615, endPoint y: 201, distance: 78.4
click at [615, 201] on div at bounding box center [622, 222] width 181 height 215
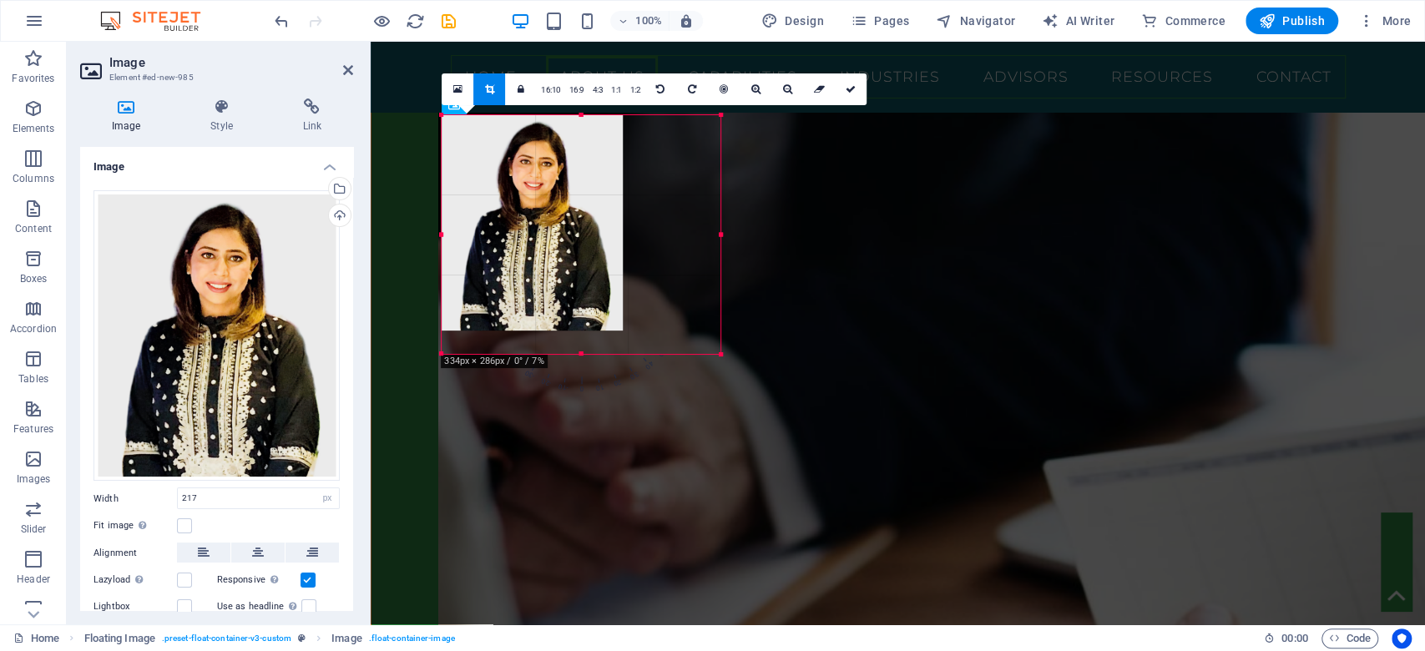
drag, startPoint x: 622, startPoint y: 330, endPoint x: 349, endPoint y: 312, distance: 273.5
click at [719, 354] on div at bounding box center [721, 355] width 10 height 10
click at [850, 89] on icon at bounding box center [850, 89] width 10 height 10
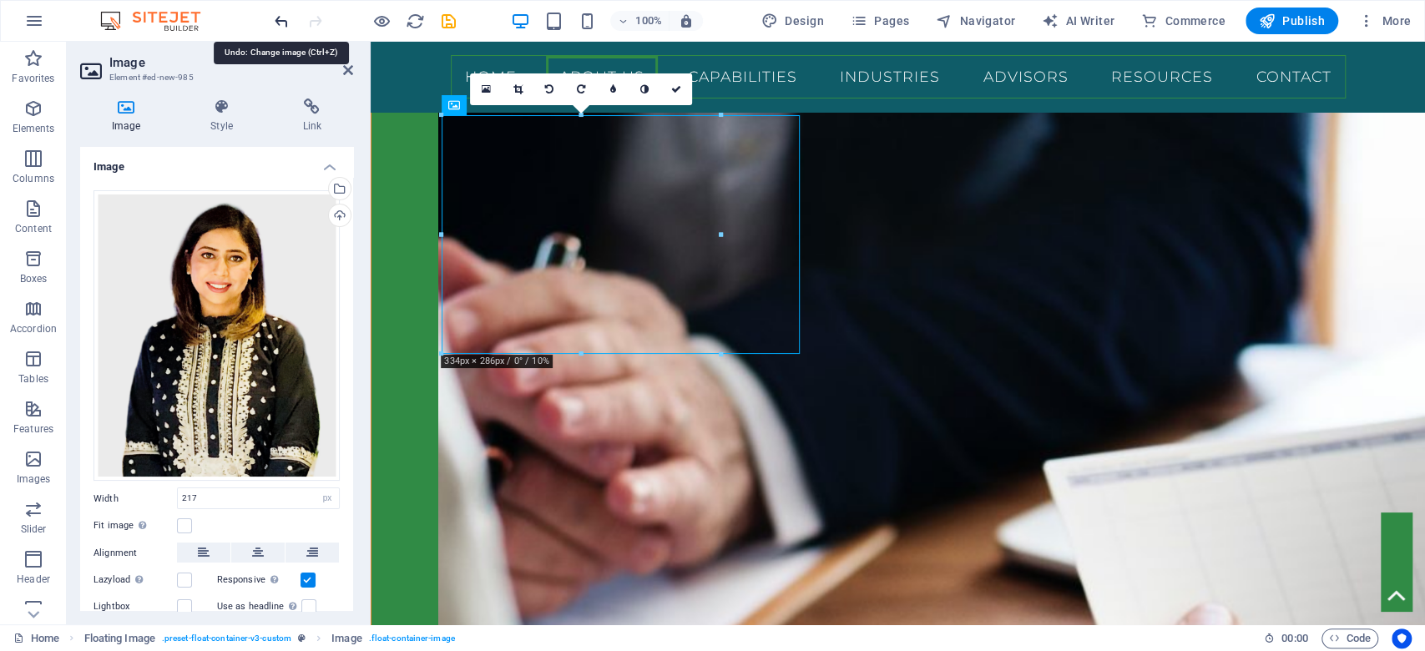
click at [273, 18] on icon "undo" at bounding box center [281, 21] width 19 height 19
type input "100"
select select "%"
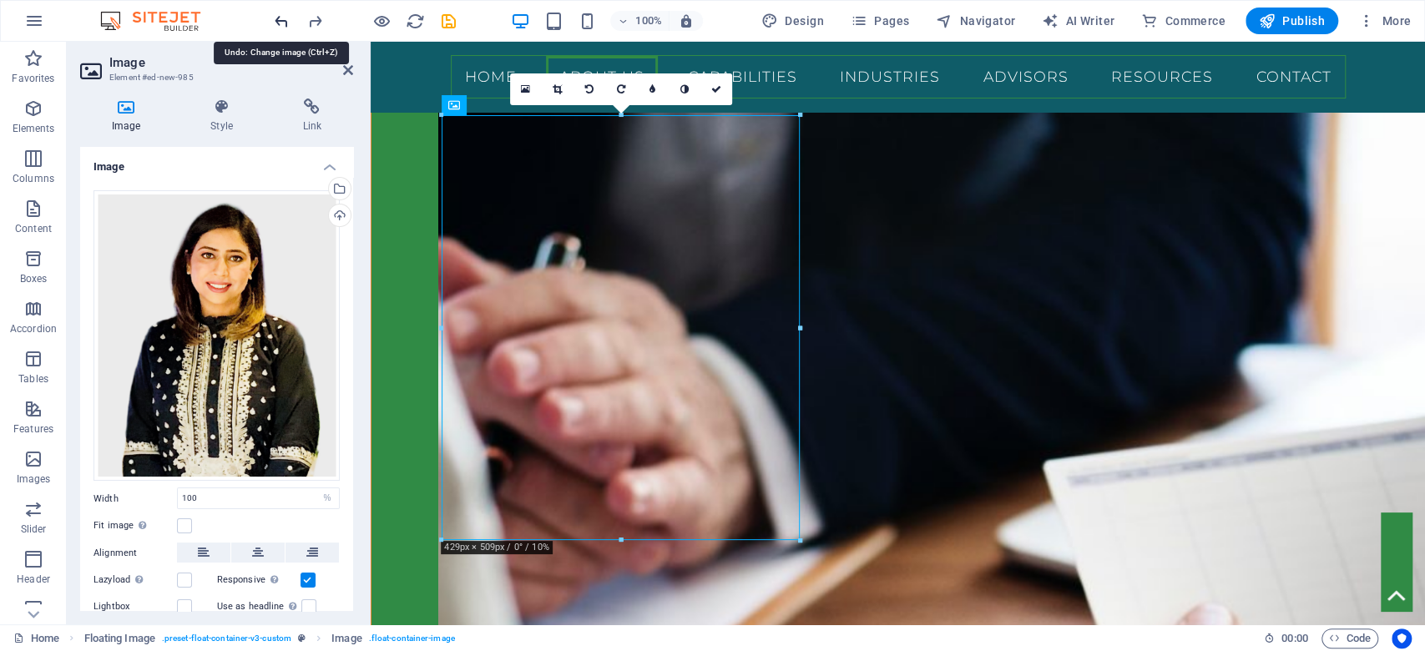
click at [273, 18] on icon "undo" at bounding box center [281, 21] width 19 height 19
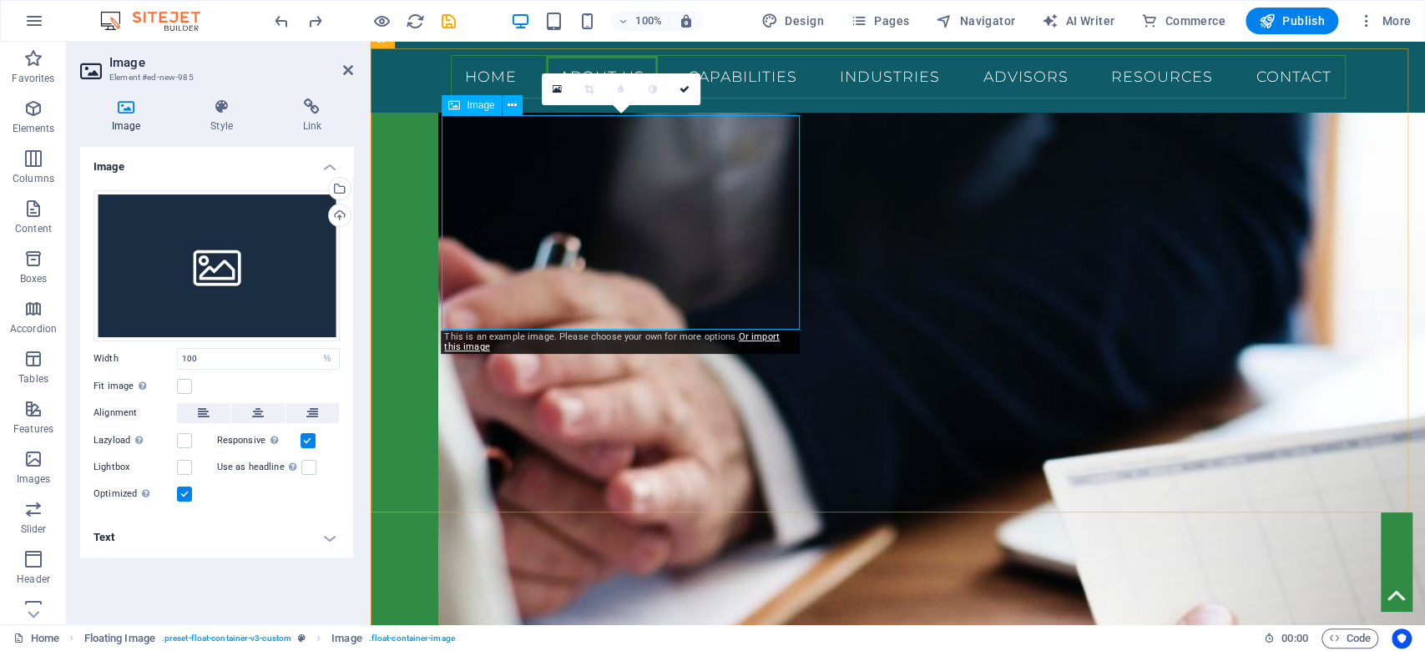
click at [279, 263] on div "Drag files here, click to choose files or select files from Files or our free s…" at bounding box center [216, 265] width 246 height 151
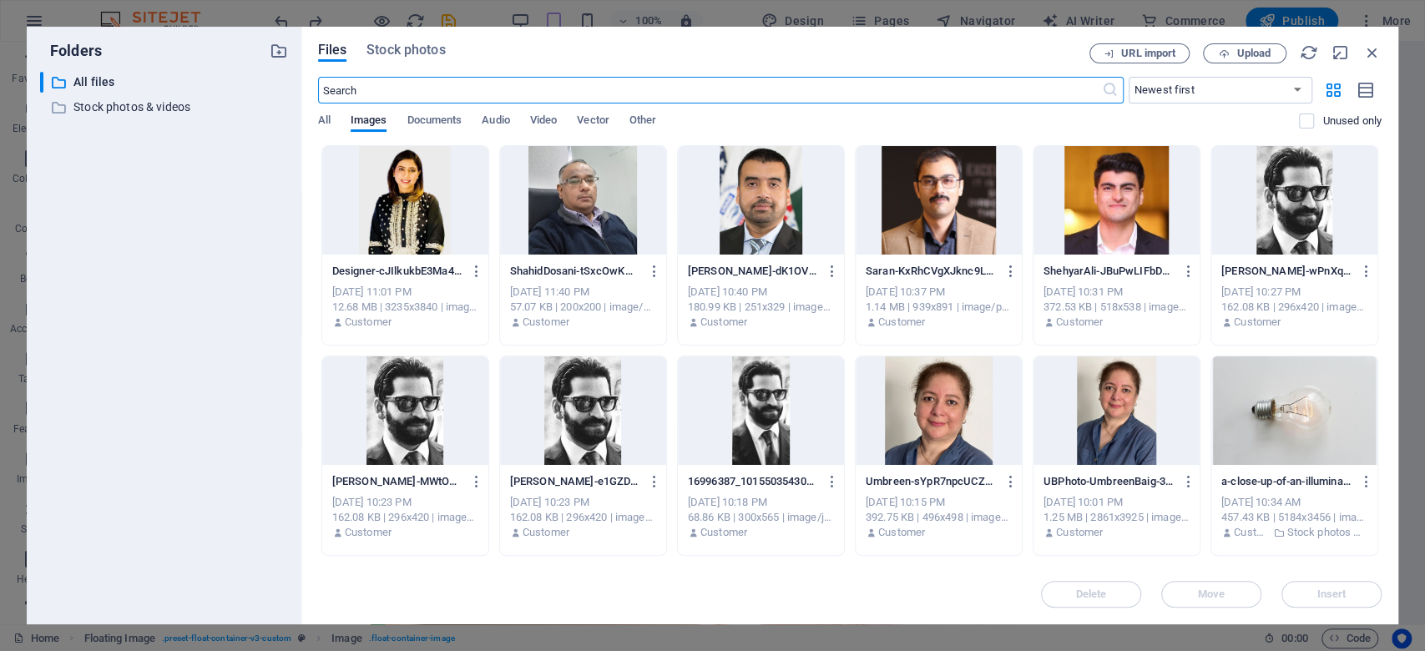
click at [394, 194] on div at bounding box center [405, 200] width 166 height 108
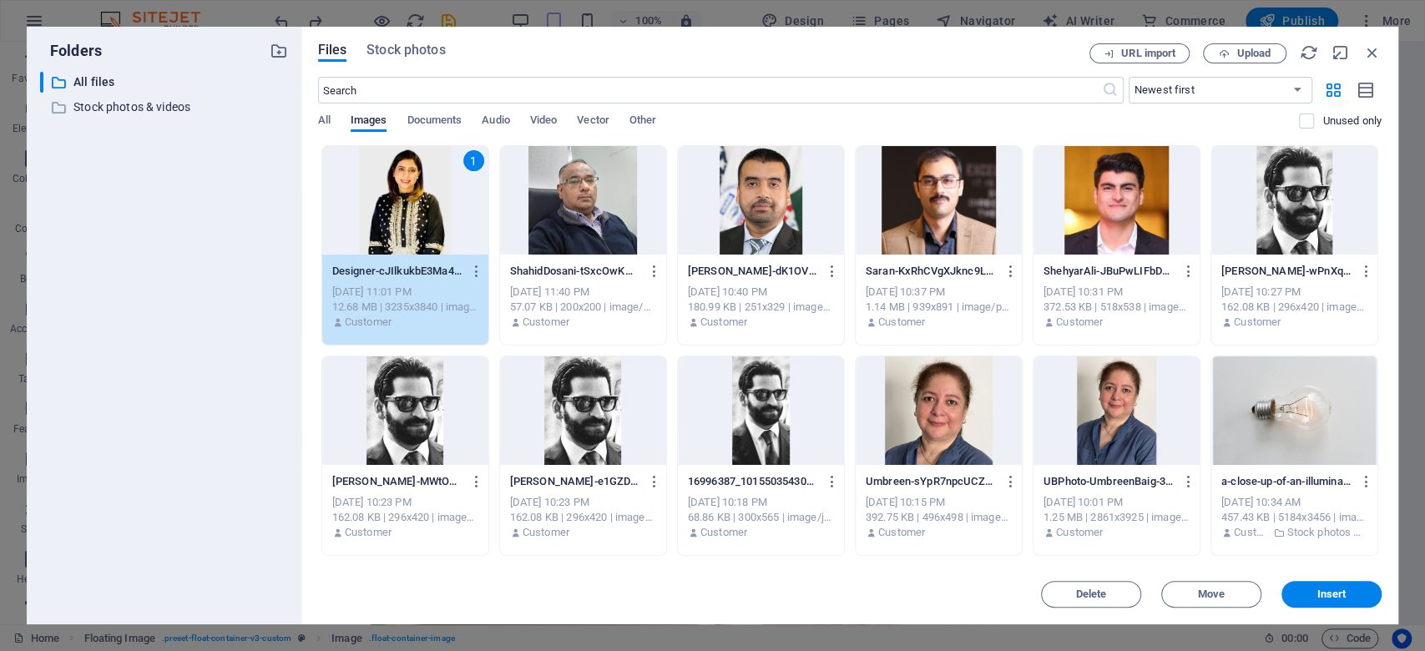
click at [1332, 575] on div "Delete Move Insert" at bounding box center [849, 585] width 1063 height 43
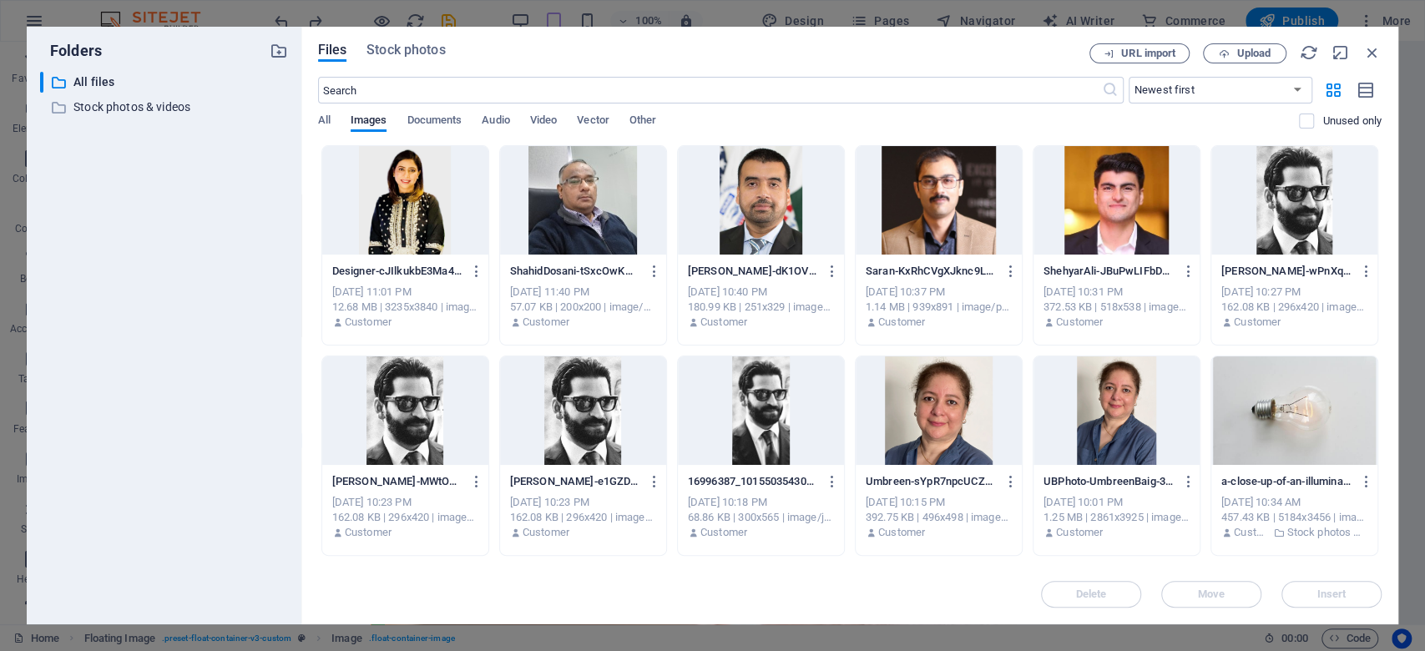
click at [1329, 588] on div "Delete Move Insert" at bounding box center [849, 585] width 1063 height 43
click at [1370, 54] on icon "button" at bounding box center [1372, 52] width 18 height 18
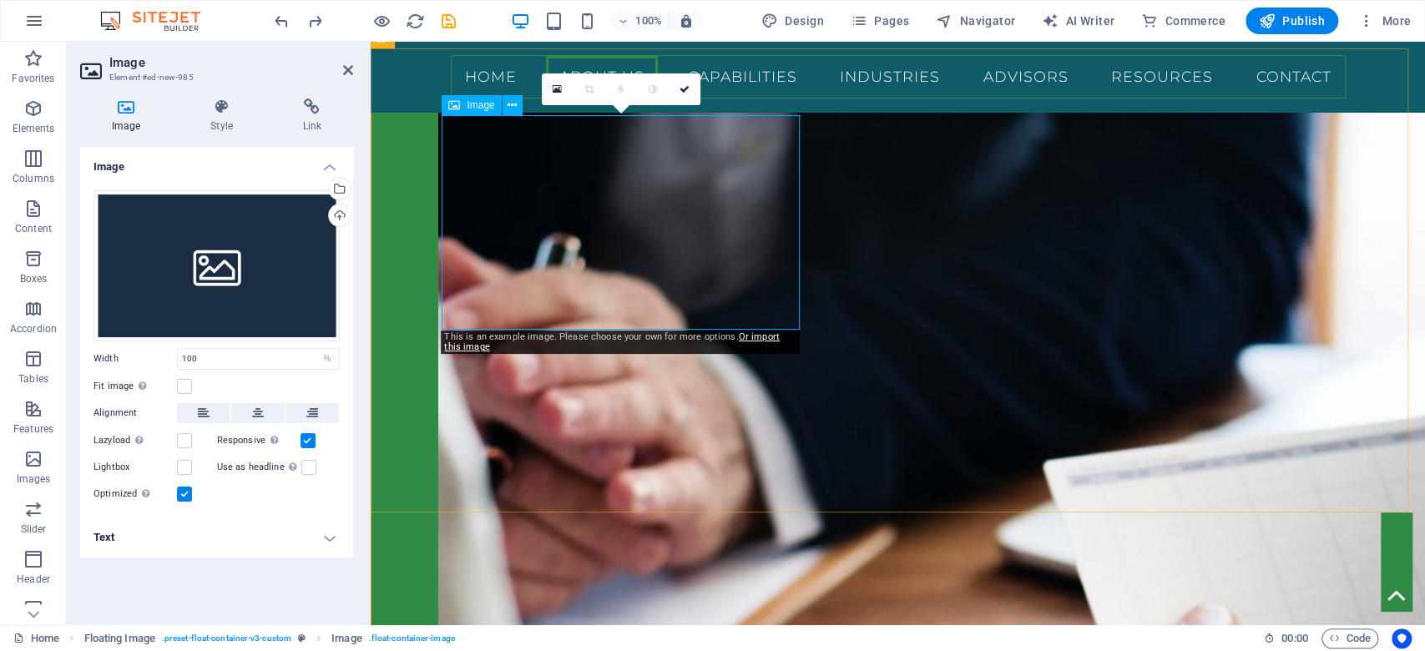
click at [210, 283] on div "Drag files here, click to choose files or select files from Files or our free s…" at bounding box center [216, 265] width 246 height 151
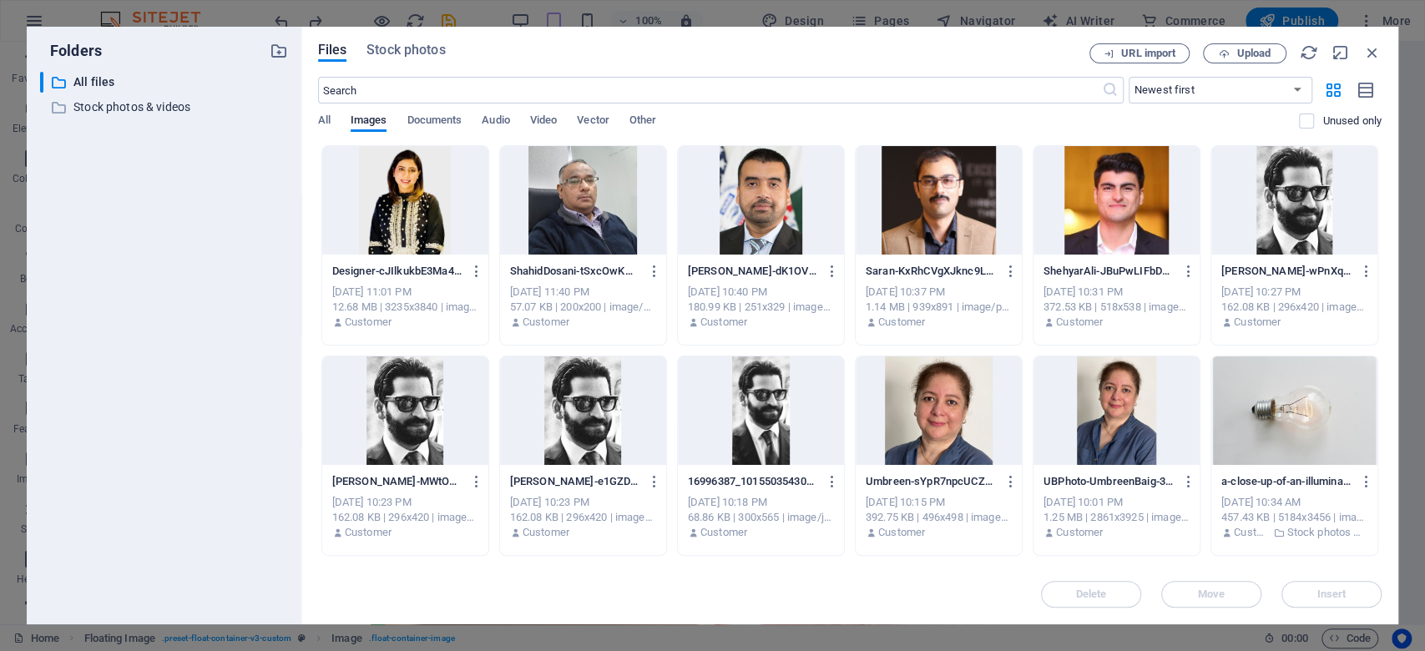
click at [402, 205] on div at bounding box center [405, 200] width 166 height 108
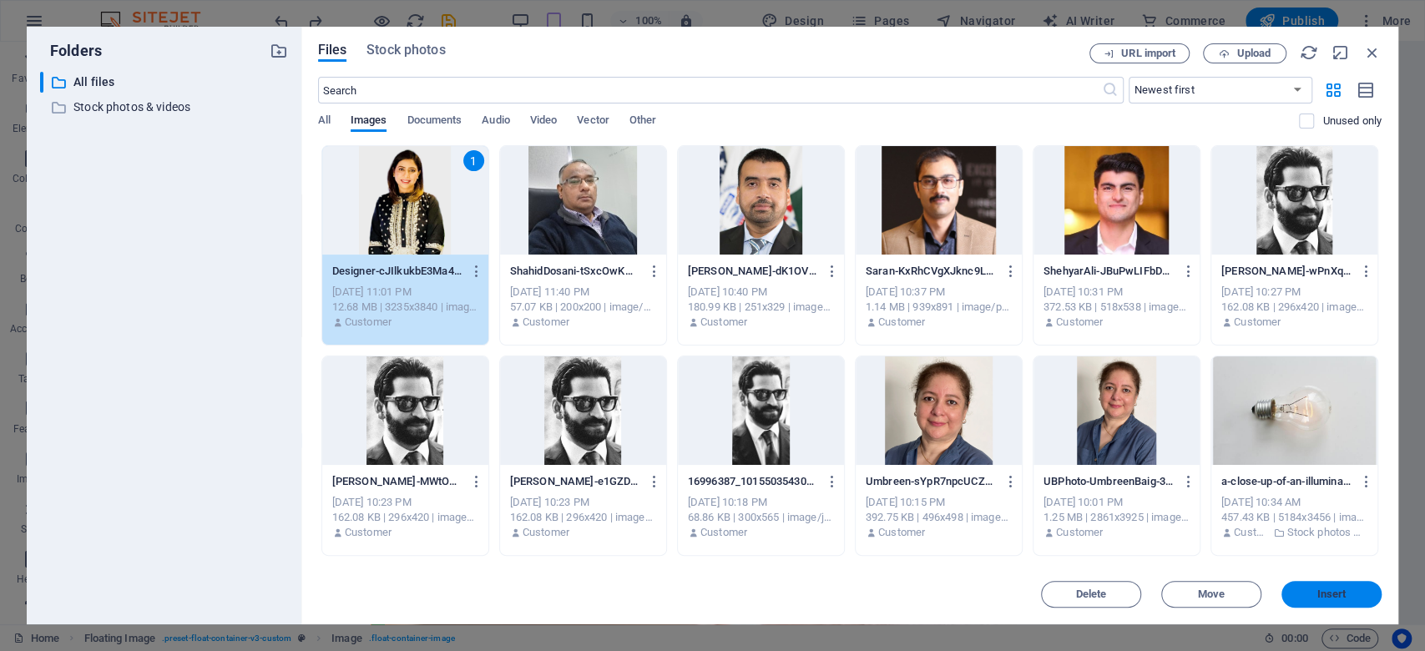
click at [1353, 588] on button "Insert" at bounding box center [1331, 594] width 100 height 27
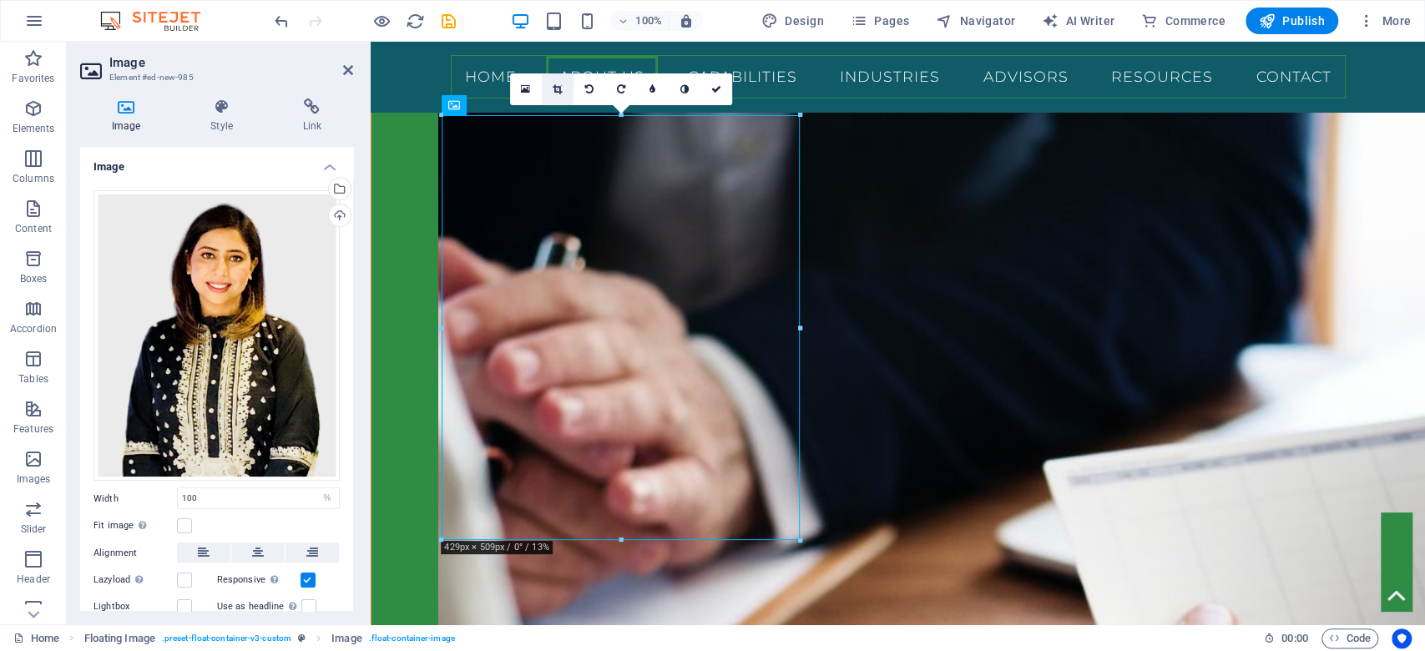
click at [557, 84] on icon at bounding box center [556, 89] width 9 height 10
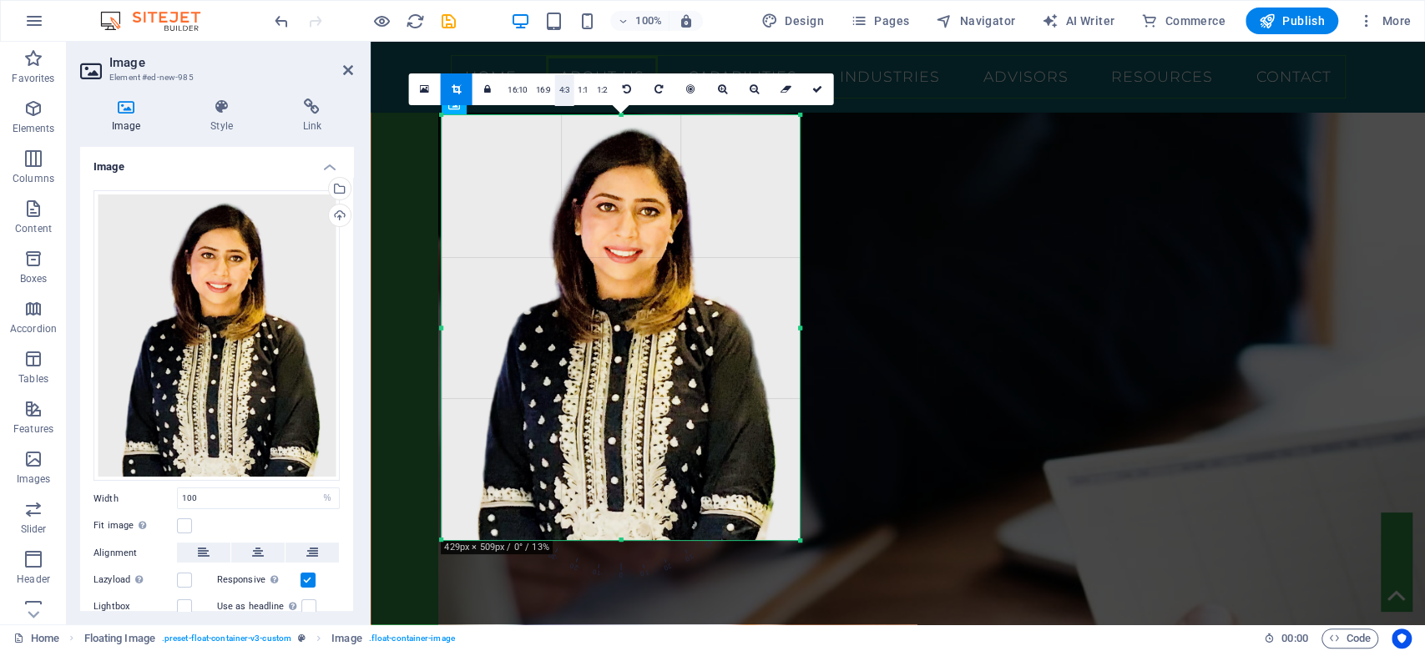
click at [570, 86] on link "4:3" at bounding box center [564, 90] width 19 height 32
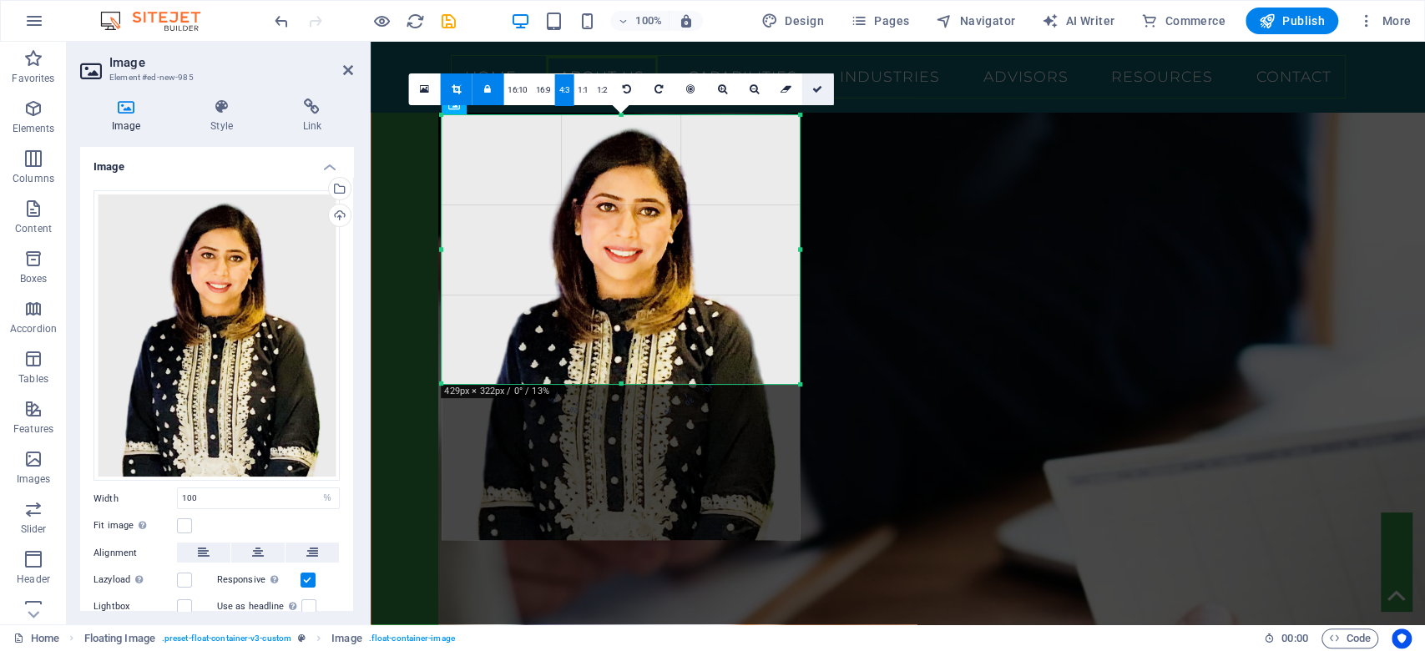
drag, startPoint x: 816, startPoint y: 96, endPoint x: 444, endPoint y: 56, distance: 374.3
click at [816, 96] on link at bounding box center [817, 89] width 32 height 32
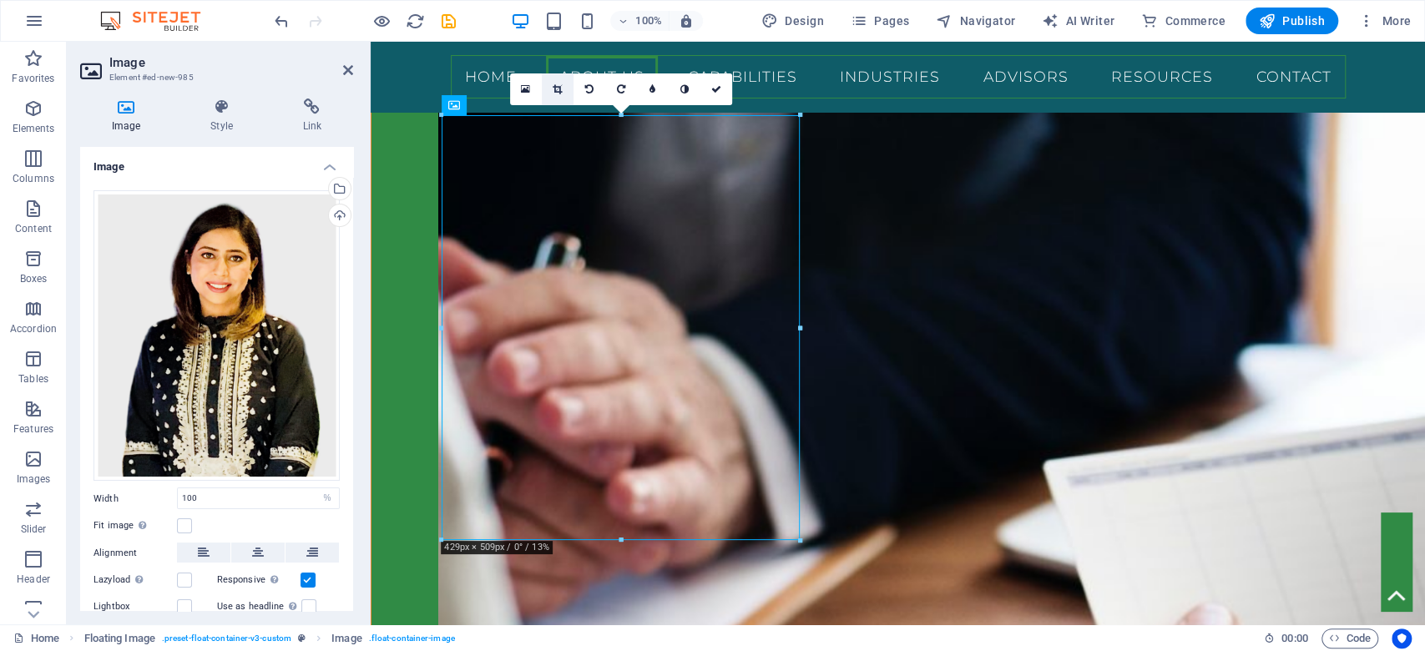
click at [554, 88] on icon at bounding box center [556, 89] width 9 height 10
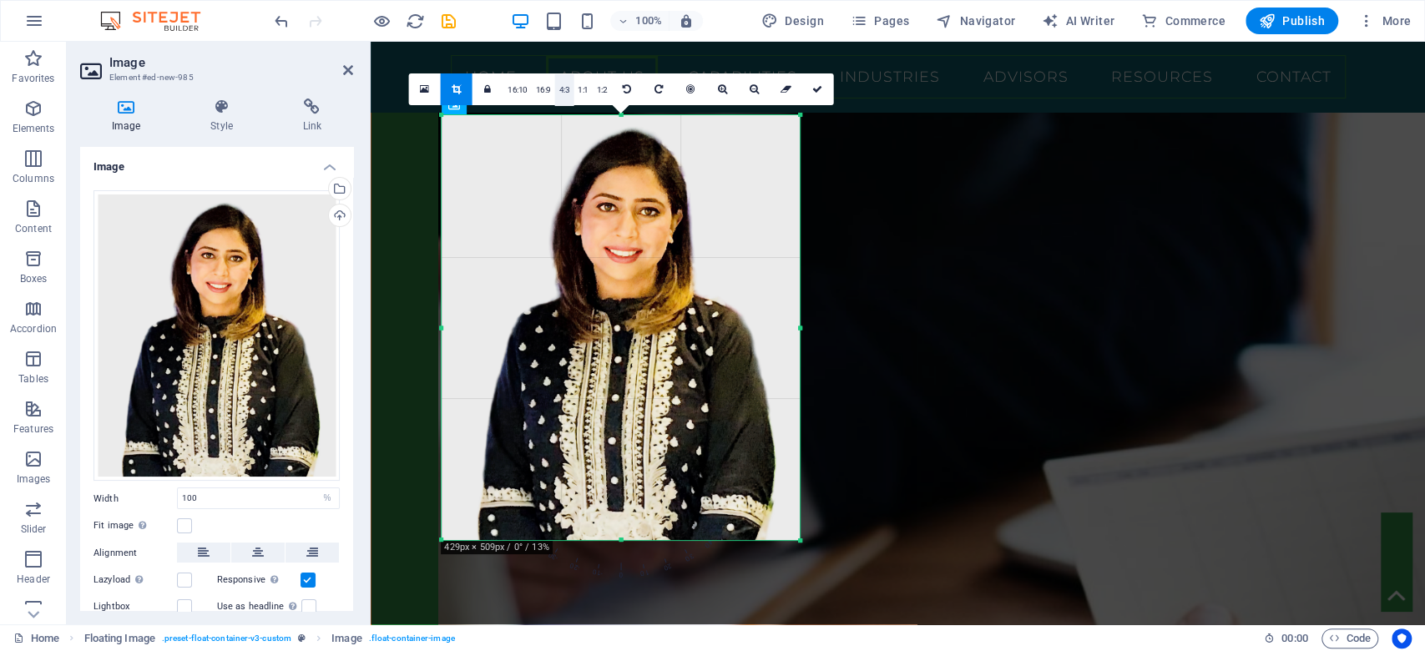
click at [564, 88] on link "4:3" at bounding box center [564, 90] width 19 height 32
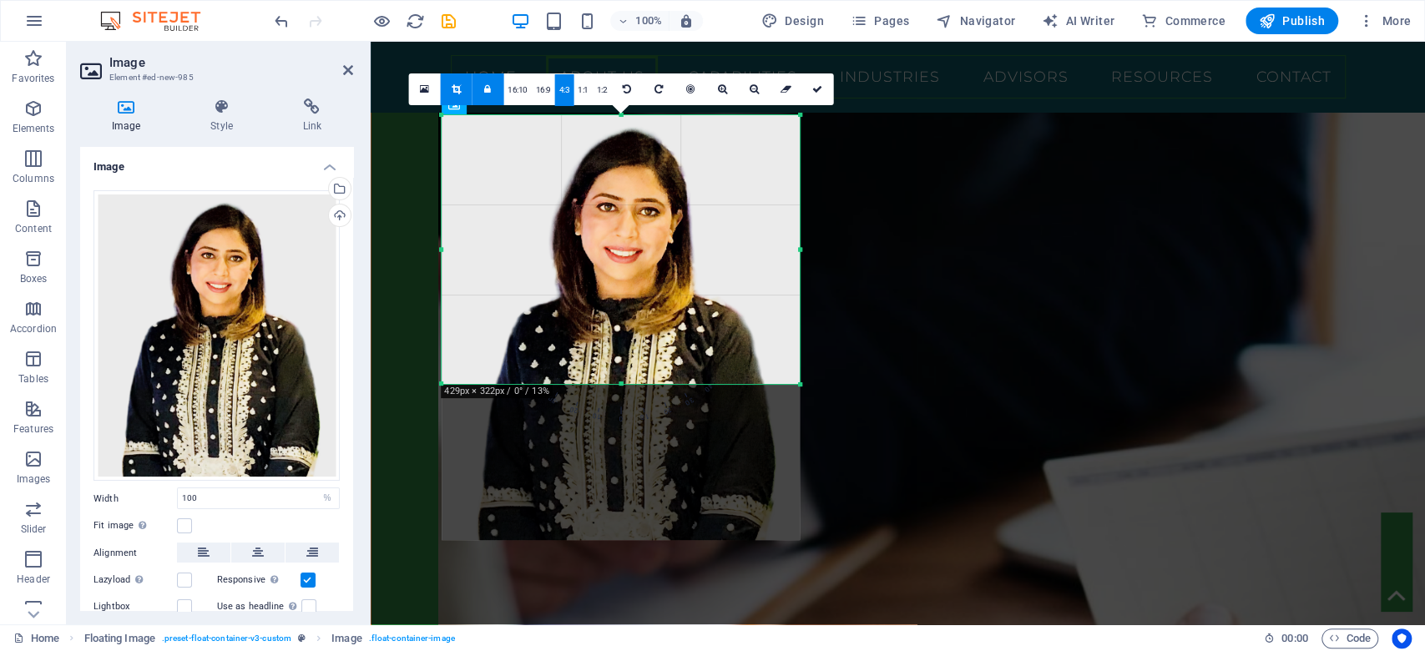
click at [487, 92] on icon at bounding box center [487, 89] width 7 height 10
click at [567, 90] on link "4:3" at bounding box center [564, 90] width 19 height 32
click at [817, 85] on icon at bounding box center [817, 89] width 10 height 10
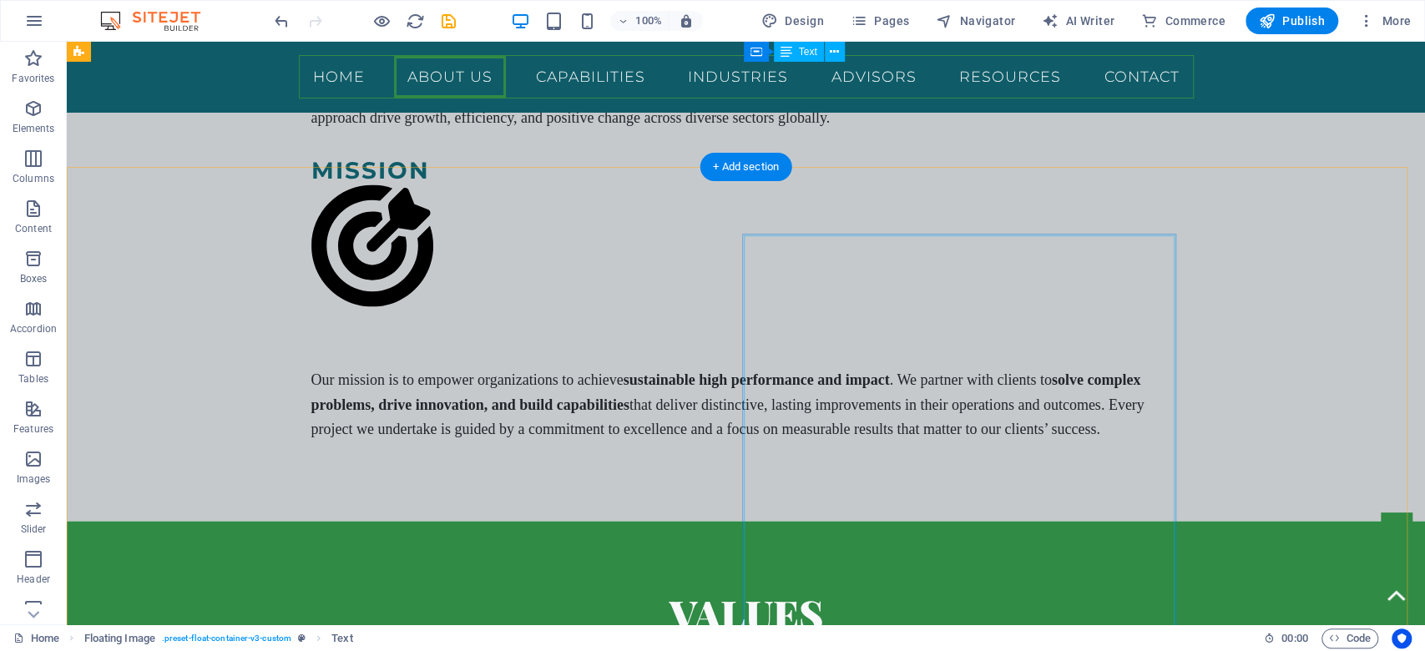
scroll to position [2234, 0]
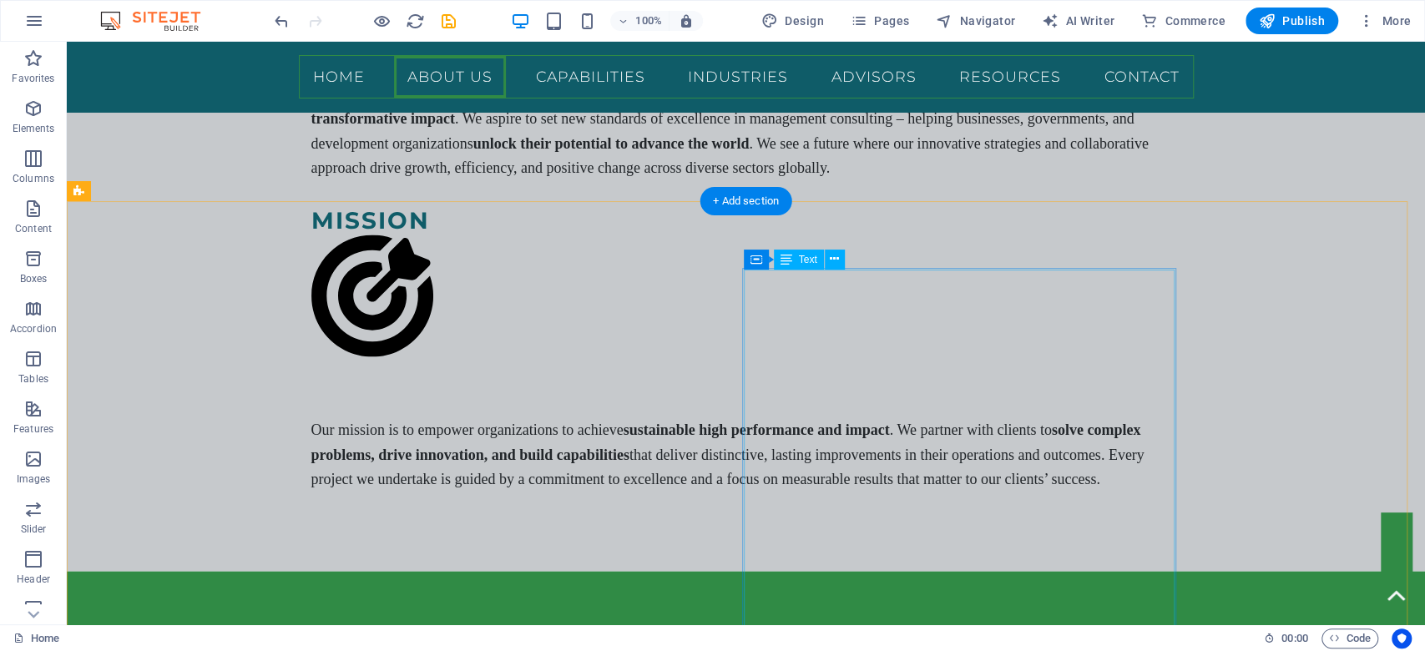
drag, startPoint x: 755, startPoint y: 271, endPoint x: 451, endPoint y: 270, distance: 303.8
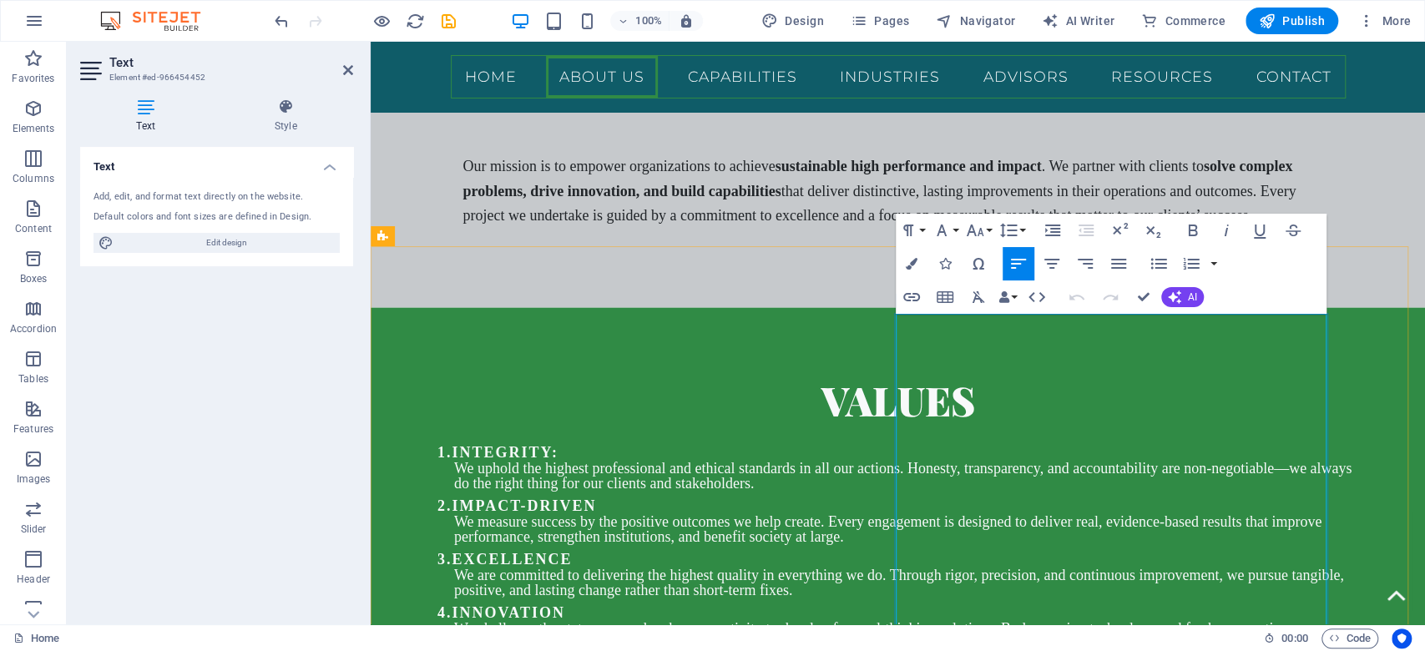
drag, startPoint x: 909, startPoint y: 320, endPoint x: 1014, endPoint y: 542, distance: 244.9
drag, startPoint x: 908, startPoint y: 326, endPoint x: 1007, endPoint y: 441, distance: 152.1
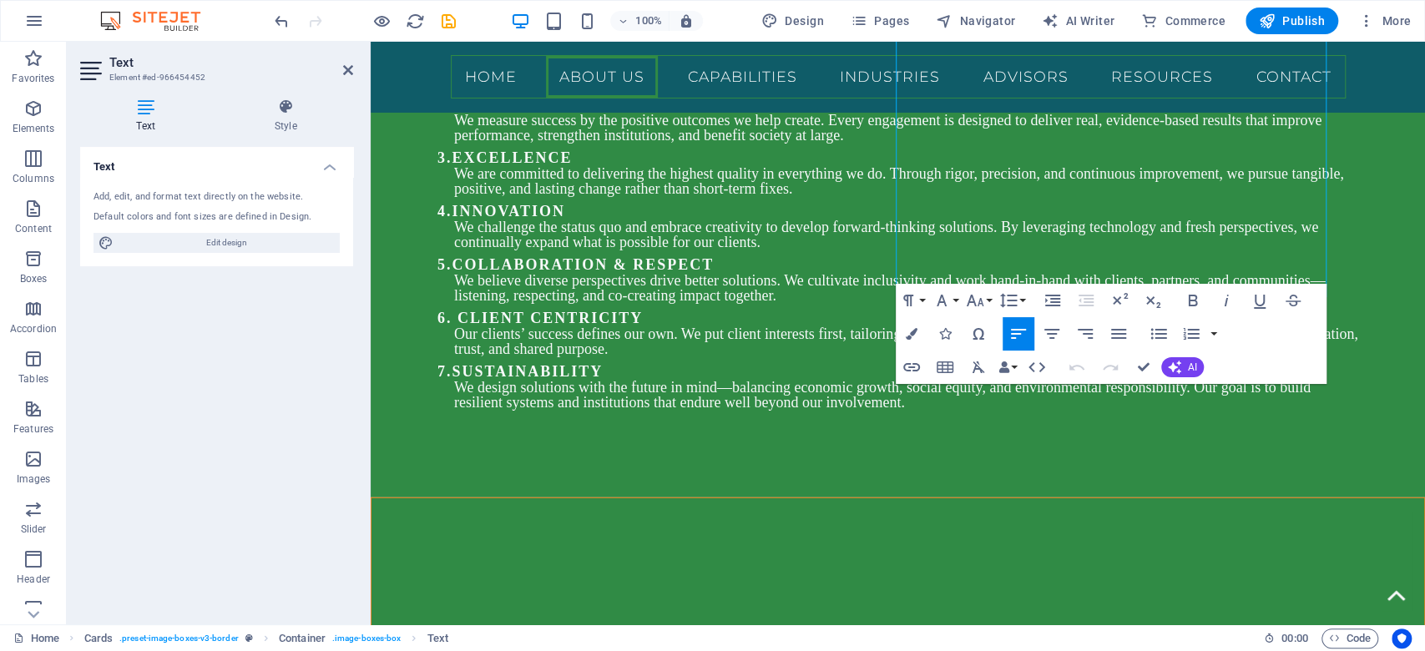
scroll to position [3318, 0]
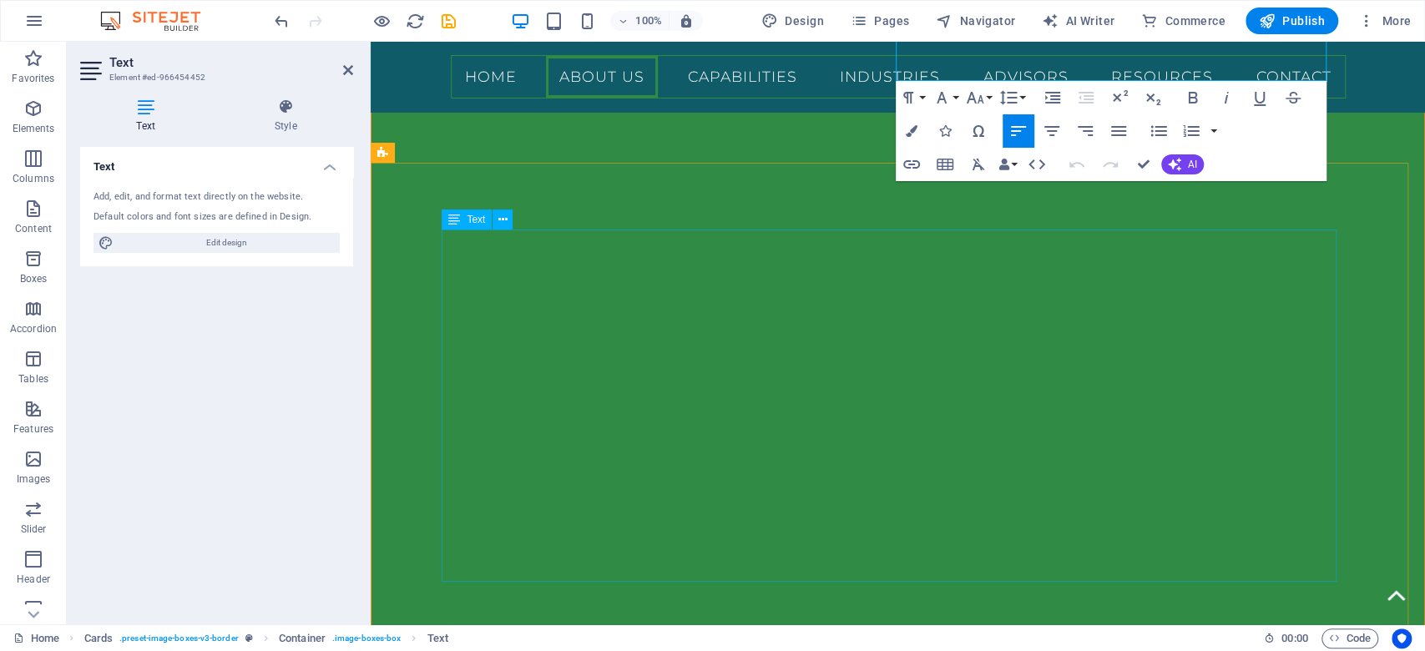
drag, startPoint x: 910, startPoint y: 321, endPoint x: 1306, endPoint y: 310, distance: 396.5
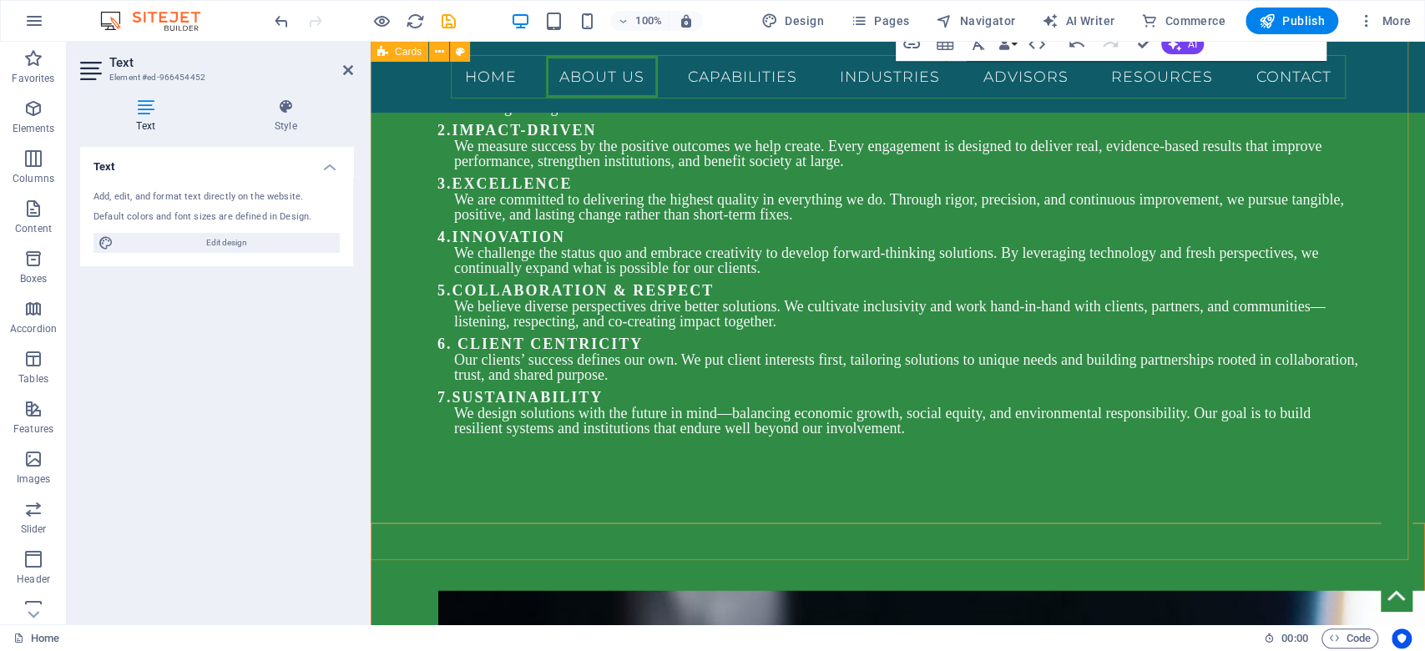
scroll to position [3207, 0]
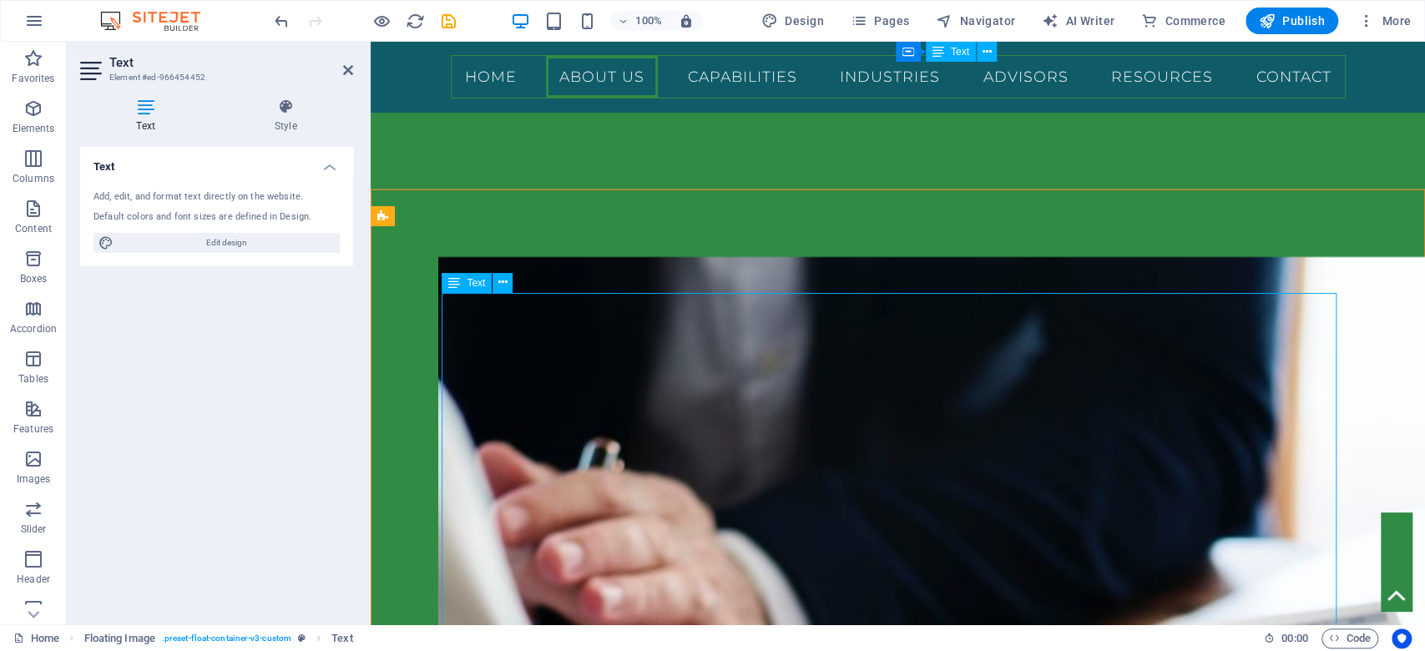
scroll to position [2897, 0]
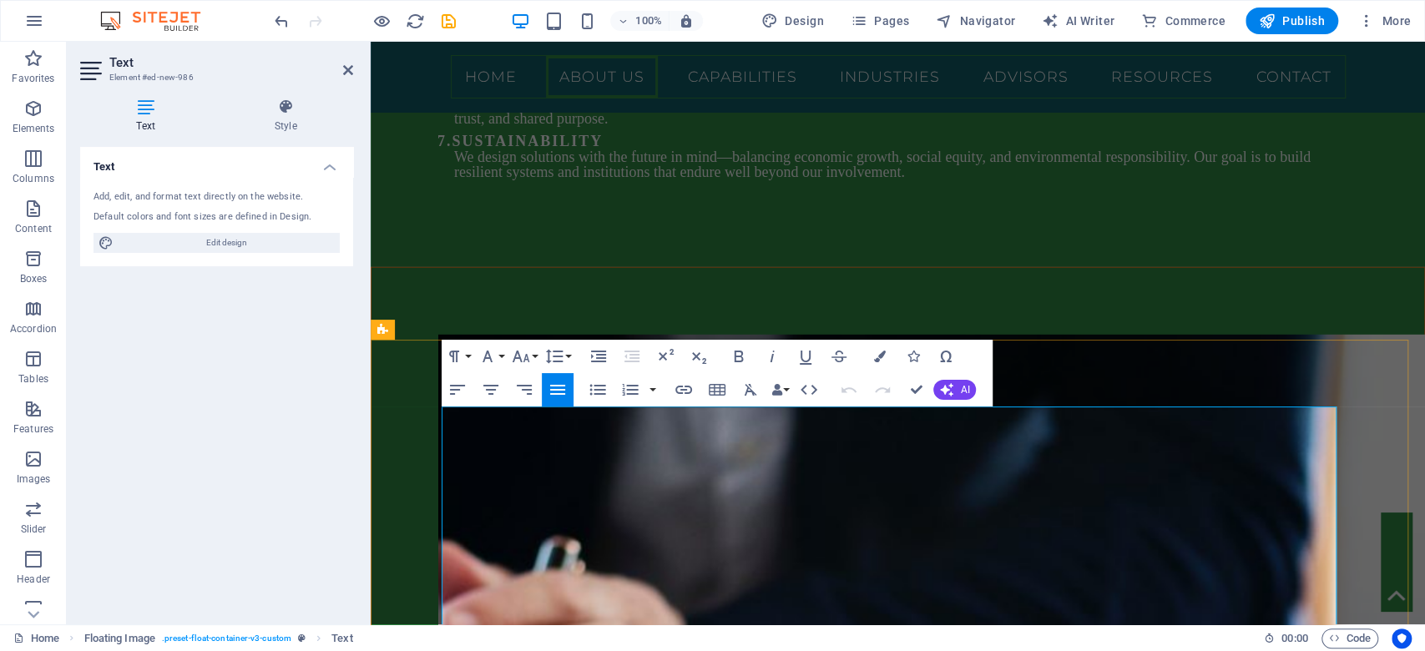
scroll to position [3365, 0]
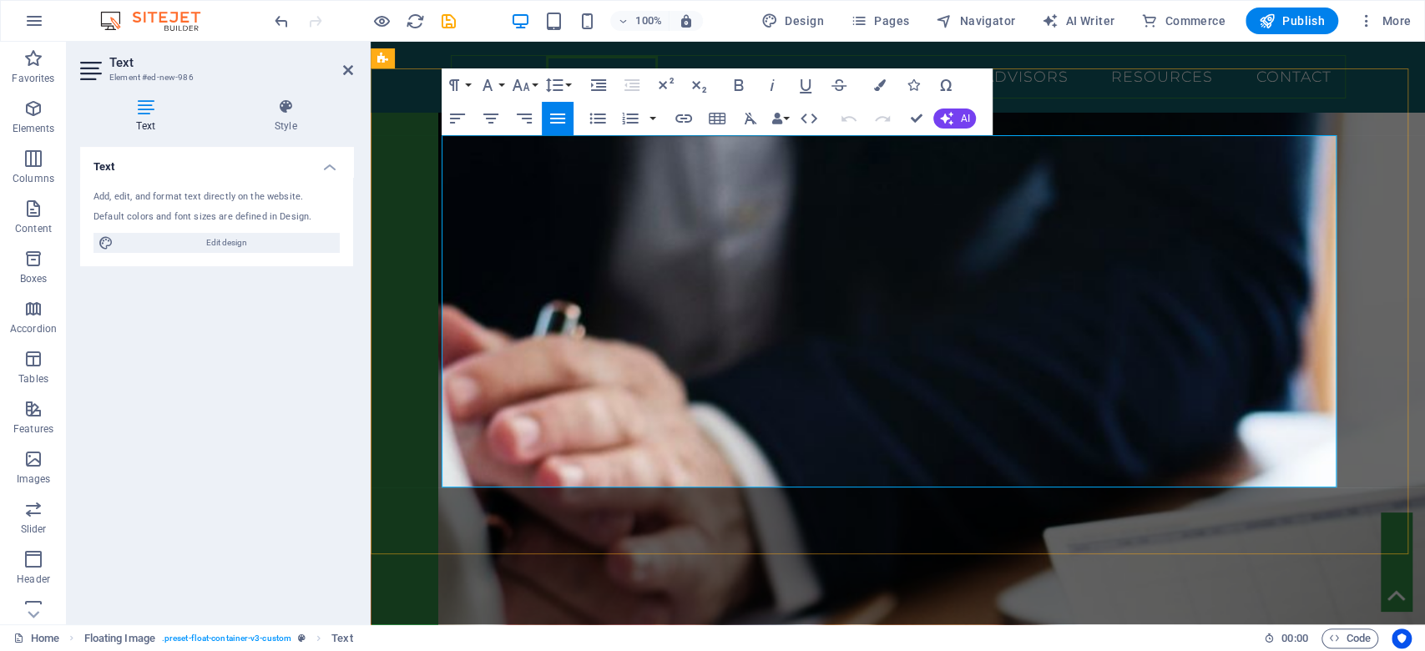
drag, startPoint x: 695, startPoint y: 309, endPoint x: 1067, endPoint y: 482, distance: 410.3
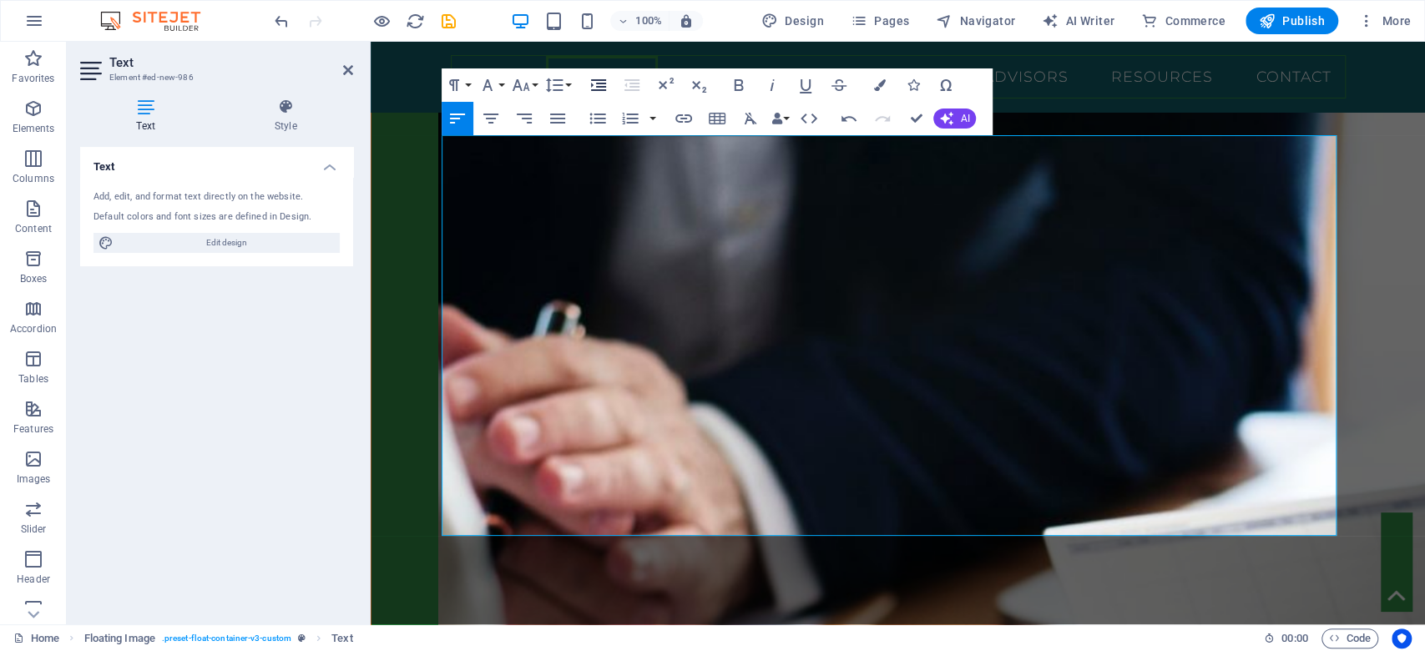
click at [595, 86] on icon "button" at bounding box center [598, 85] width 20 height 20
click at [606, 80] on icon "button" at bounding box center [598, 85] width 15 height 12
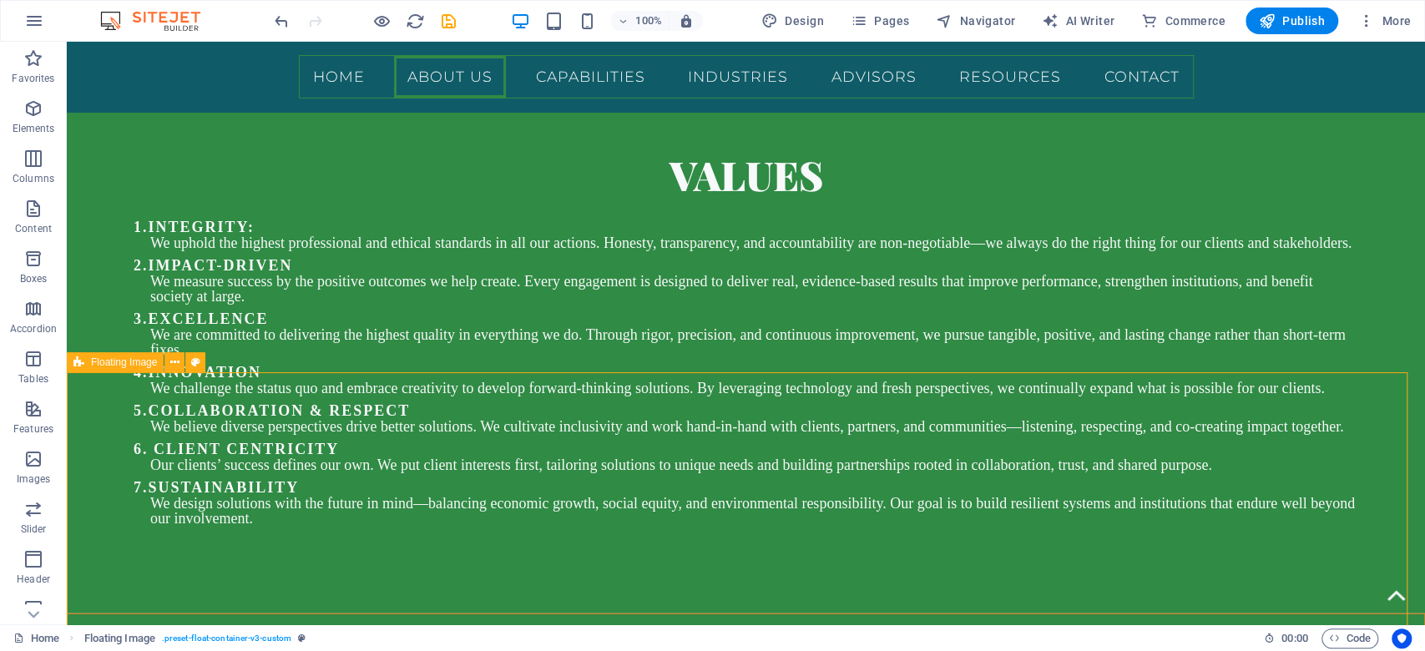
scroll to position [2722, 0]
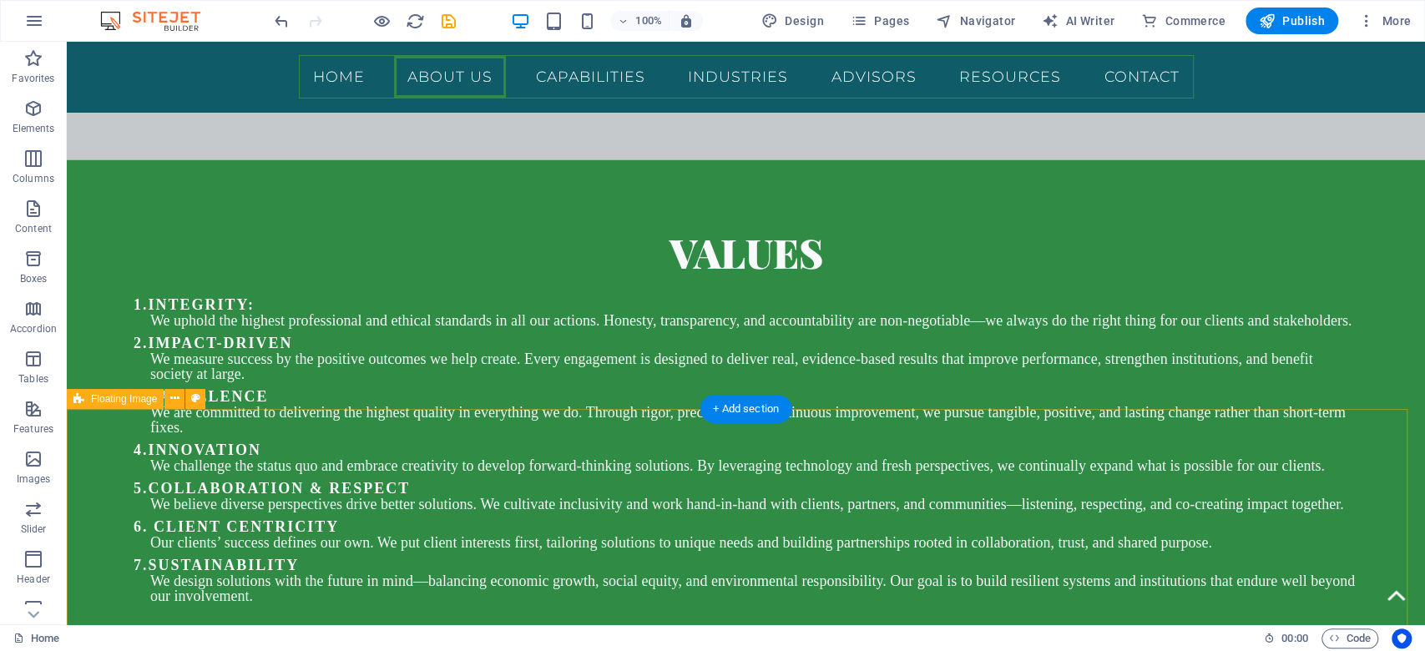
scroll to position [2610, 0]
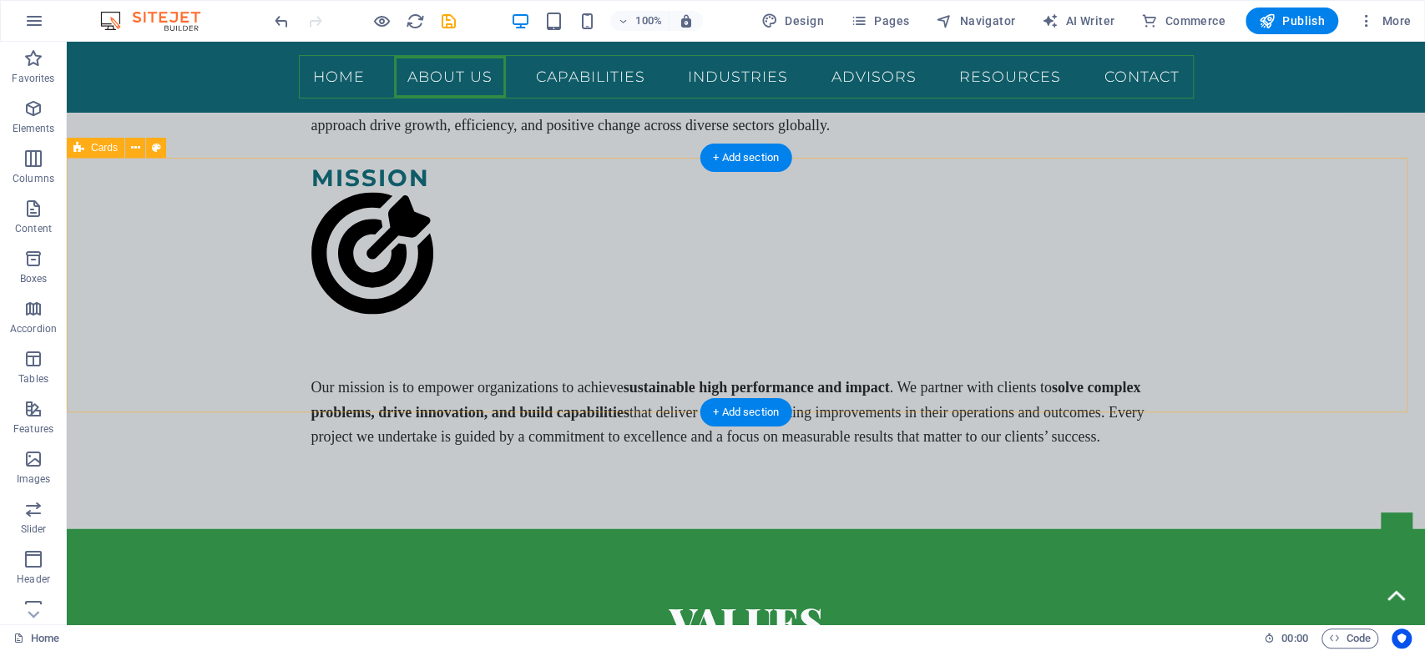
scroll to position [2166, 0]
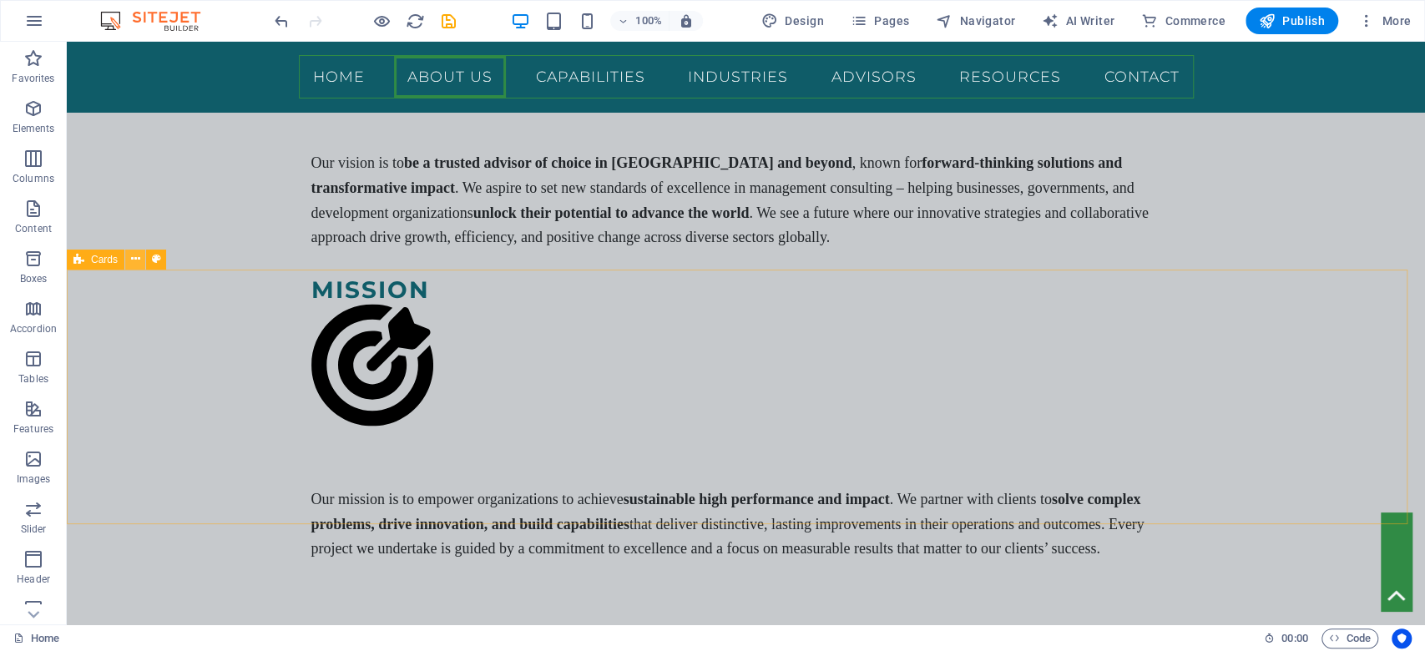
click at [131, 265] on icon at bounding box center [135, 259] width 9 height 18
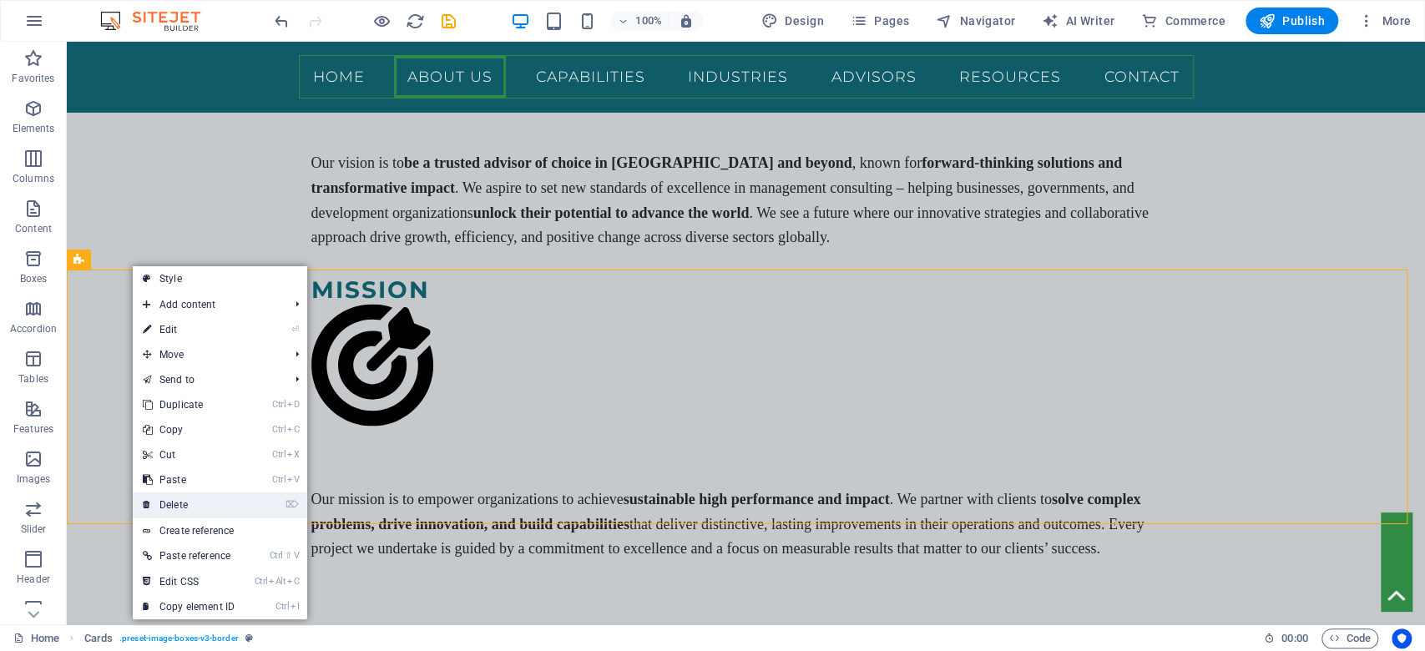
click at [195, 499] on link "⌦ Delete" at bounding box center [189, 504] width 112 height 25
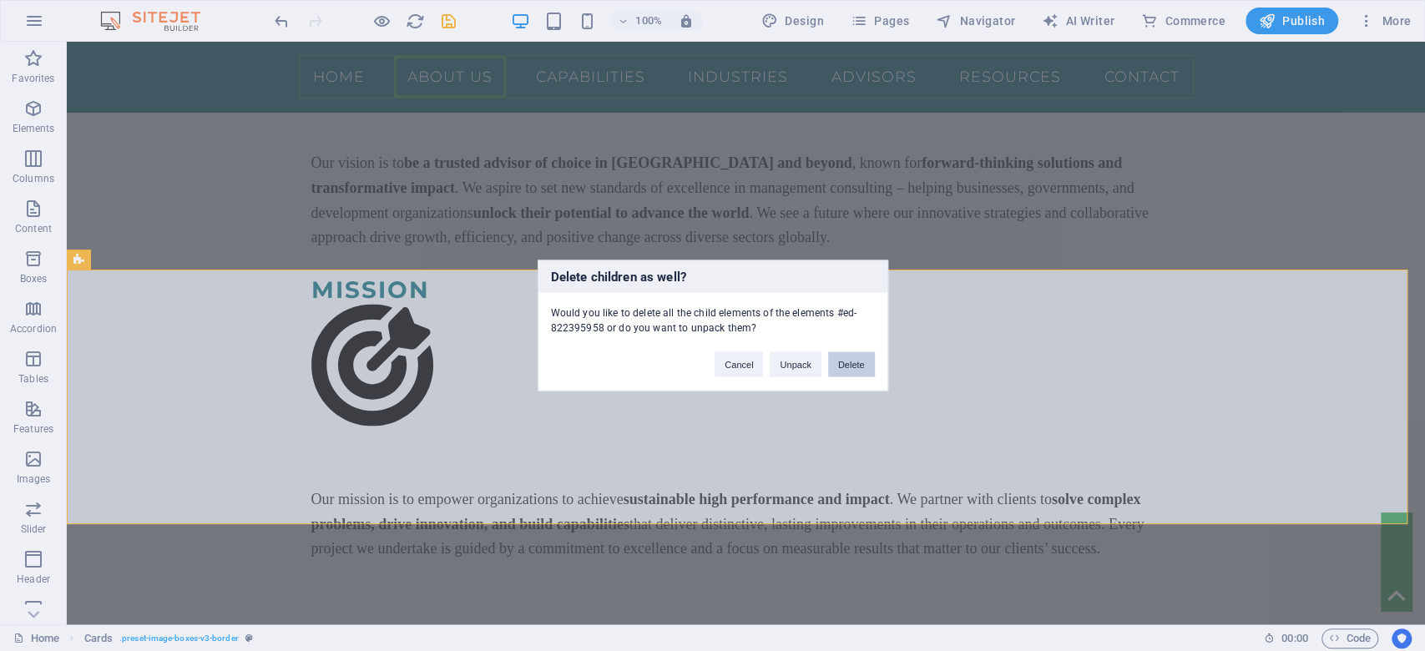
click at [847, 361] on button "Delete" at bounding box center [851, 364] width 47 height 25
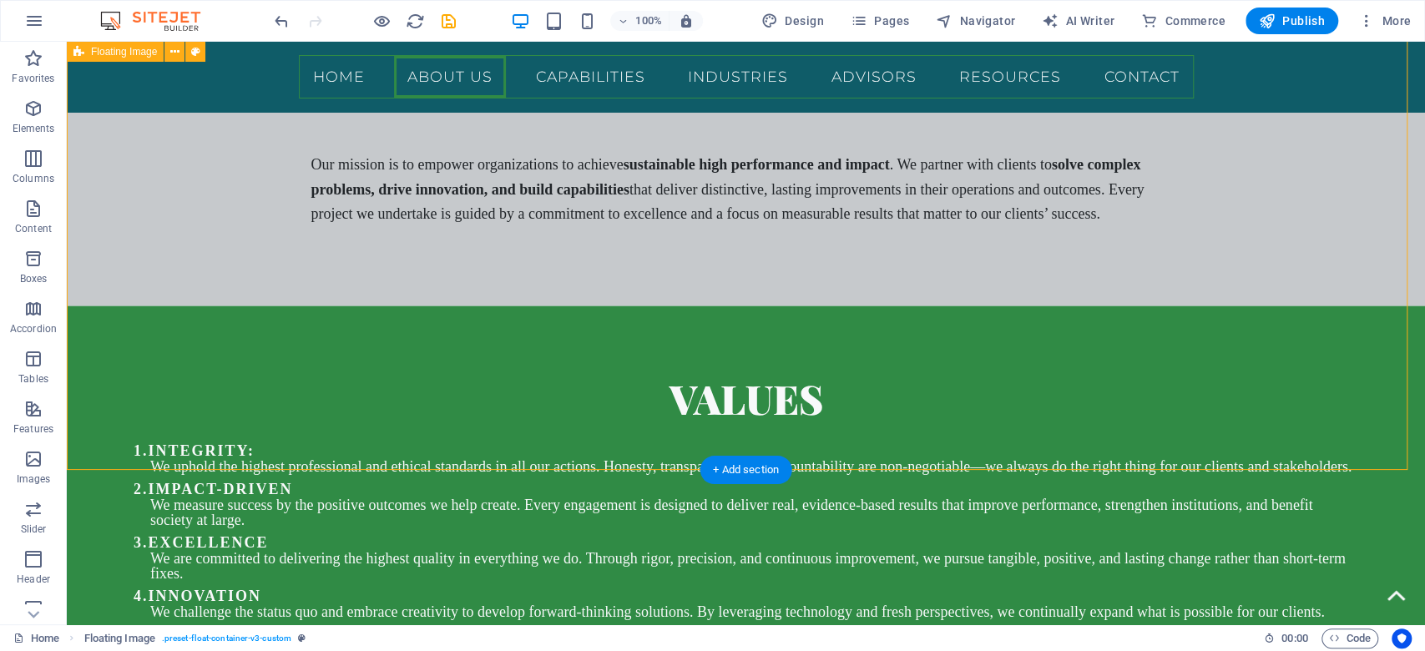
scroll to position [2388, 0]
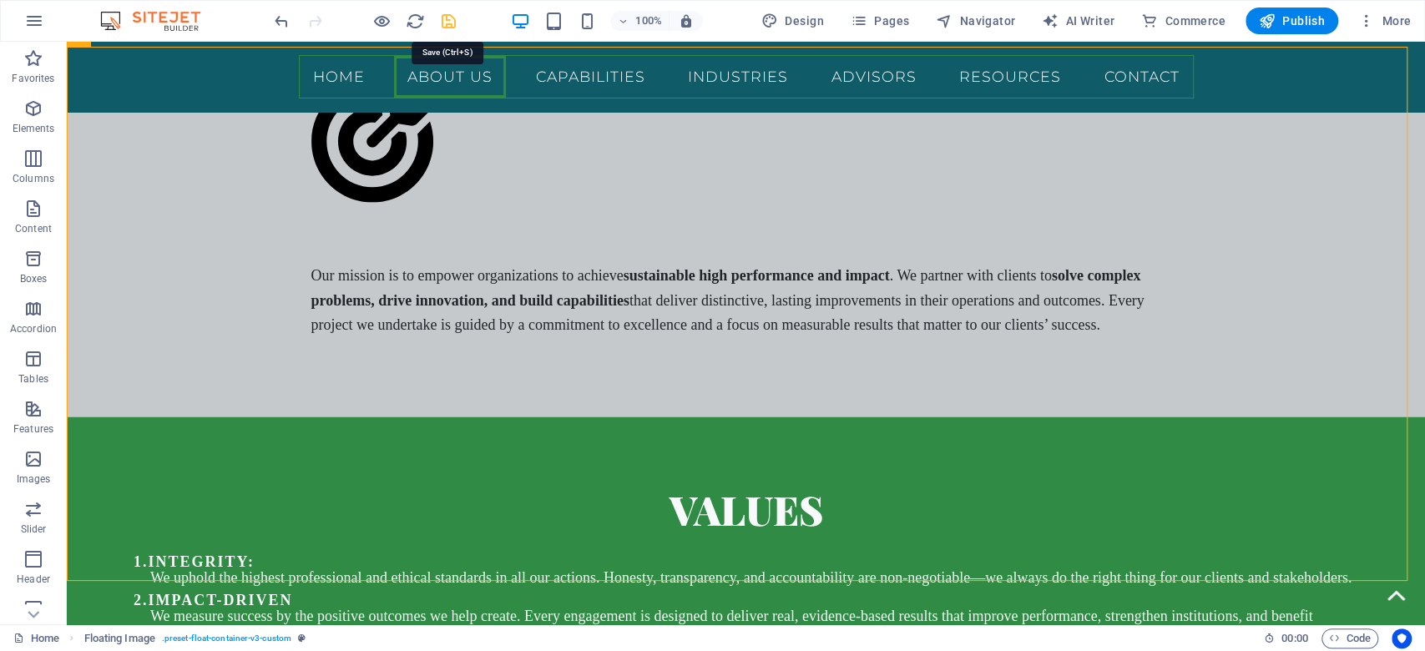
click at [444, 24] on icon "save" at bounding box center [448, 21] width 19 height 19
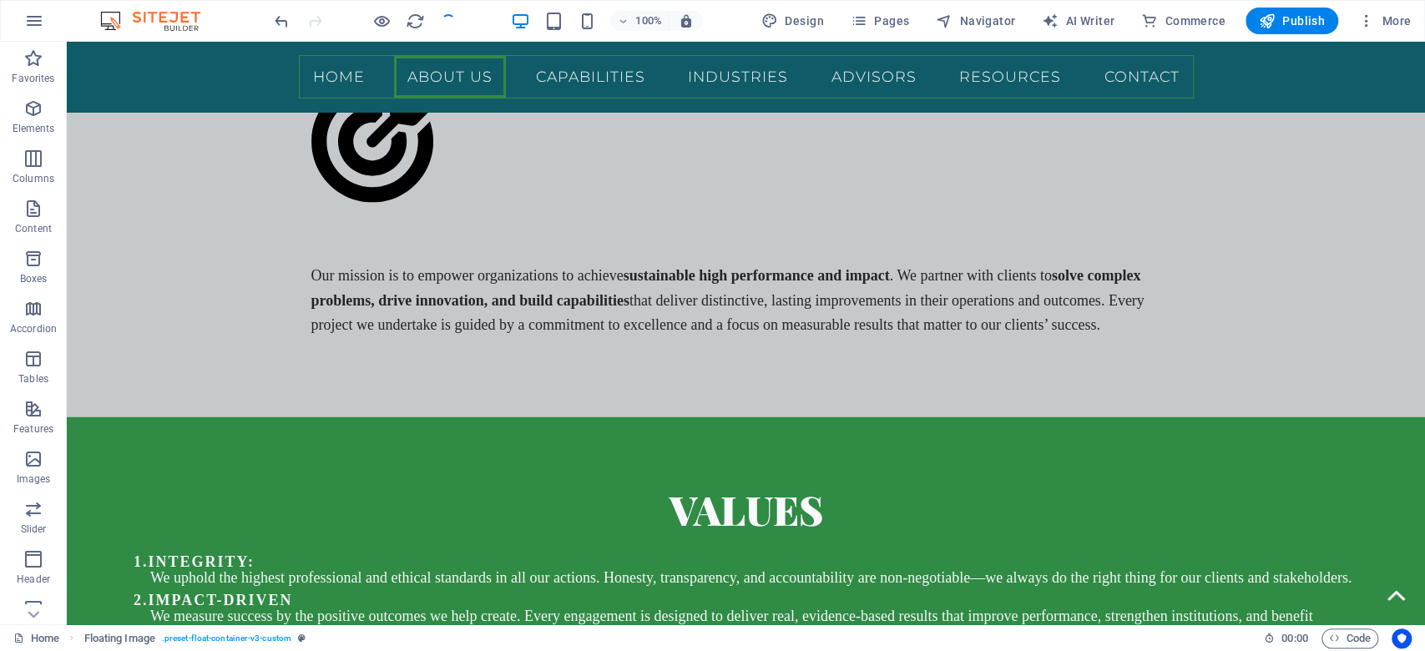
checkbox input "false"
